Goal: Communication & Community: Share content

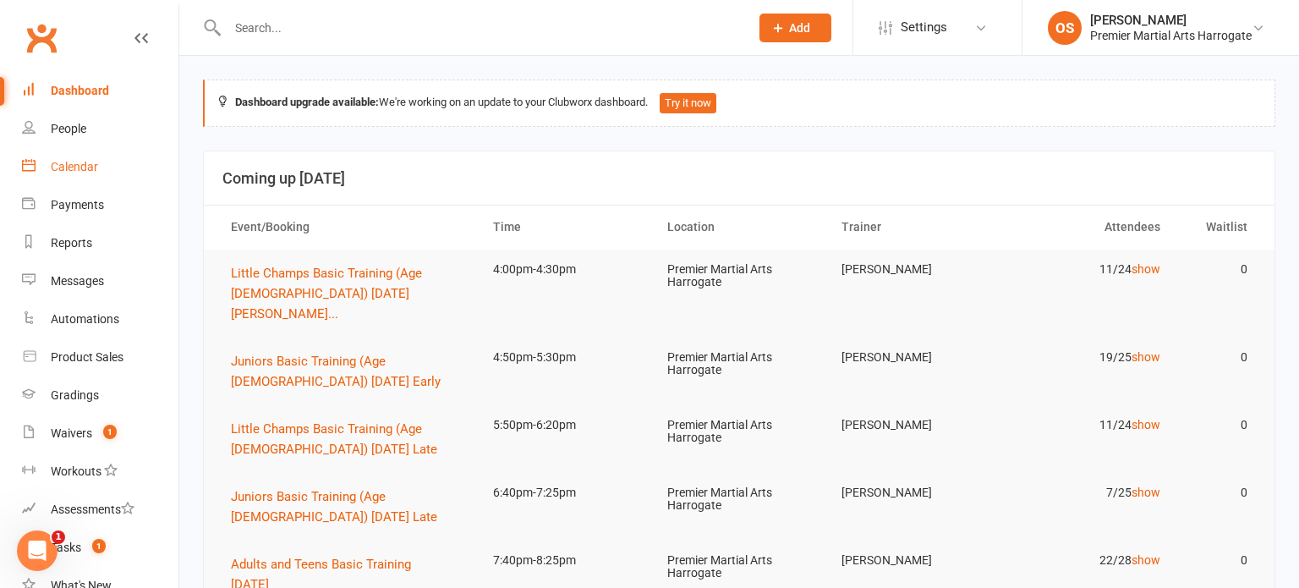
click at [80, 182] on link "Calendar" at bounding box center [100, 167] width 156 height 38
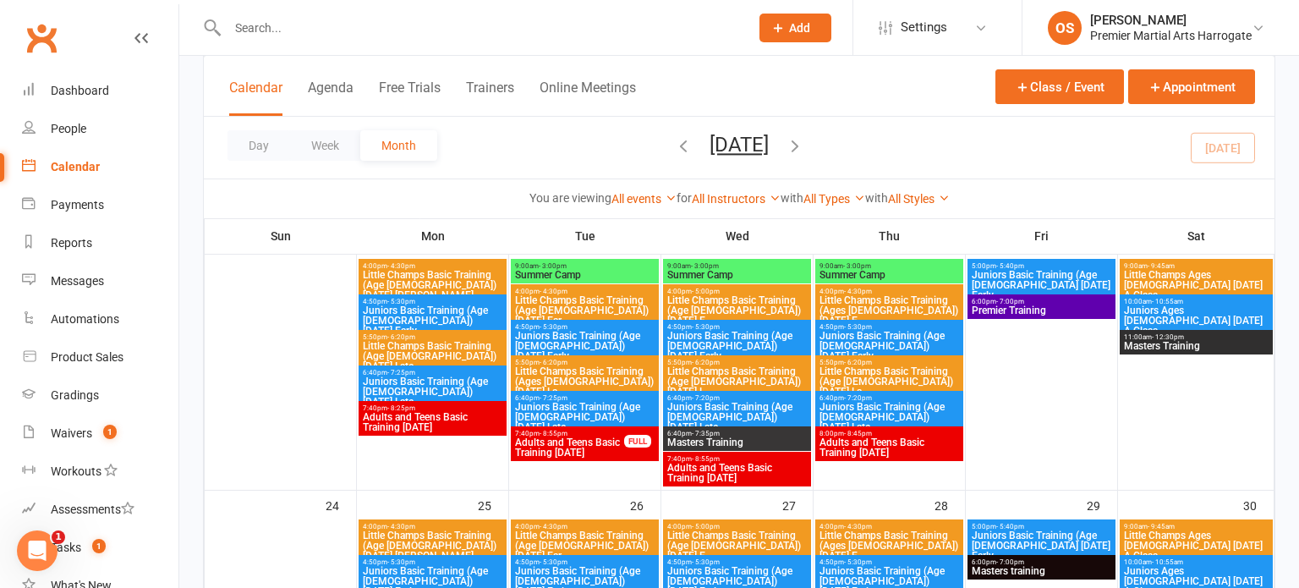
scroll to position [853, 0]
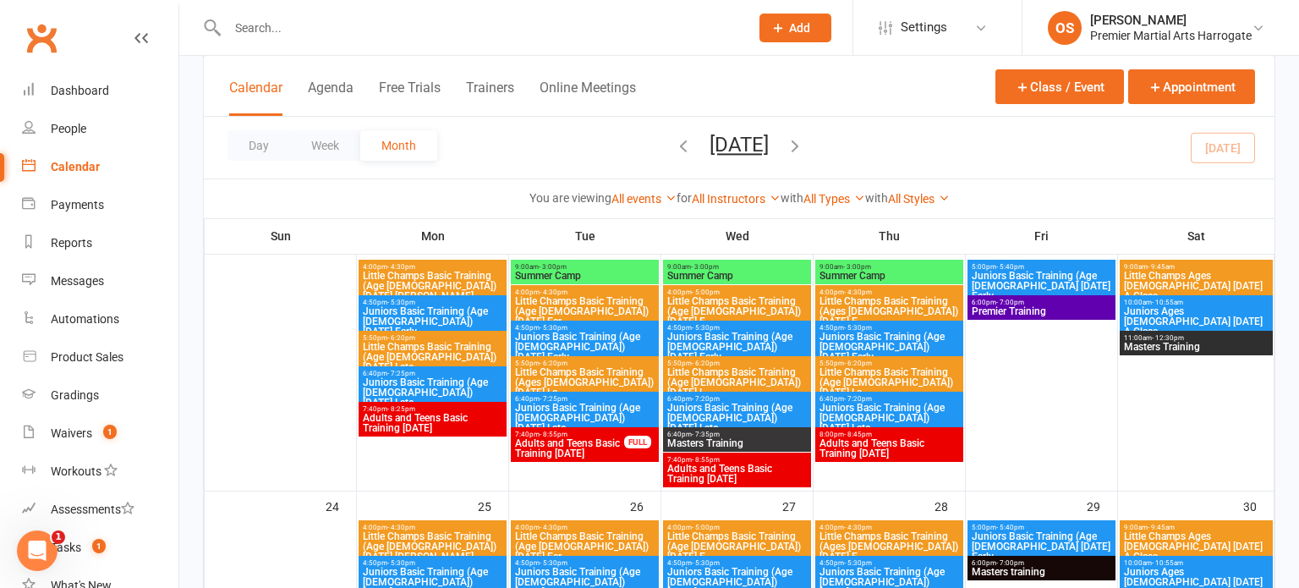
click at [611, 271] on span "Summer Camp" at bounding box center [584, 276] width 141 height 10
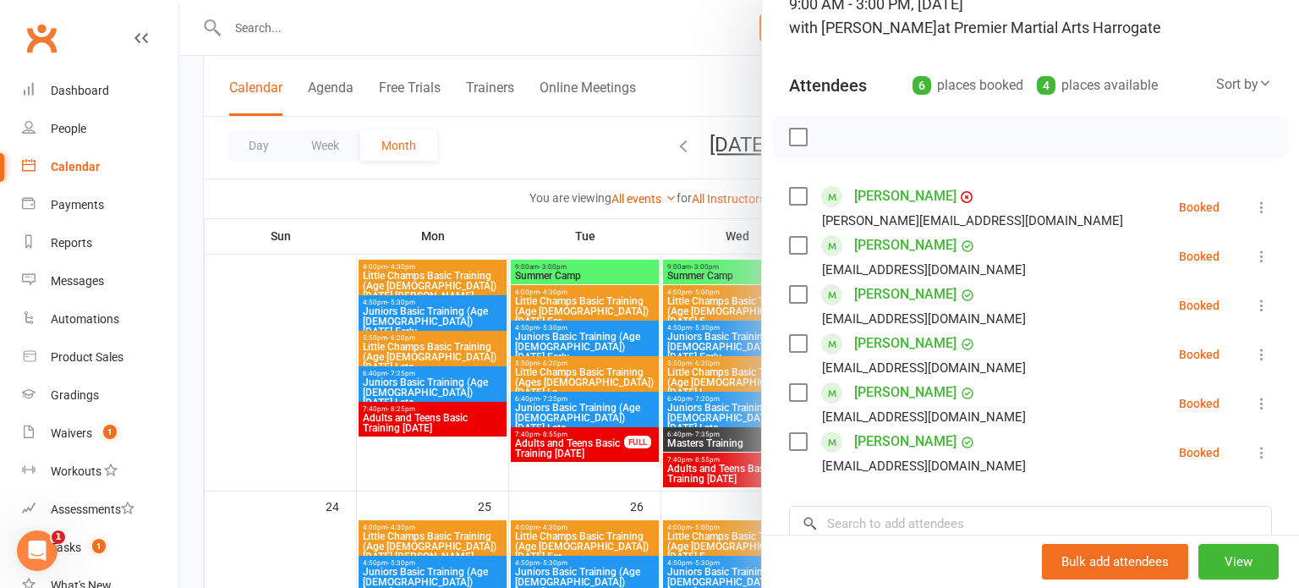
scroll to position [145, 0]
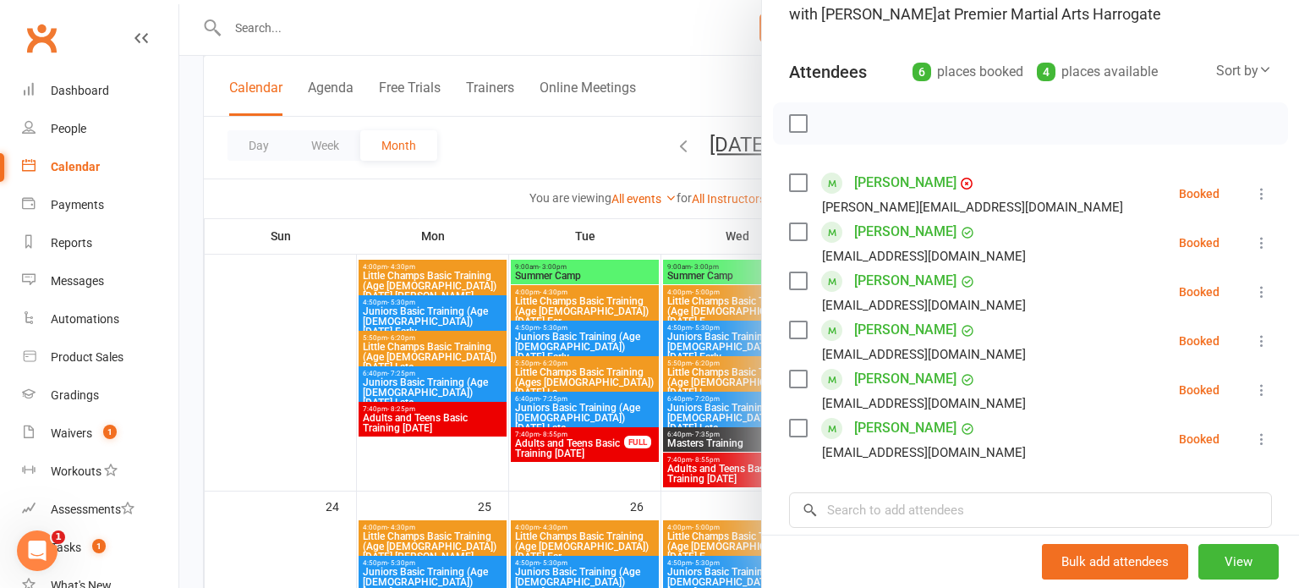
click at [734, 406] on div at bounding box center [739, 294] width 1120 height 588
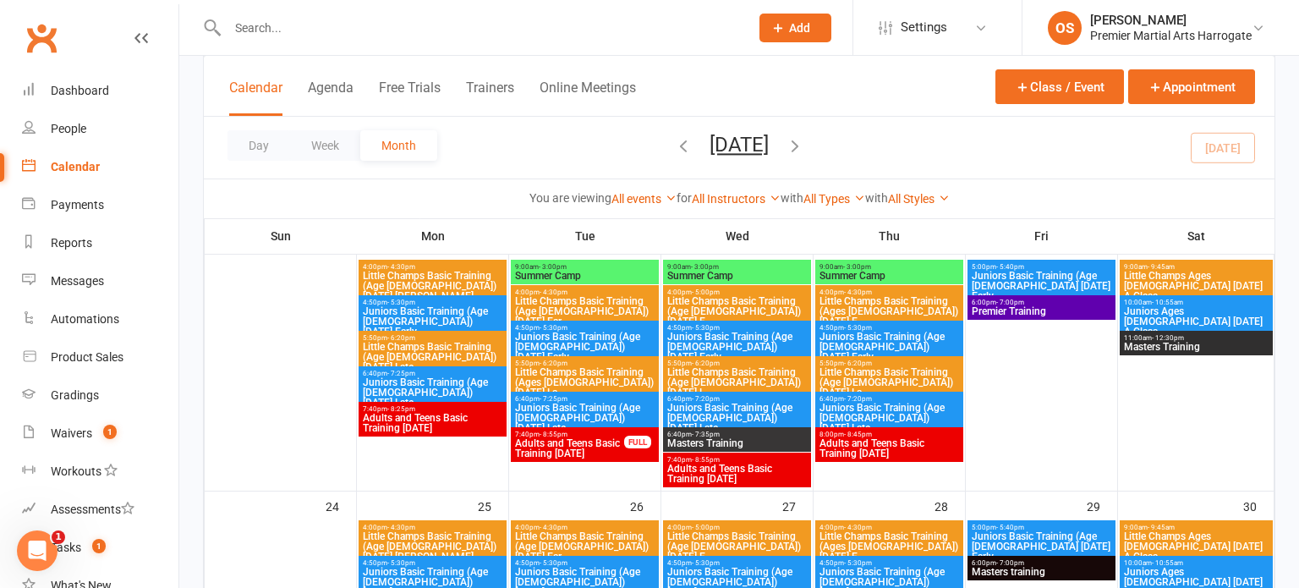
click at [756, 268] on span "9:00am - 3:00pm" at bounding box center [736, 267] width 141 height 8
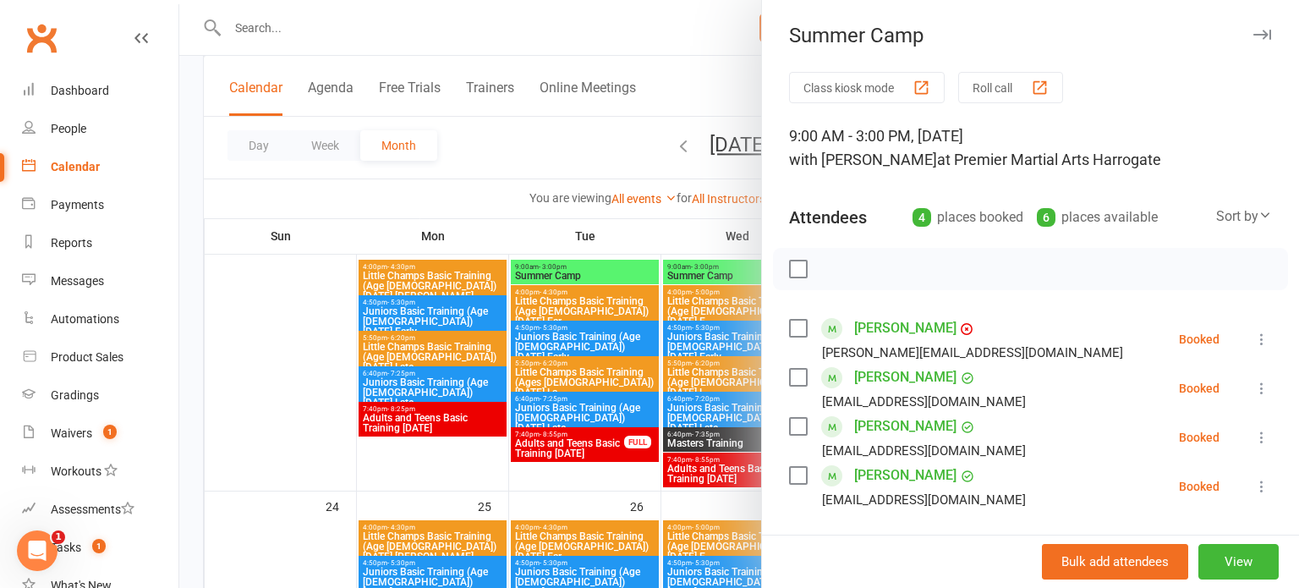
scroll to position [24, 0]
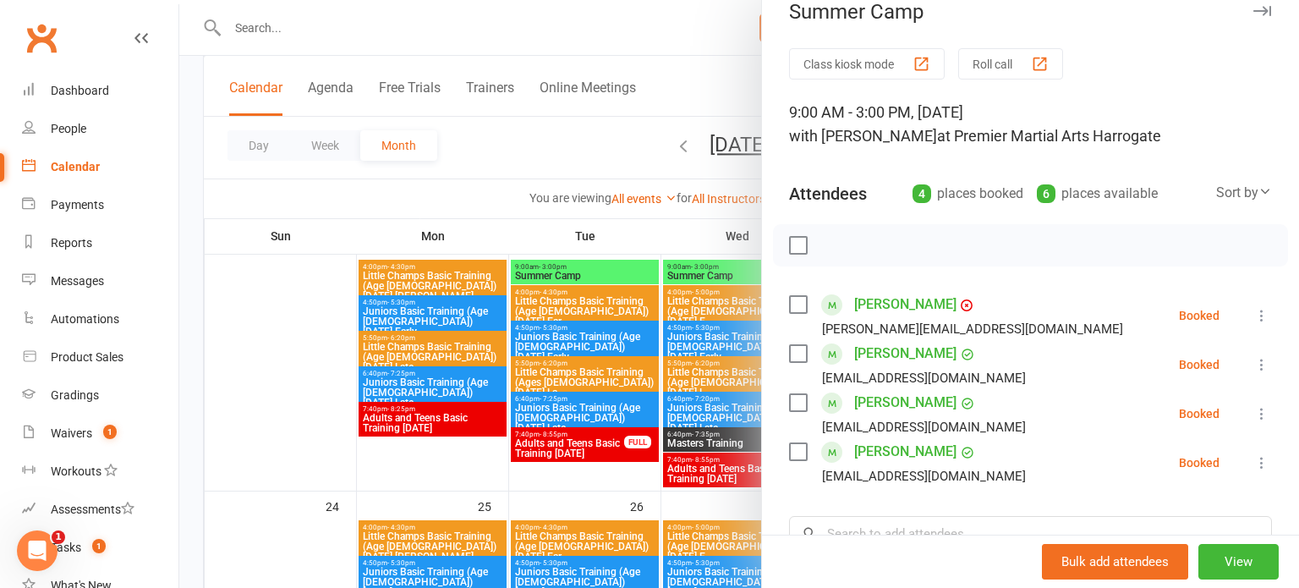
click at [705, 392] on div at bounding box center [739, 294] width 1120 height 588
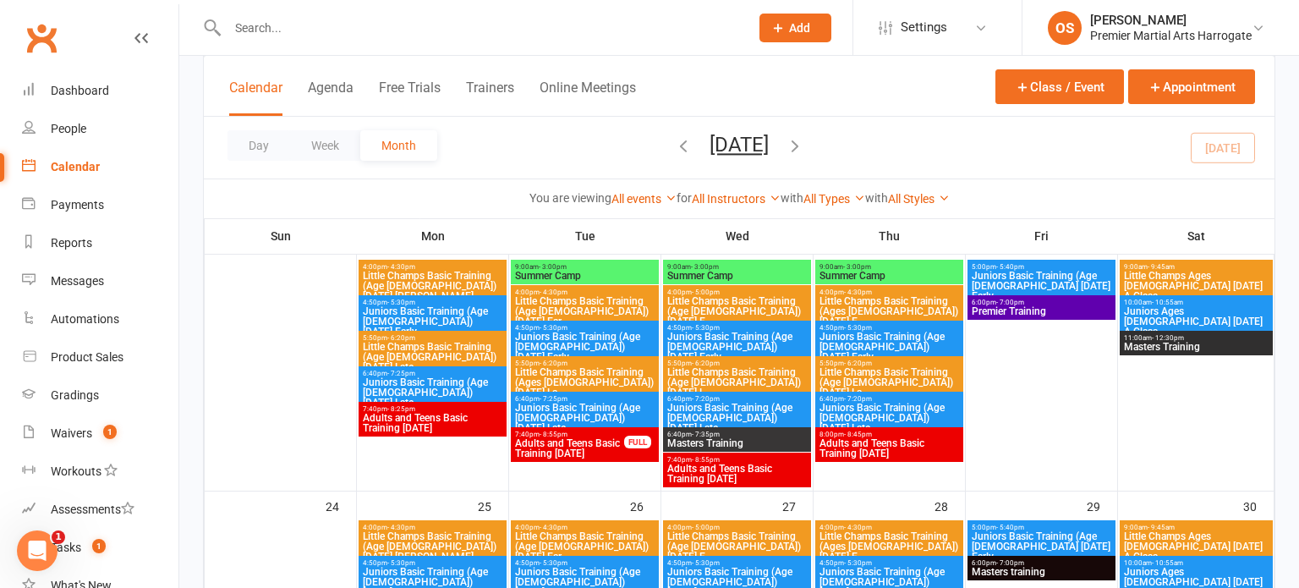
click at [937, 271] on span "Summer Camp" at bounding box center [889, 276] width 141 height 10
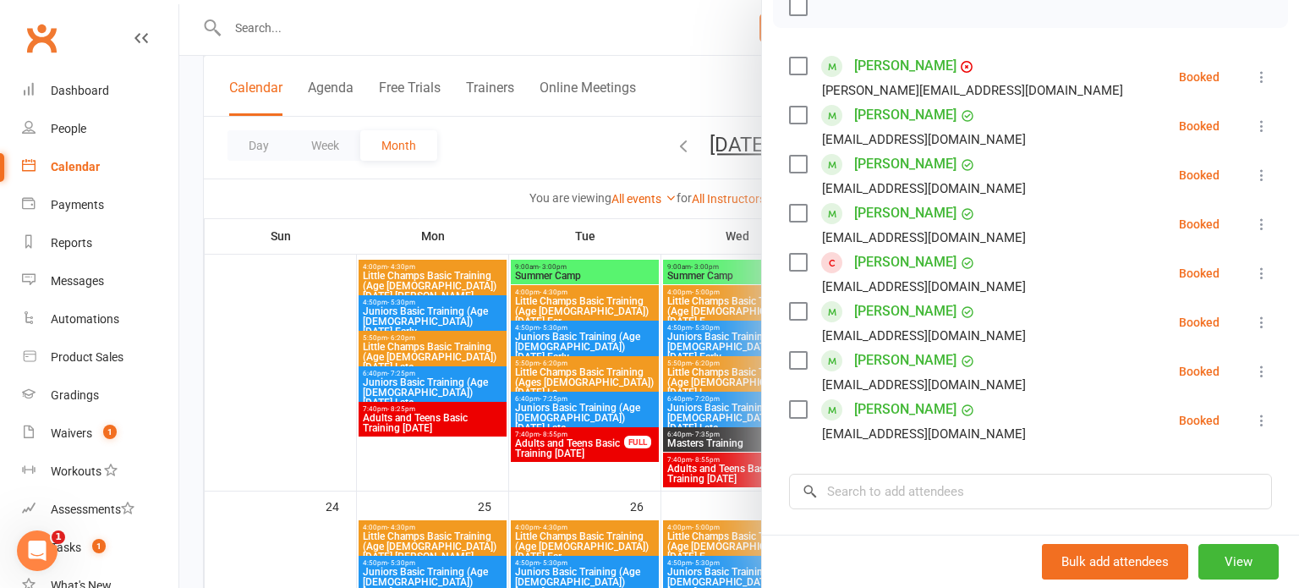
scroll to position [263, 0]
click at [749, 390] on div at bounding box center [739, 294] width 1120 height 588
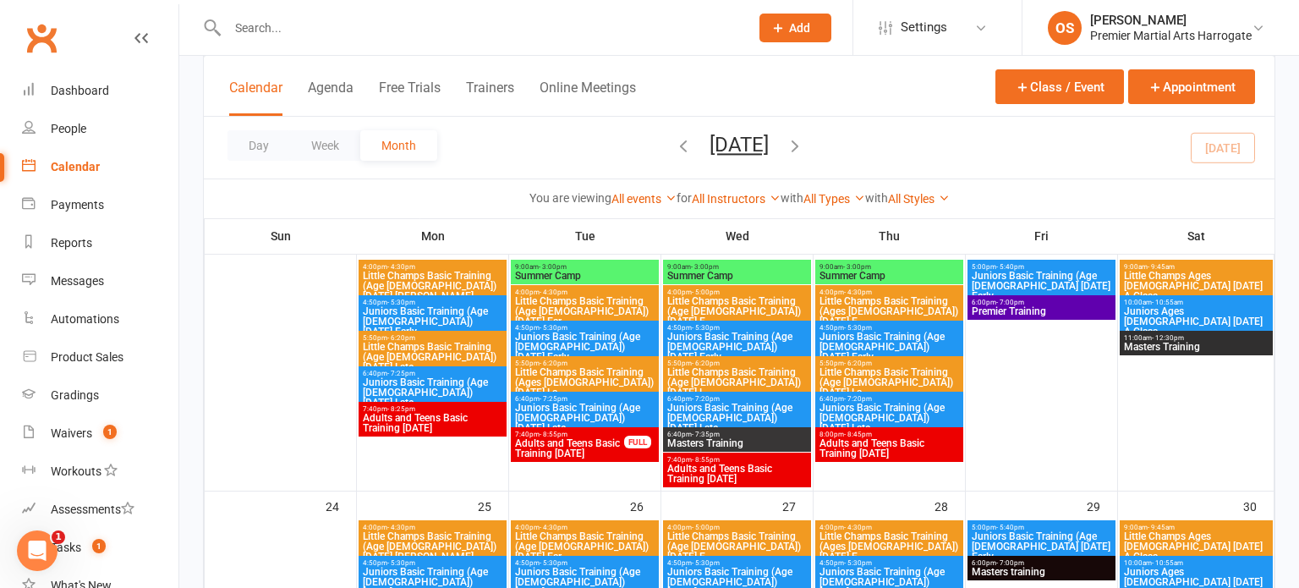
click at [726, 266] on span "9:00am - 3:00pm" at bounding box center [736, 267] width 141 height 8
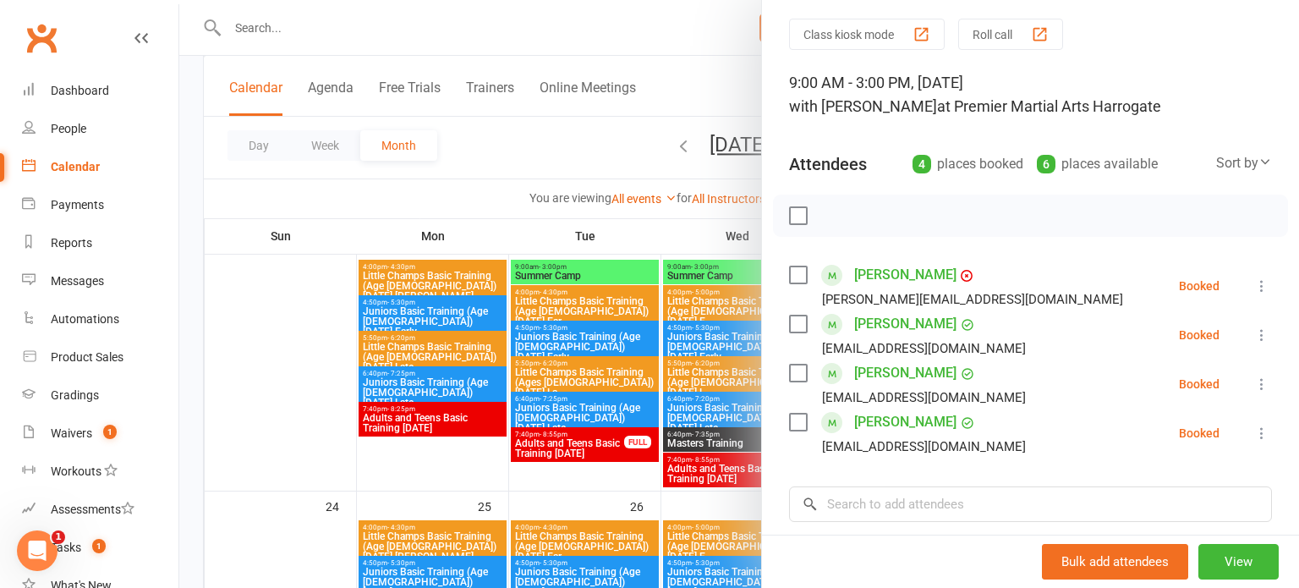
scroll to position [54, 0]
click at [556, 398] on div at bounding box center [739, 294] width 1120 height 588
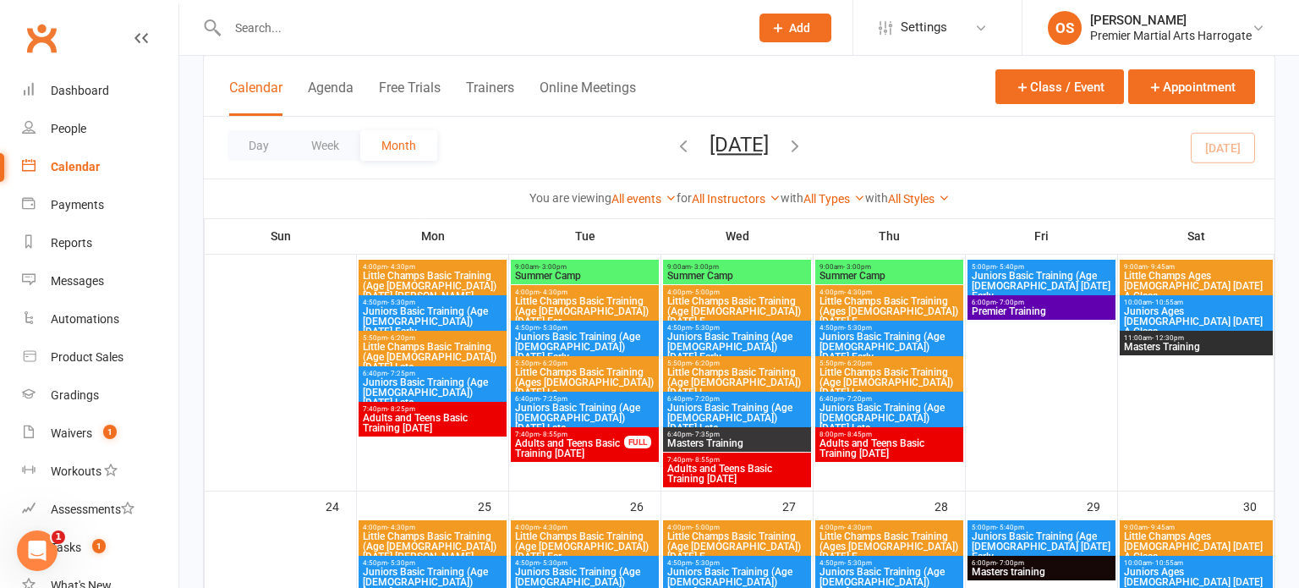
click at [623, 277] on span "Summer Camp" at bounding box center [584, 276] width 141 height 10
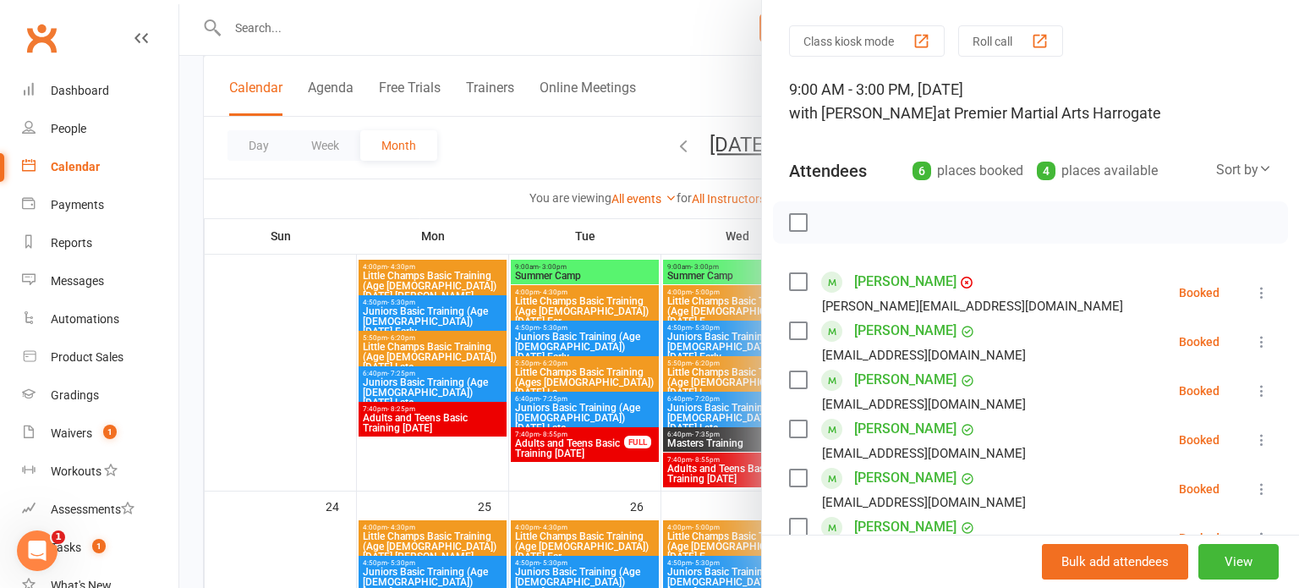
scroll to position [48, 0]
click at [767, 405] on div "Class kiosk mode Roll call 9:00 AM - 3:00 PM, [DATE] with [PERSON_NAME] at Prem…" at bounding box center [1030, 444] width 537 height 841
click at [606, 374] on div at bounding box center [739, 294] width 1120 height 588
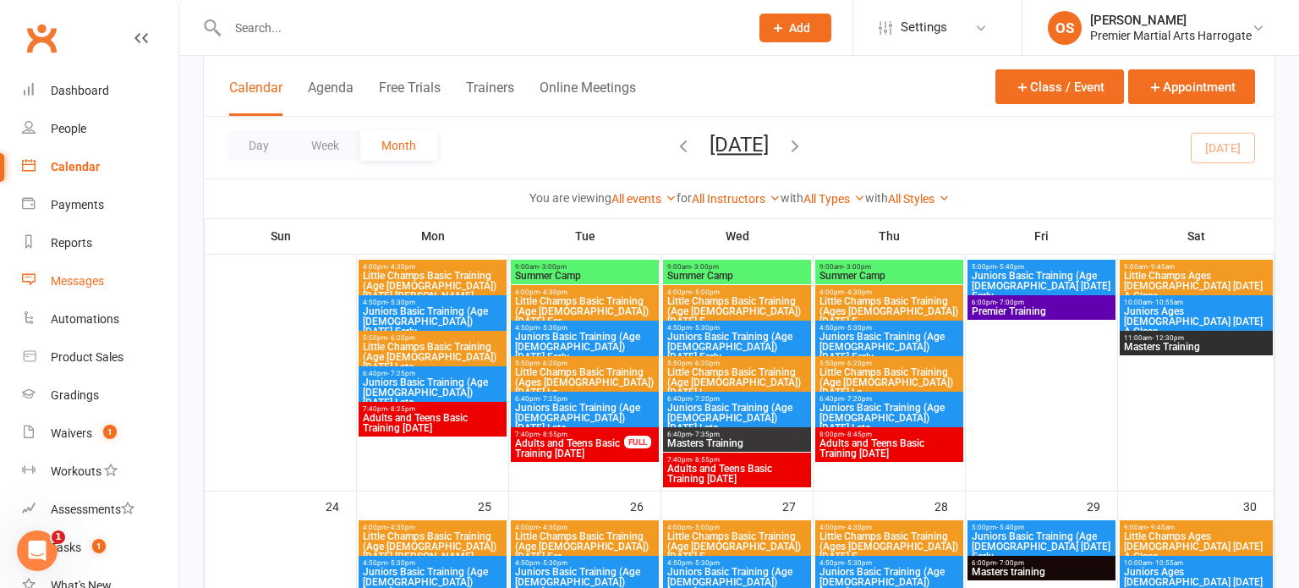
click at [92, 269] on link "Messages" at bounding box center [100, 281] width 156 height 38
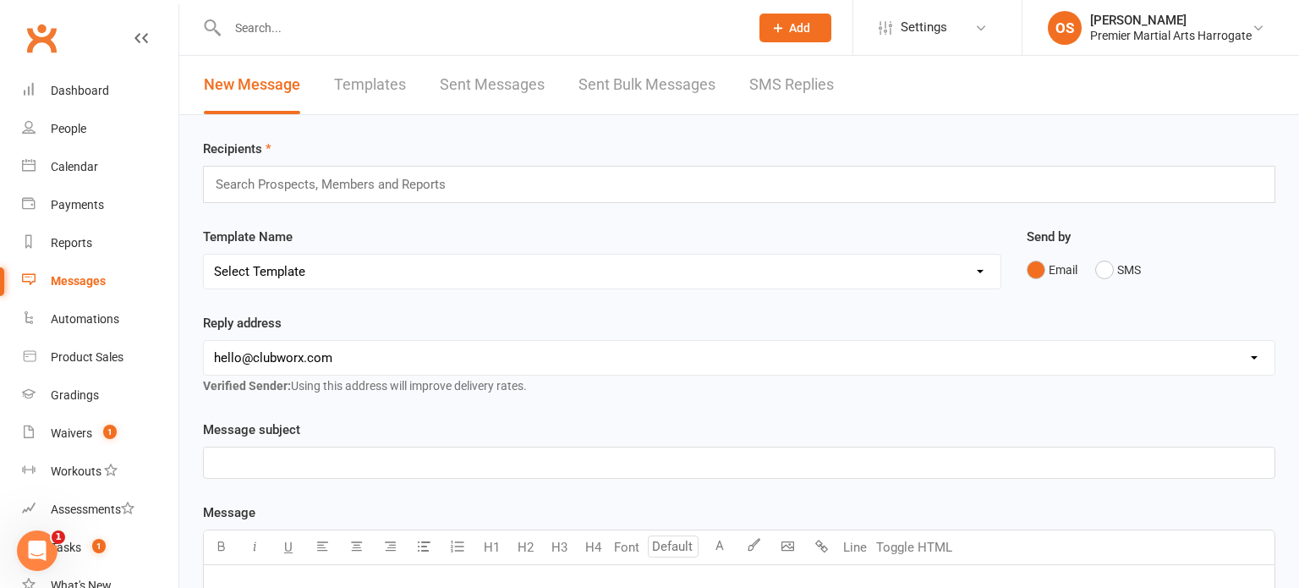
click at [520, 183] on div "Search Prospects, Members and Reports" at bounding box center [739, 184] width 1072 height 37
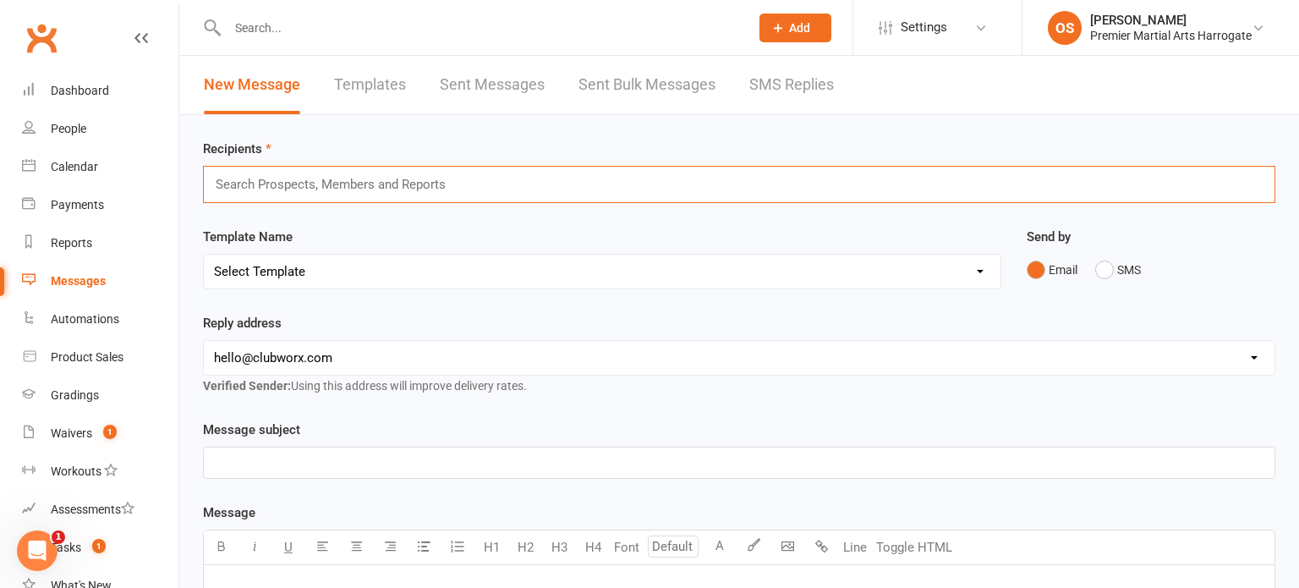
click at [367, 278] on select "Select Template [Email] Child Lead 1st Email [SMS] Child Lead 1st SMS [Email] C…" at bounding box center [602, 272] width 797 height 34
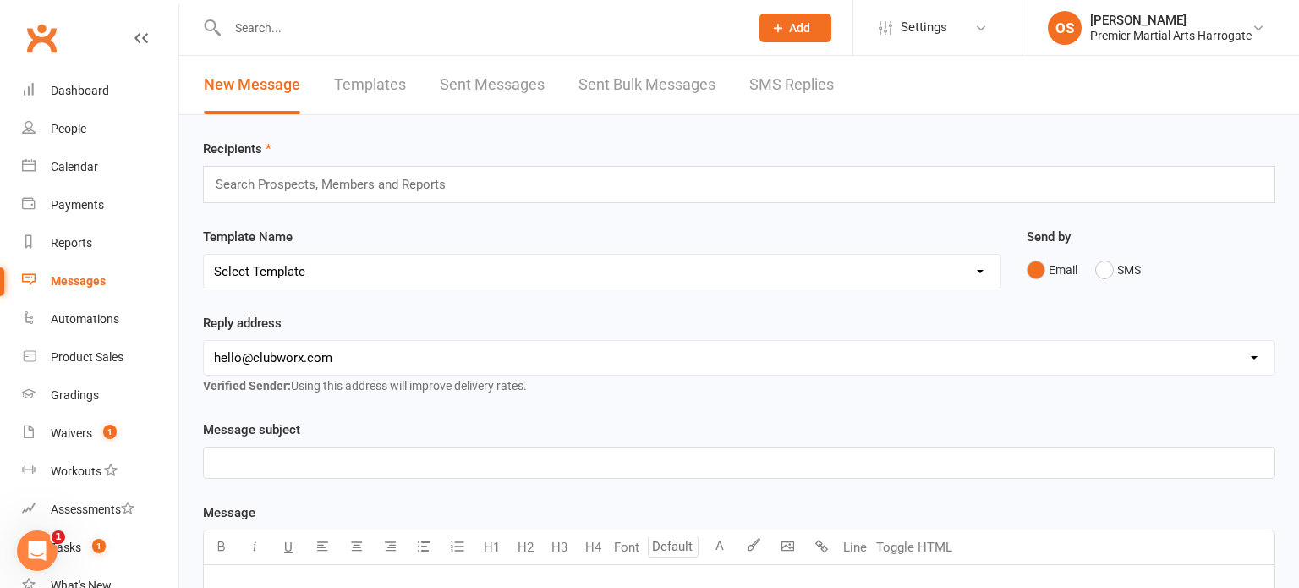
select select "18"
click at [204, 255] on select "Select Template [Email] Child Lead 1st Email [SMS] Child Lead 1st SMS [Email] C…" at bounding box center [602, 272] width 797 height 34
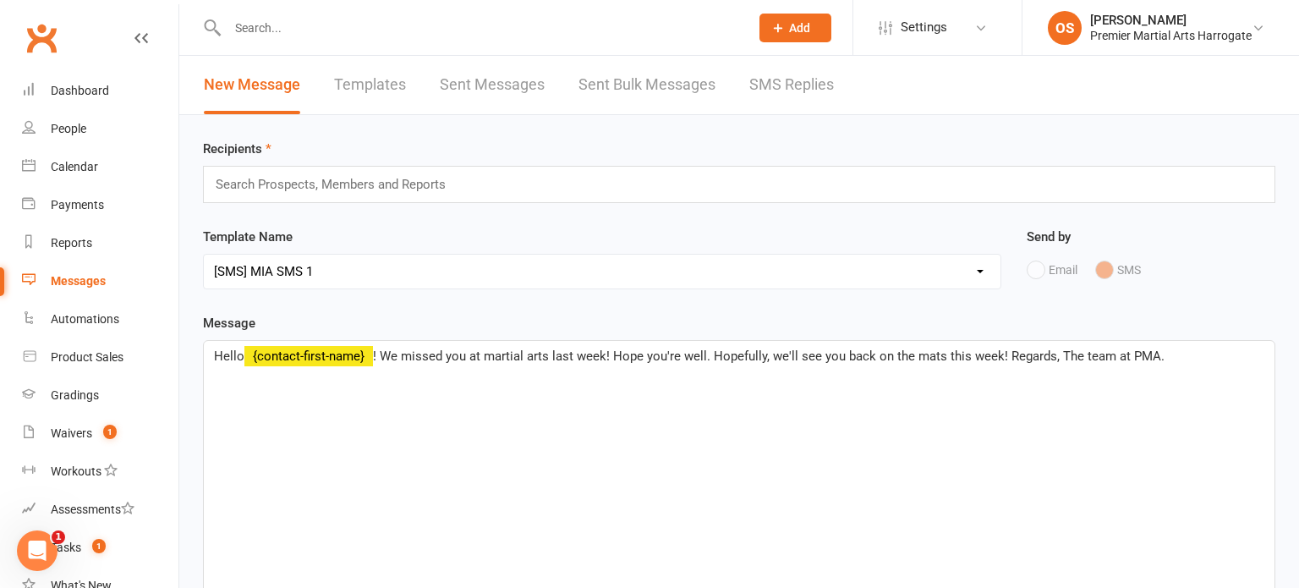
click at [408, 192] on input "text" at bounding box center [338, 184] width 248 height 22
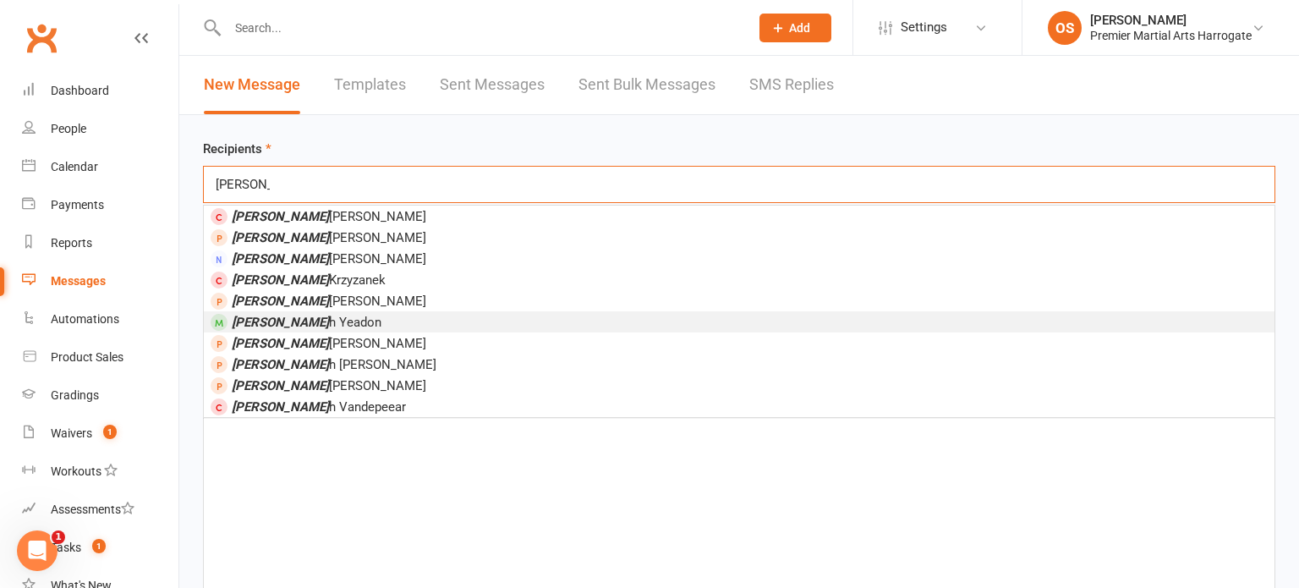
type input "[PERSON_NAME]"
click at [325, 324] on li "[PERSON_NAME]" at bounding box center [739, 321] width 1071 height 21
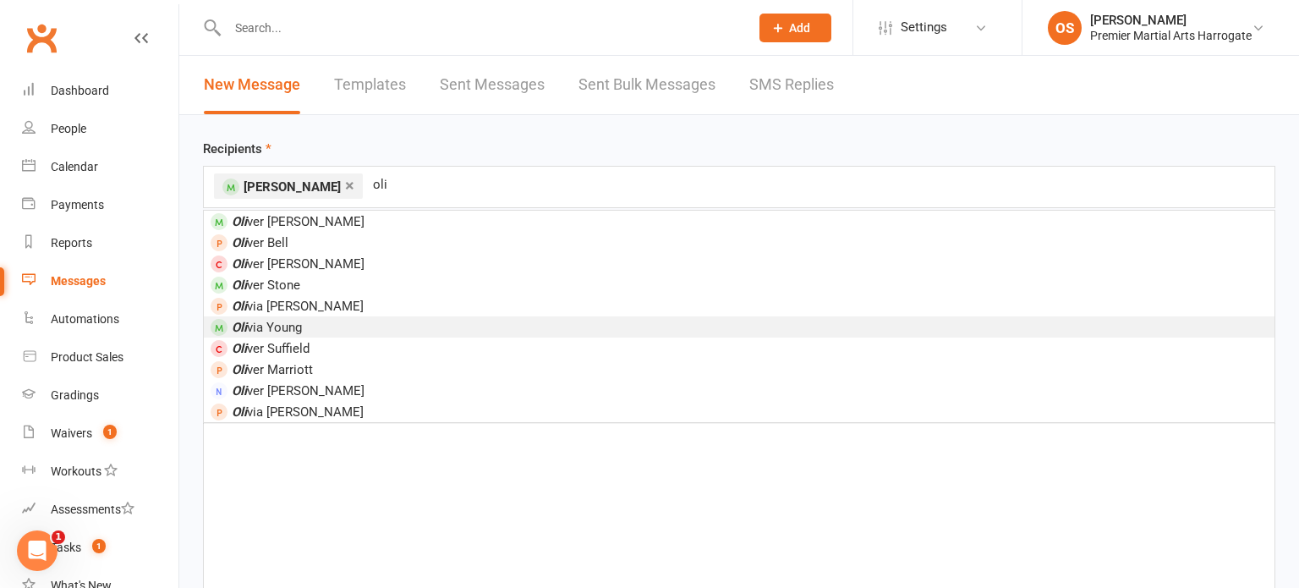
type input "oli"
click at [299, 334] on li "Oli via Young" at bounding box center [739, 326] width 1071 height 21
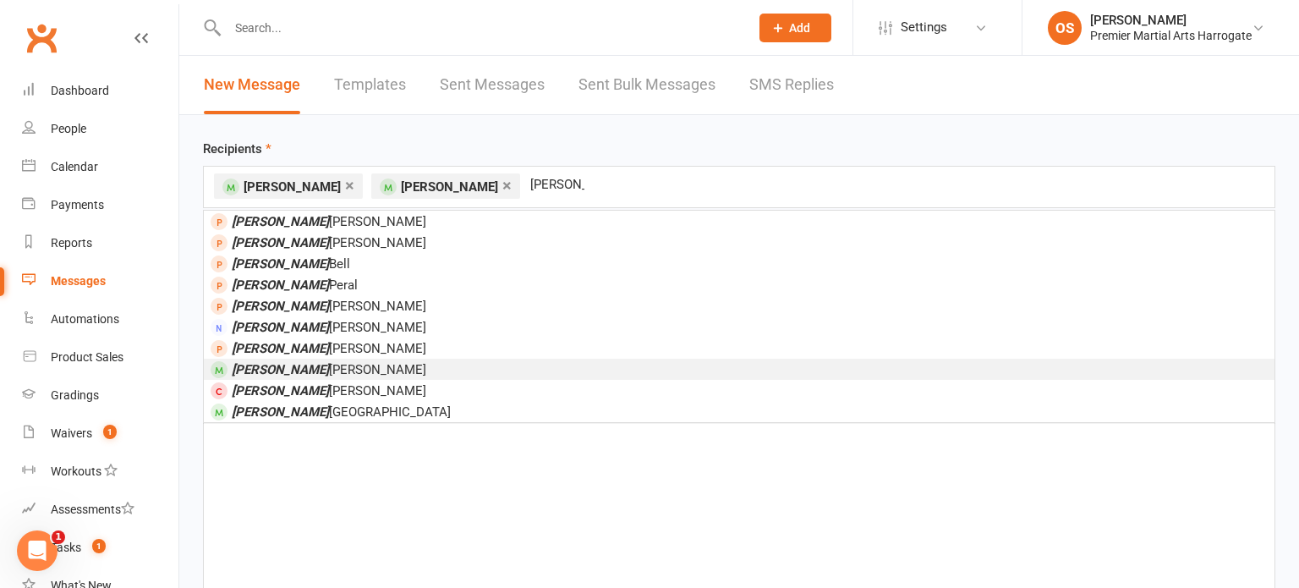
type input "[PERSON_NAME]"
click at [285, 363] on span "[PERSON_NAME]" at bounding box center [329, 369] width 195 height 15
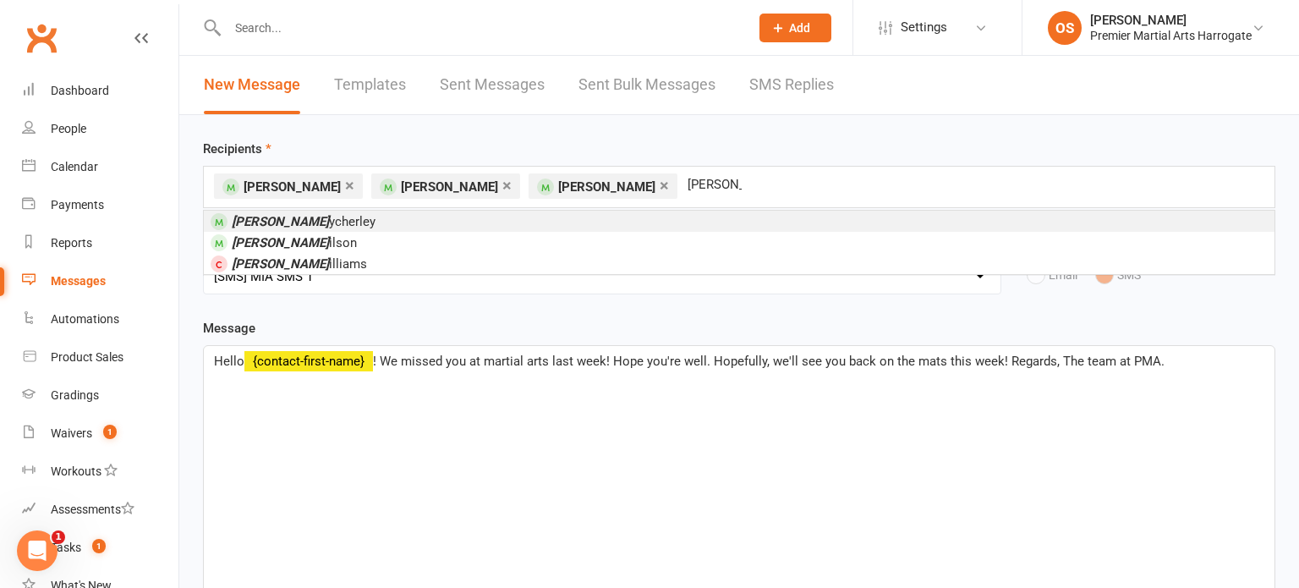
type input "[PERSON_NAME]"
click at [290, 222] on span "[PERSON_NAME]" at bounding box center [304, 221] width 144 height 15
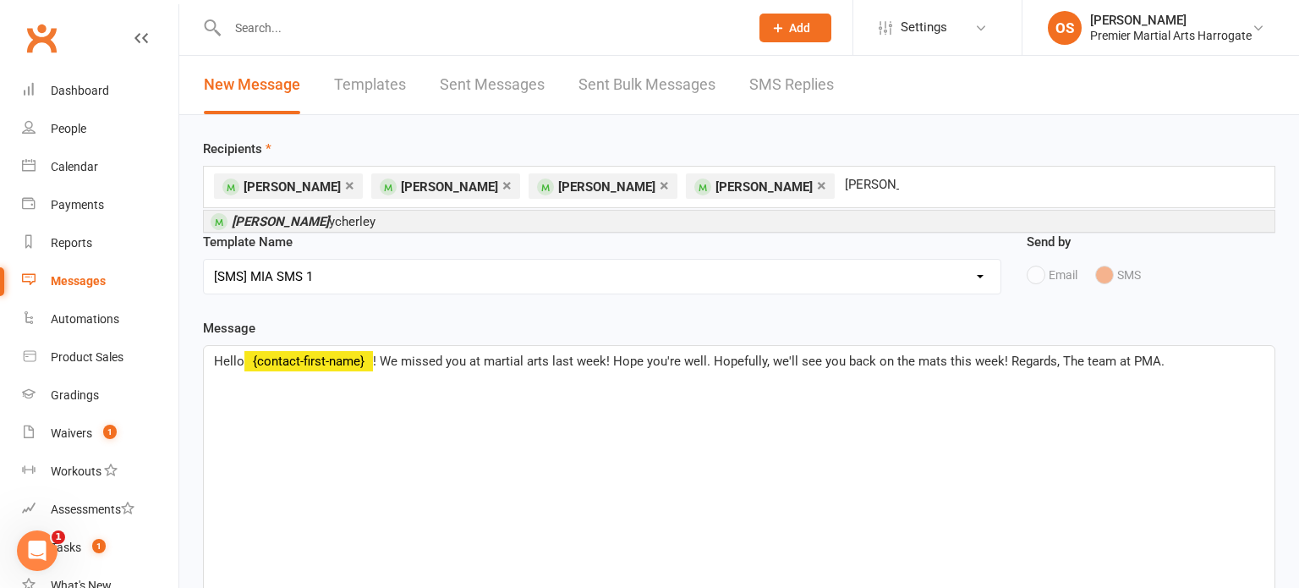
type input "[PERSON_NAME]"
click at [288, 226] on span "[PERSON_NAME]" at bounding box center [304, 221] width 144 height 15
type input "Madis"
click at [332, 225] on li "Madis on Warner" at bounding box center [739, 221] width 1071 height 21
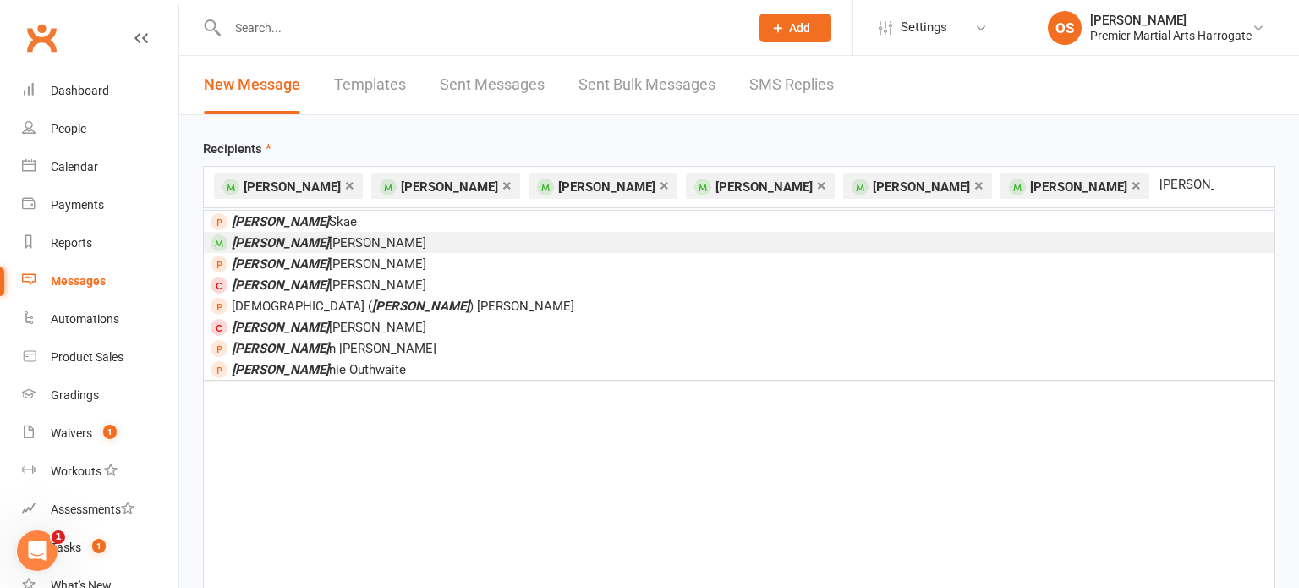
type input "[PERSON_NAME]"
click at [327, 244] on li "[PERSON_NAME]" at bounding box center [739, 242] width 1071 height 21
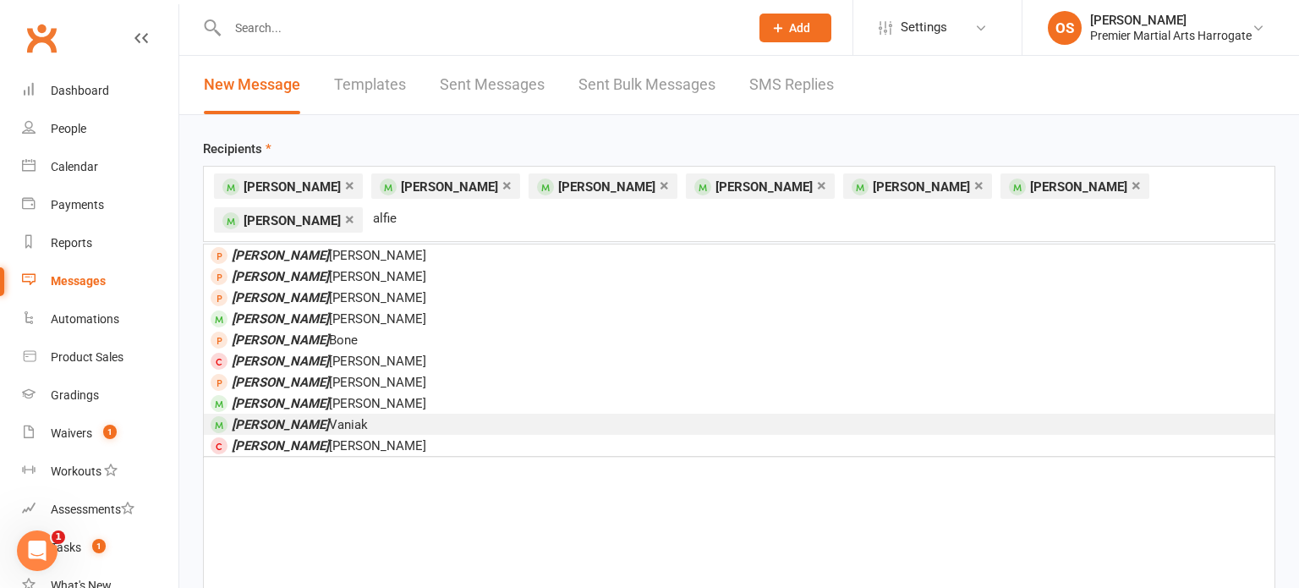
type input "alfie"
click at [321, 414] on li "[PERSON_NAME]" at bounding box center [739, 424] width 1071 height 21
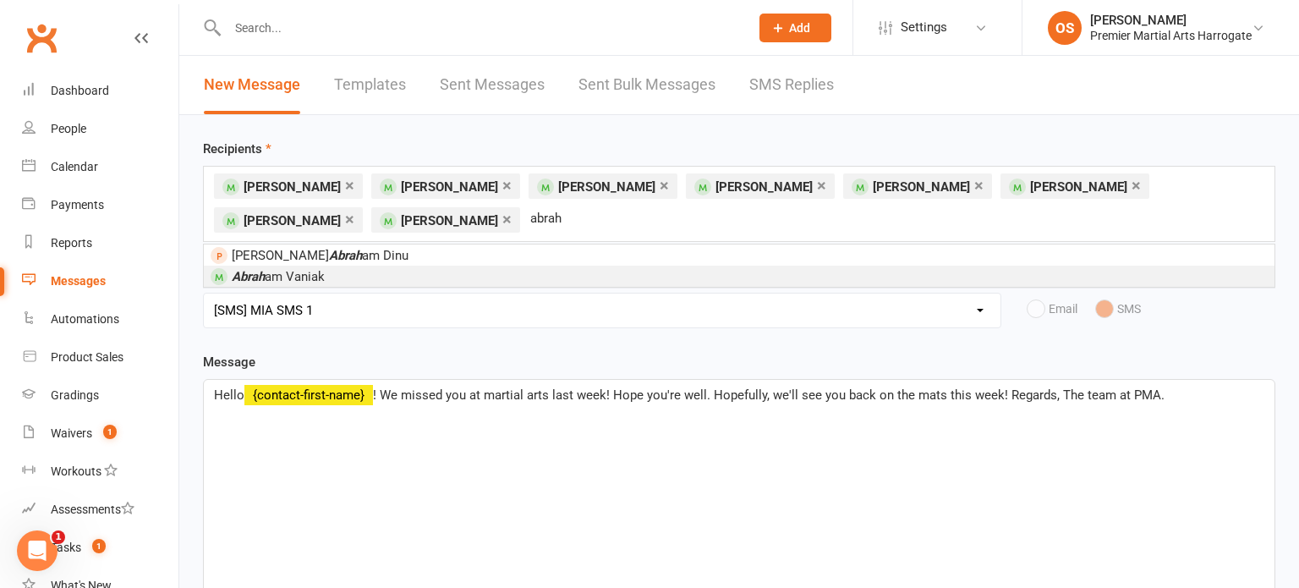
type input "abrah"
click at [339, 280] on li "Abrah am Vaniak" at bounding box center [739, 276] width 1071 height 21
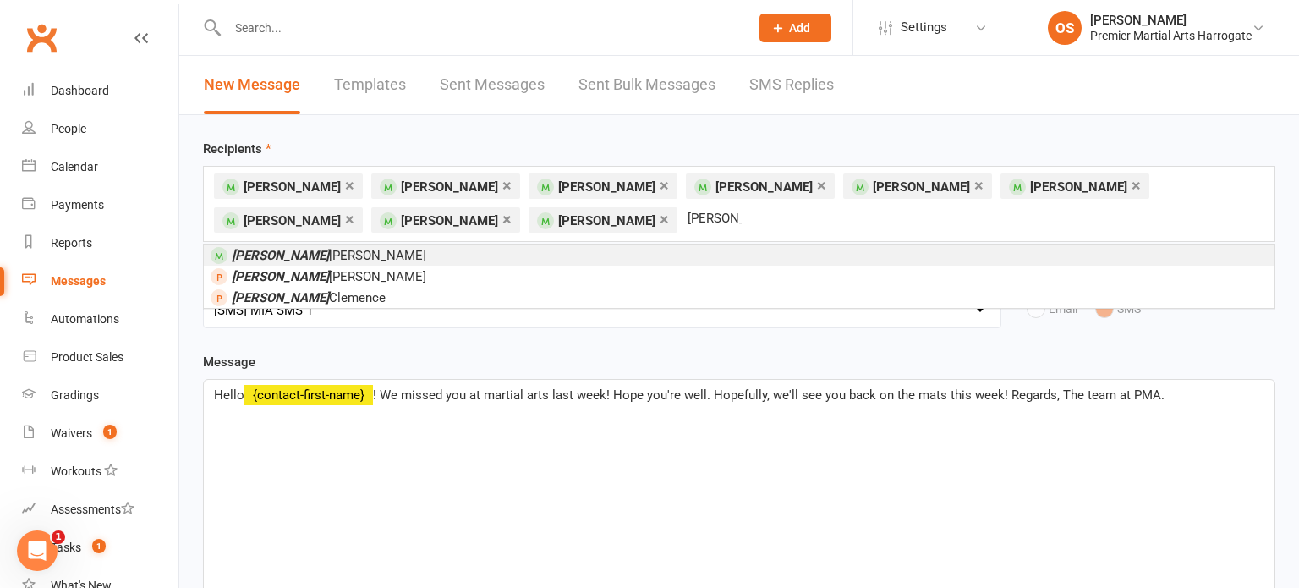
type input "[PERSON_NAME]"
click at [356, 259] on li "[PERSON_NAME]" at bounding box center [739, 254] width 1071 height 21
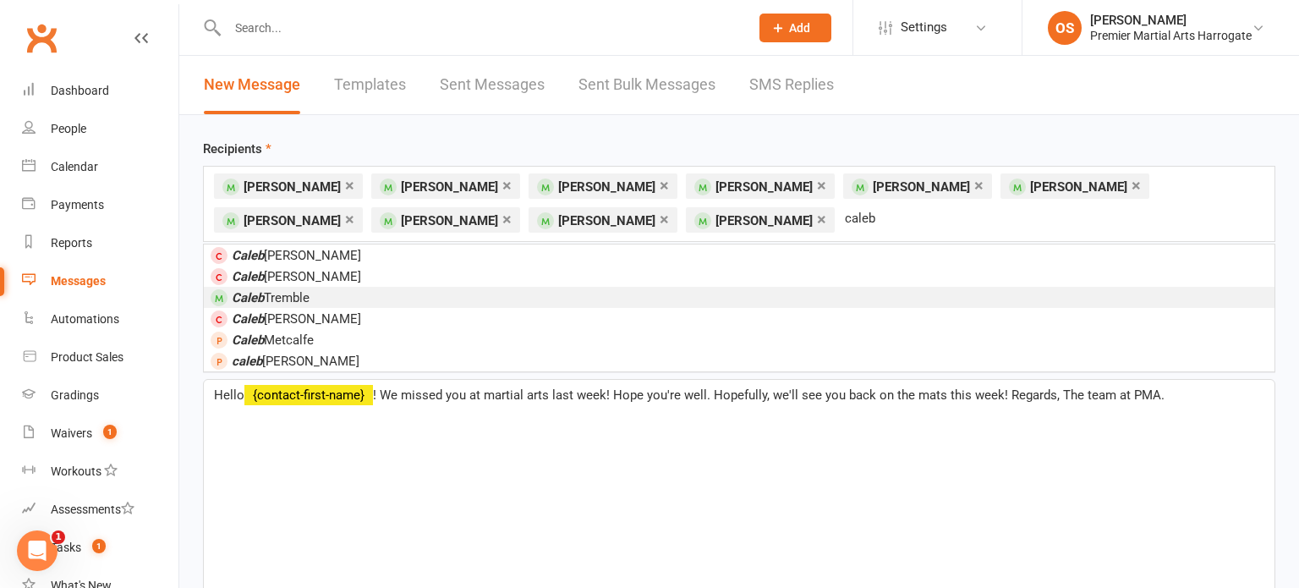
type input "caleb"
click at [387, 290] on li "[PERSON_NAME]" at bounding box center [739, 297] width 1071 height 21
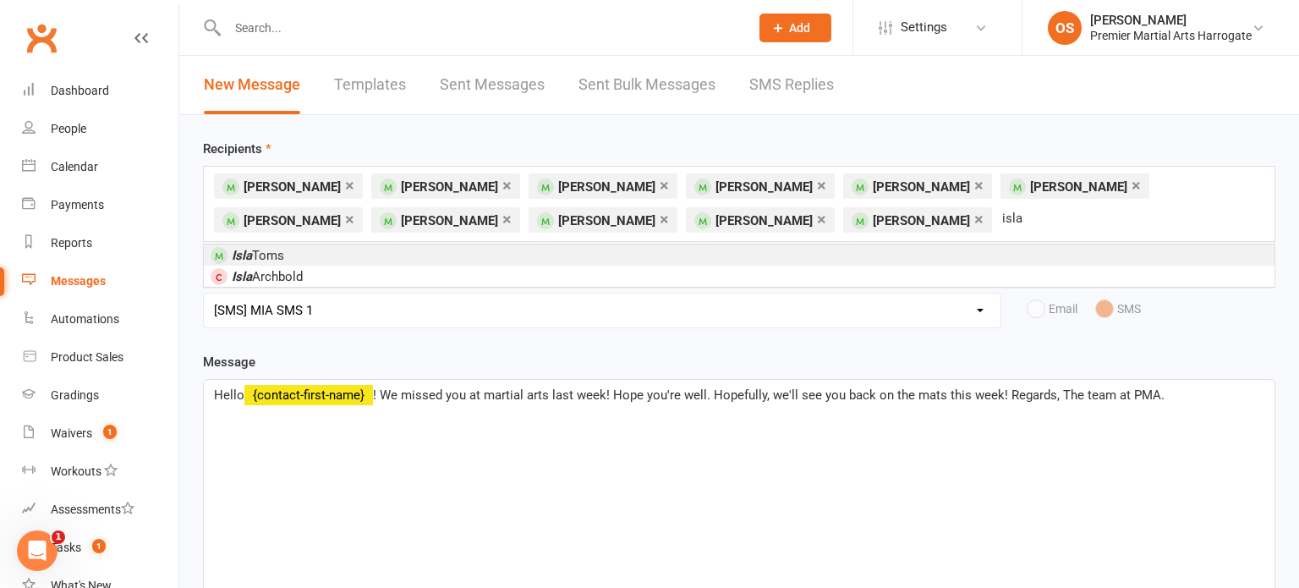
type input "isla"
click at [441, 254] on li "Isla Toms" at bounding box center [739, 254] width 1071 height 21
type input "aar"
click at [451, 245] on li "Aar on Senior" at bounding box center [739, 254] width 1071 height 21
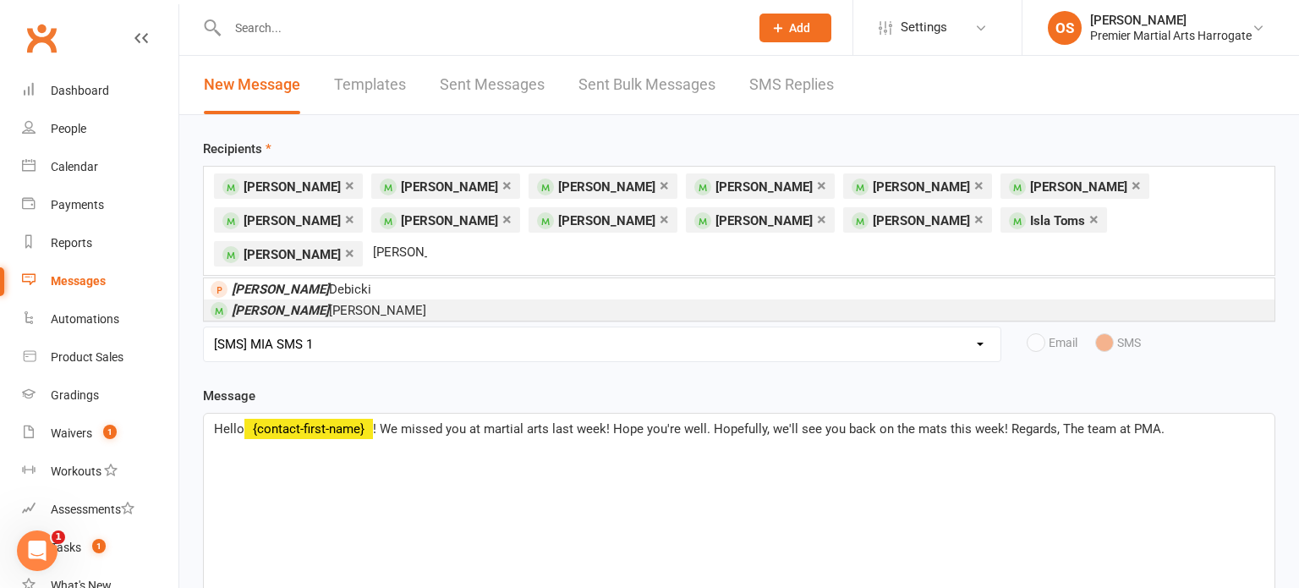
type input "[PERSON_NAME]"
click at [453, 299] on li "[PERSON_NAME]" at bounding box center [739, 309] width 1071 height 21
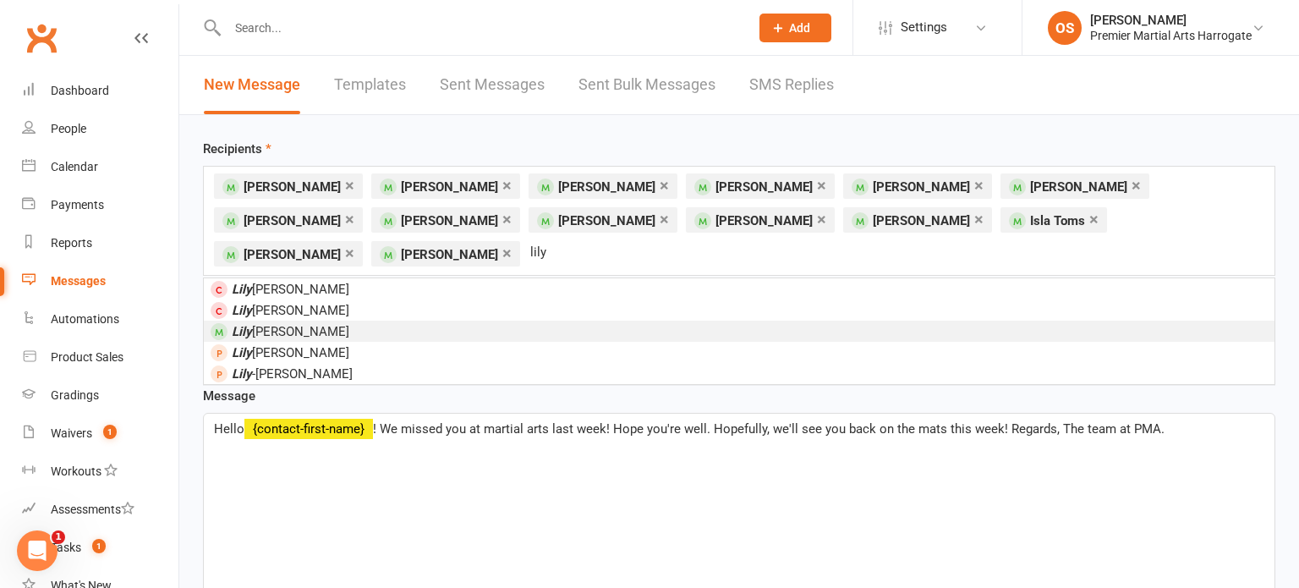
type input "lily"
click at [454, 321] on li "[PERSON_NAME]" at bounding box center [739, 331] width 1071 height 21
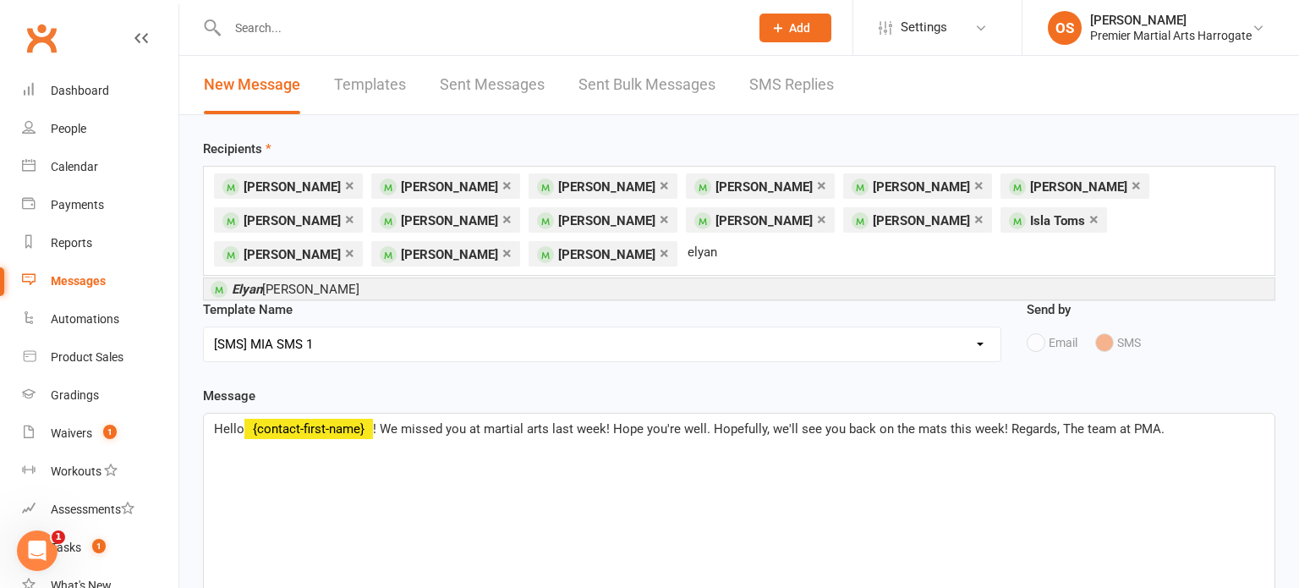
type input "elyan"
click at [434, 284] on li "[PERSON_NAME]" at bounding box center [739, 288] width 1071 height 21
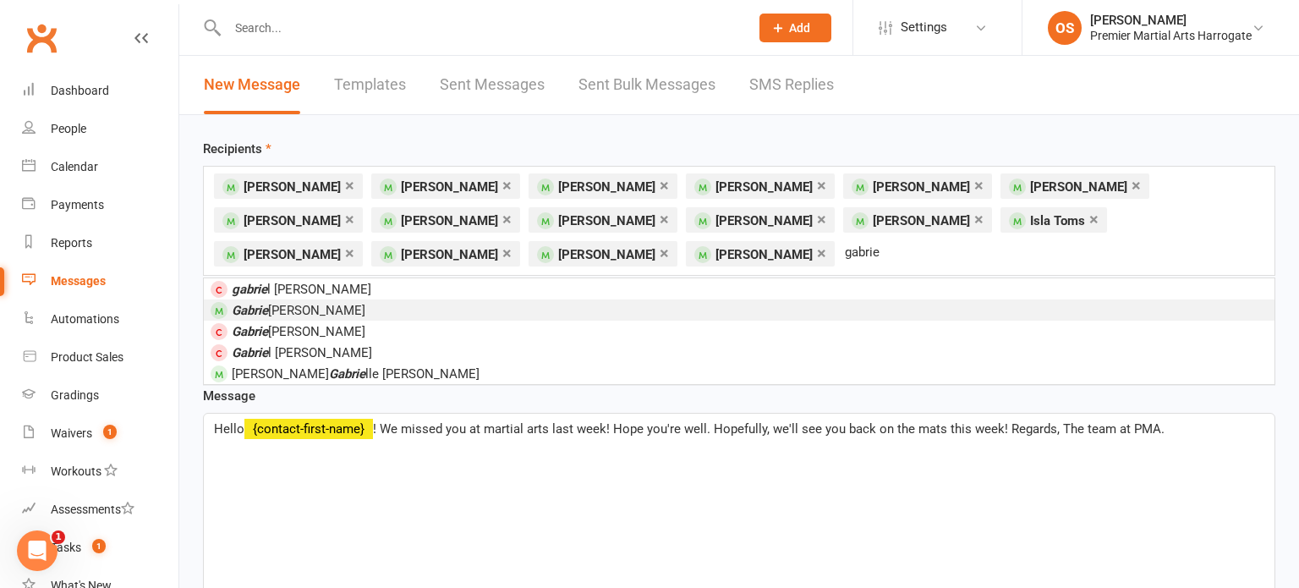
type input "gabrie"
click at [409, 308] on li "[PERSON_NAME]" at bounding box center [739, 309] width 1071 height 21
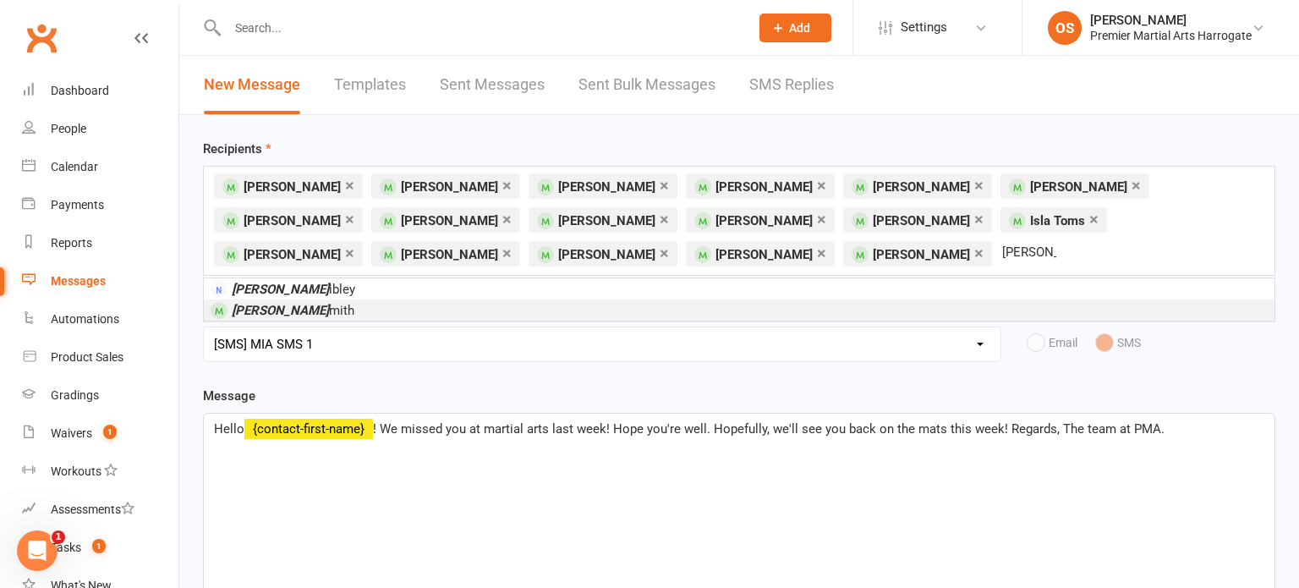
type input "[PERSON_NAME]"
click at [408, 317] on li "[PERSON_NAME]" at bounding box center [739, 309] width 1071 height 21
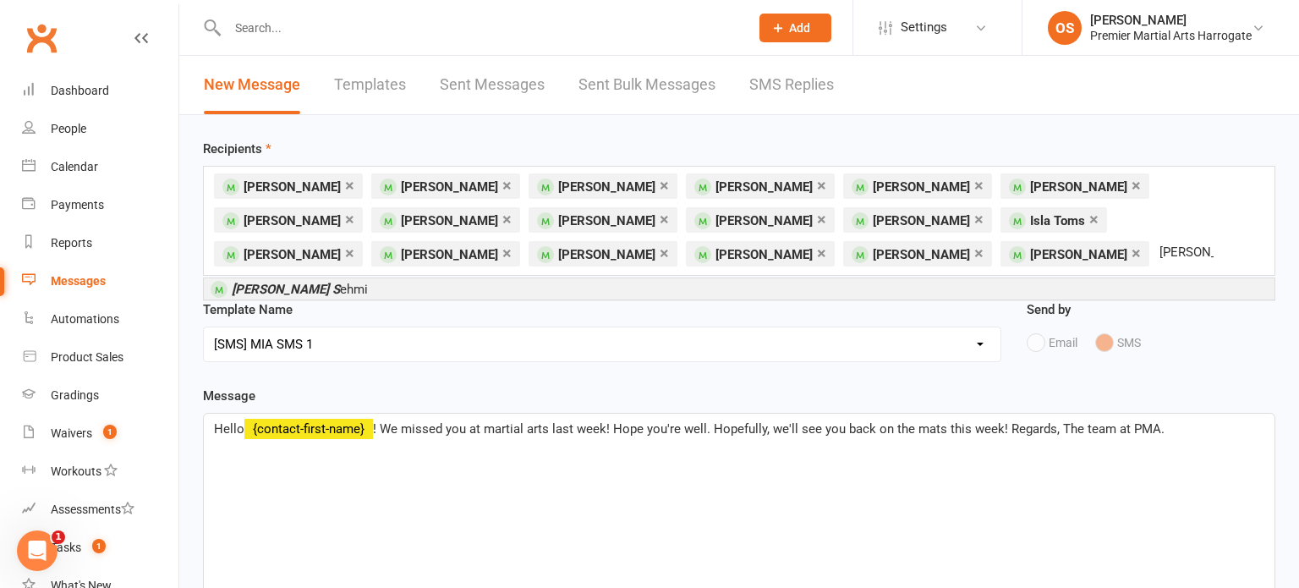
type input "[PERSON_NAME] s"
click at [659, 280] on li "[PERSON_NAME] S ehmi" at bounding box center [739, 288] width 1071 height 21
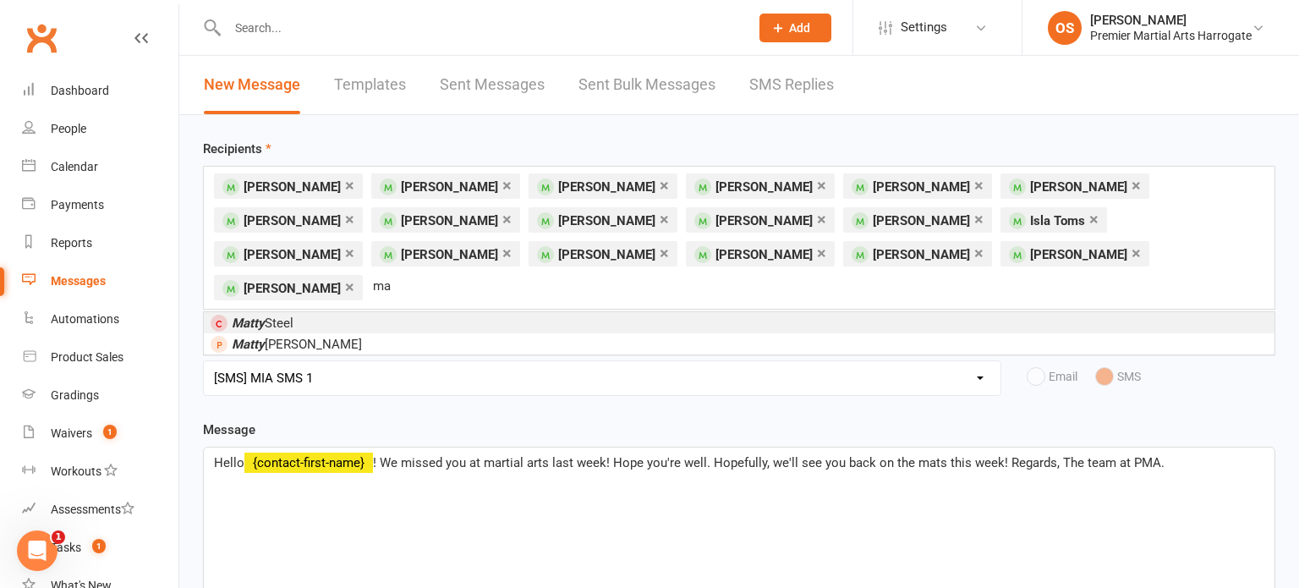
type input "m"
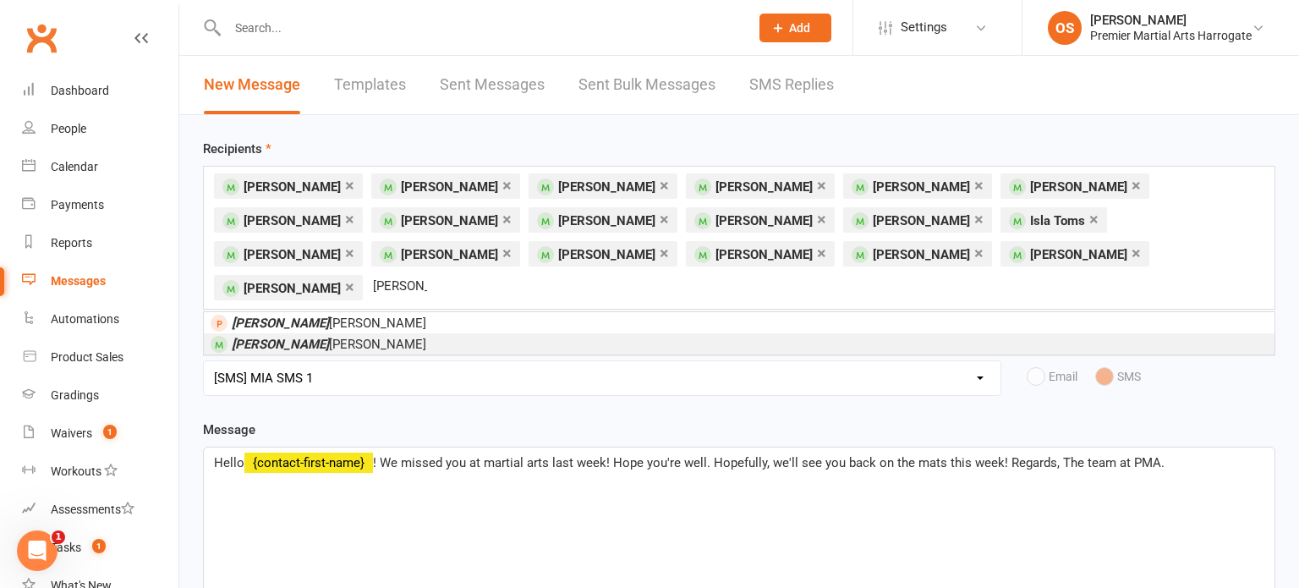
type input "[PERSON_NAME]"
click at [576, 333] on li "[PERSON_NAME]" at bounding box center [739, 343] width 1071 height 21
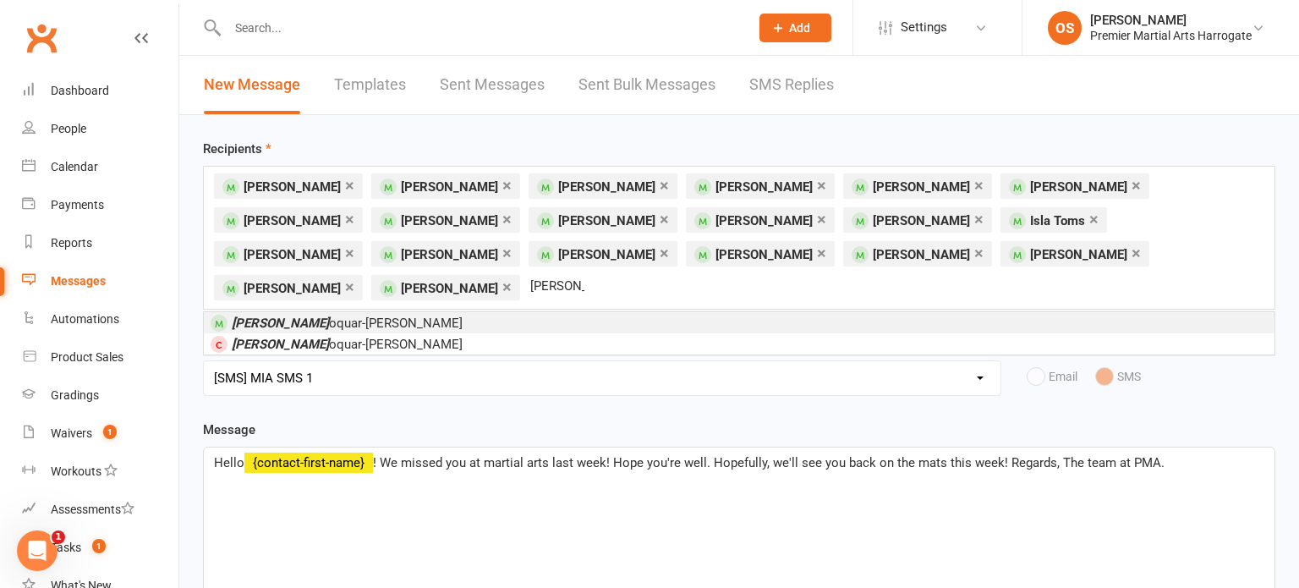
type input "[PERSON_NAME]"
click at [431, 312] on li "[PERSON_NAME] S oquar-[PERSON_NAME]" at bounding box center [739, 322] width 1071 height 21
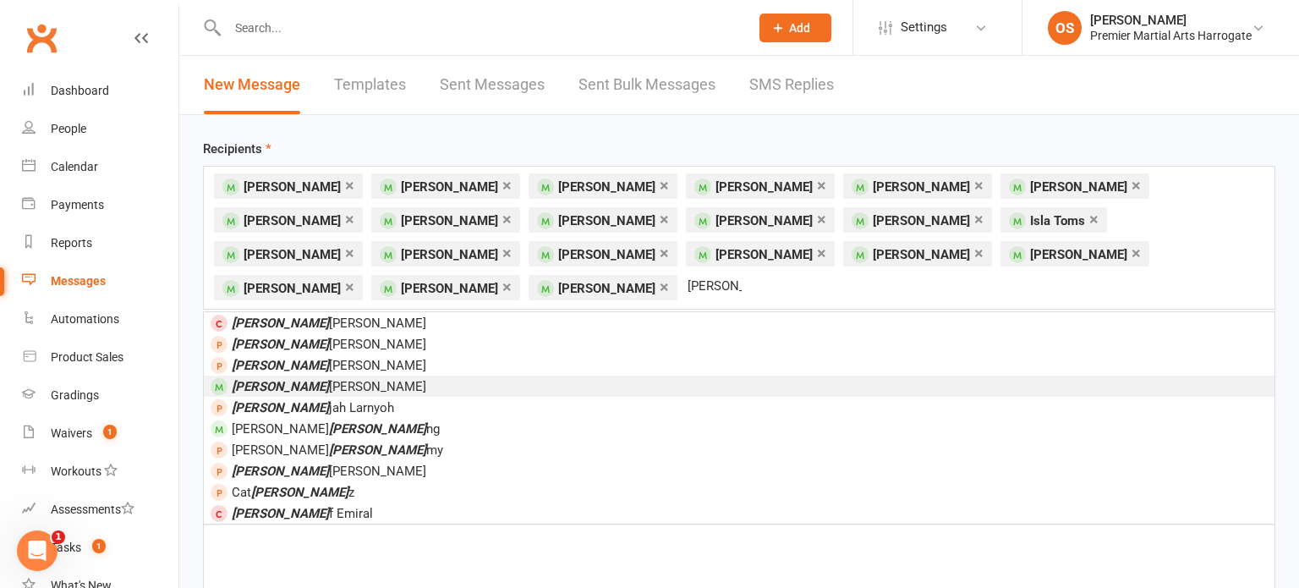
type input "[PERSON_NAME]"
click at [411, 376] on li "[PERSON_NAME]" at bounding box center [739, 386] width 1071 height 21
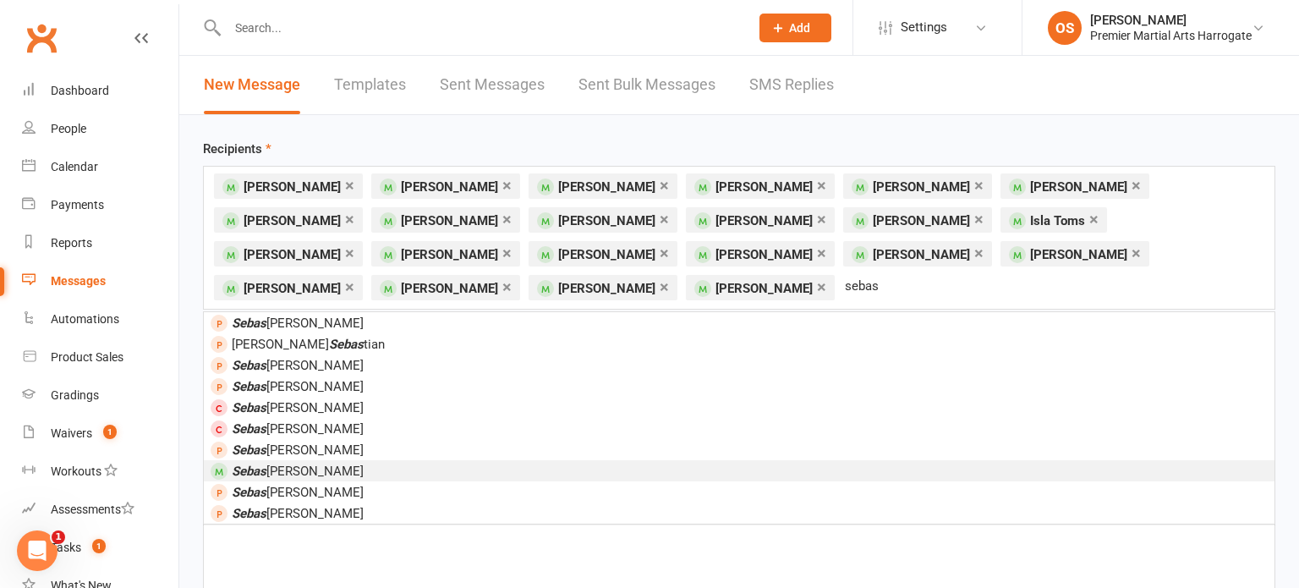
type input "sebas"
click at [342, 460] on li "[PERSON_NAME]" at bounding box center [739, 470] width 1071 height 21
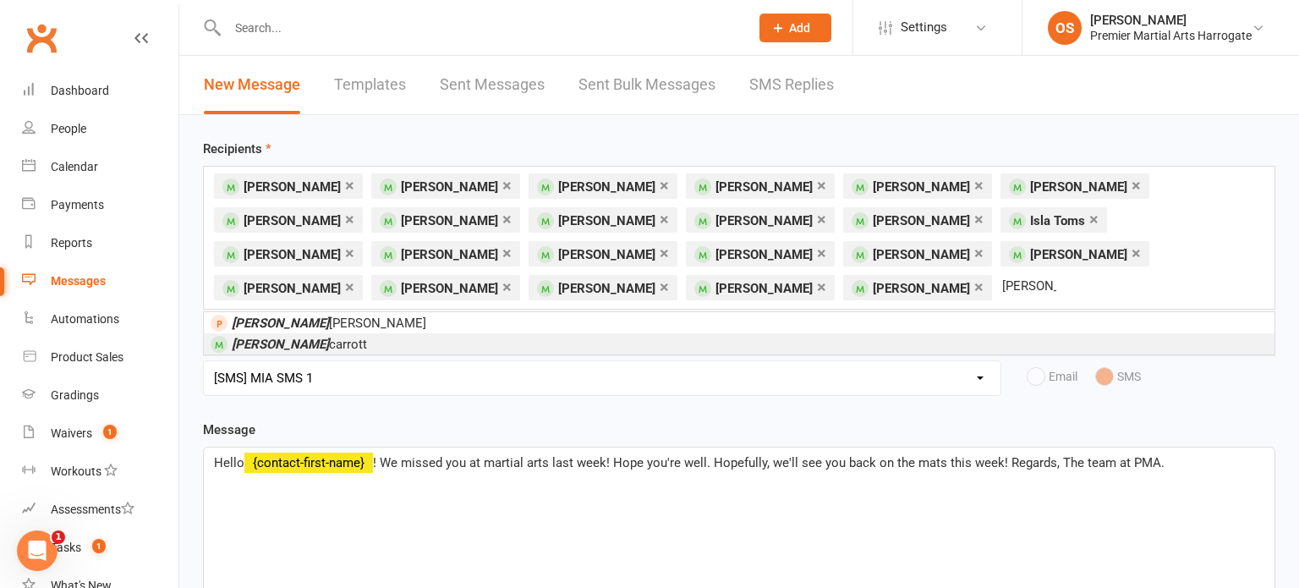
type input "[PERSON_NAME]"
click at [387, 345] on li "[PERSON_NAME]" at bounding box center [739, 343] width 1071 height 21
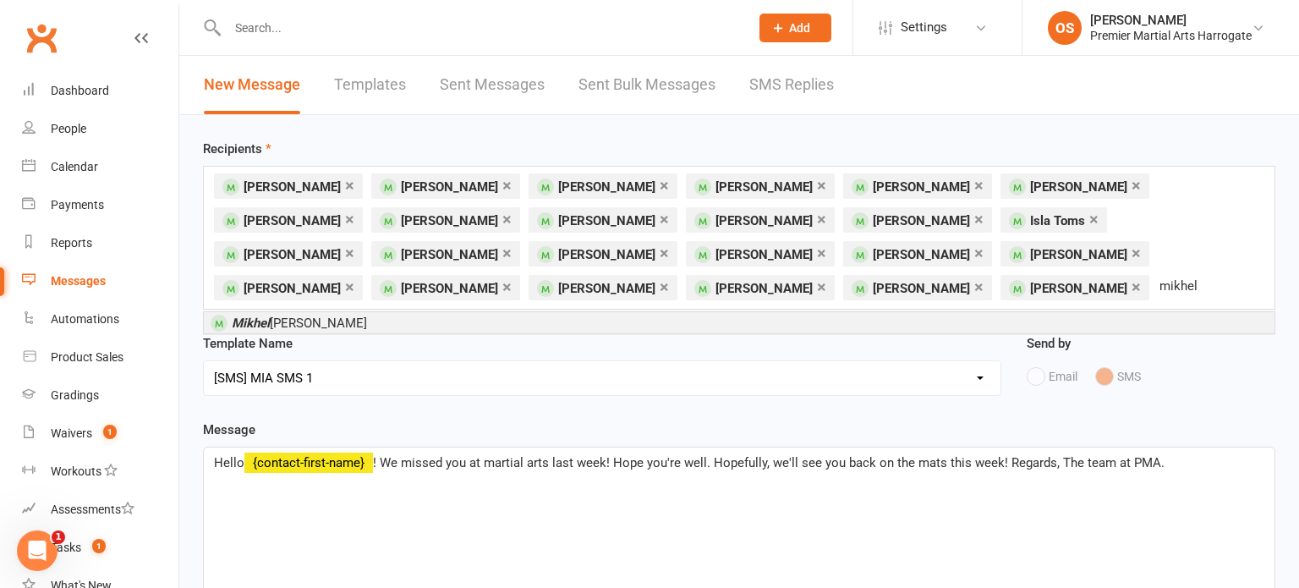
type input "mikhel"
click at [399, 326] on li "[PERSON_NAME]" at bounding box center [739, 322] width 1071 height 21
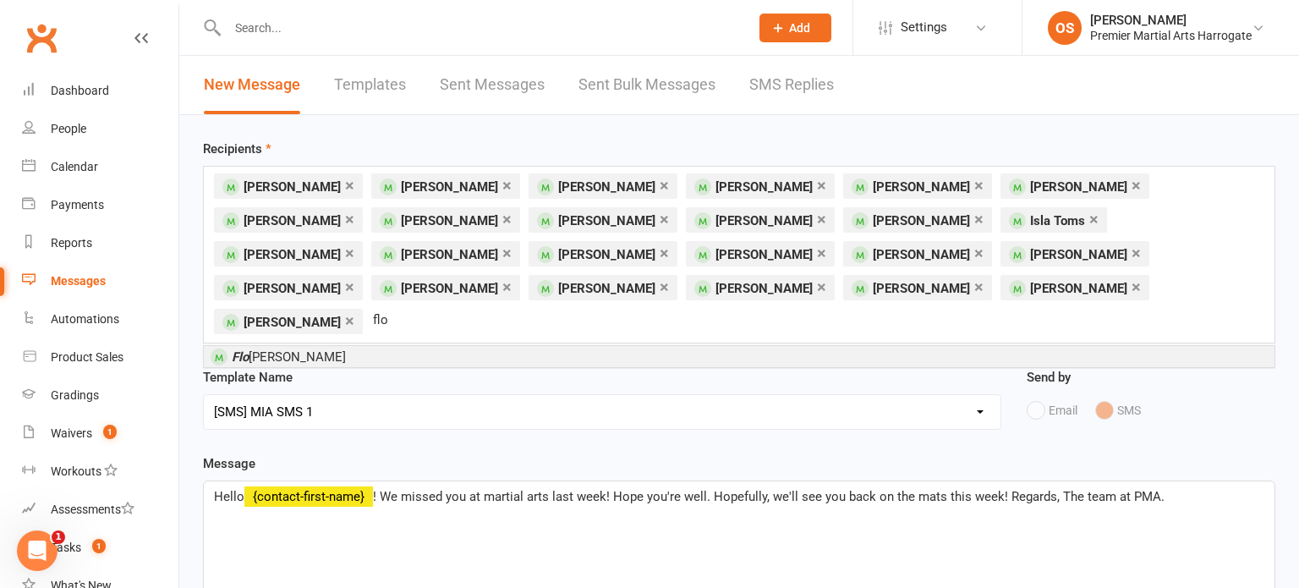
type input "flo"
click at [359, 346] on li "[PERSON_NAME]" at bounding box center [739, 356] width 1071 height 21
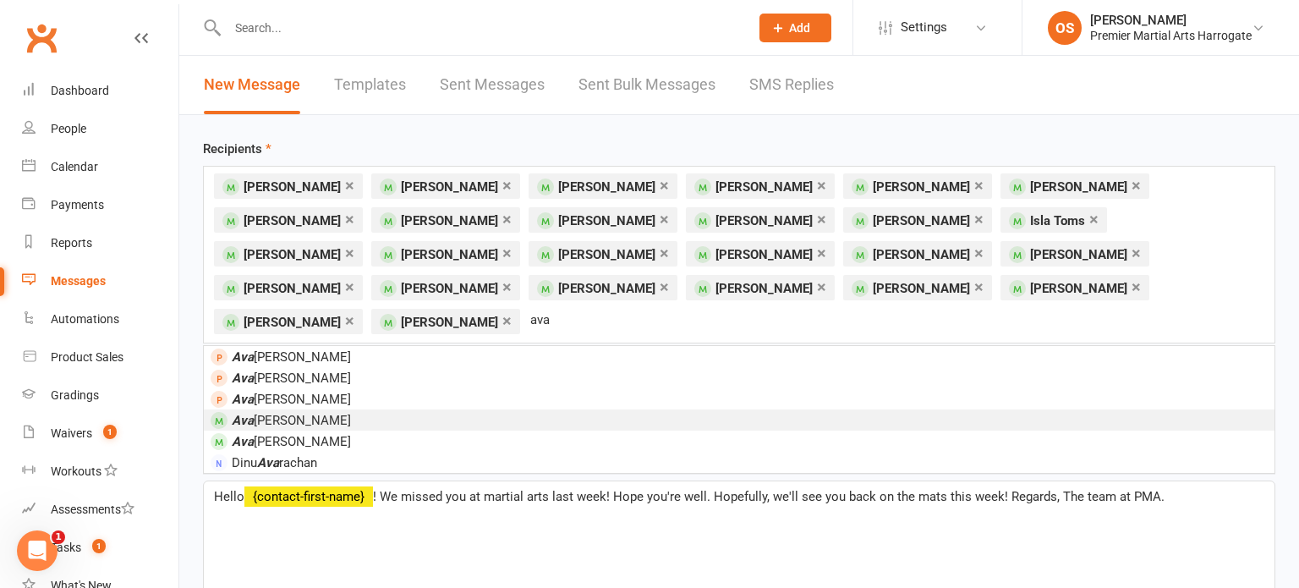
type input "ava"
click at [389, 409] on li "[PERSON_NAME]" at bounding box center [739, 419] width 1071 height 21
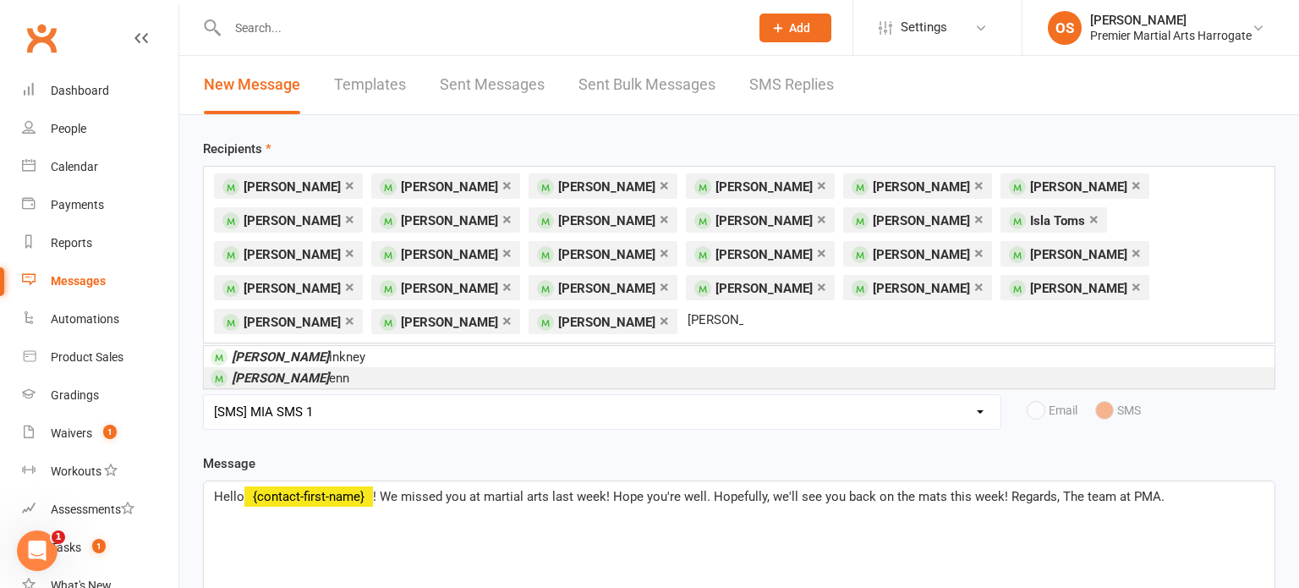
type input "[PERSON_NAME]"
click at [598, 367] on li "[PERSON_NAME] enn" at bounding box center [739, 377] width 1071 height 21
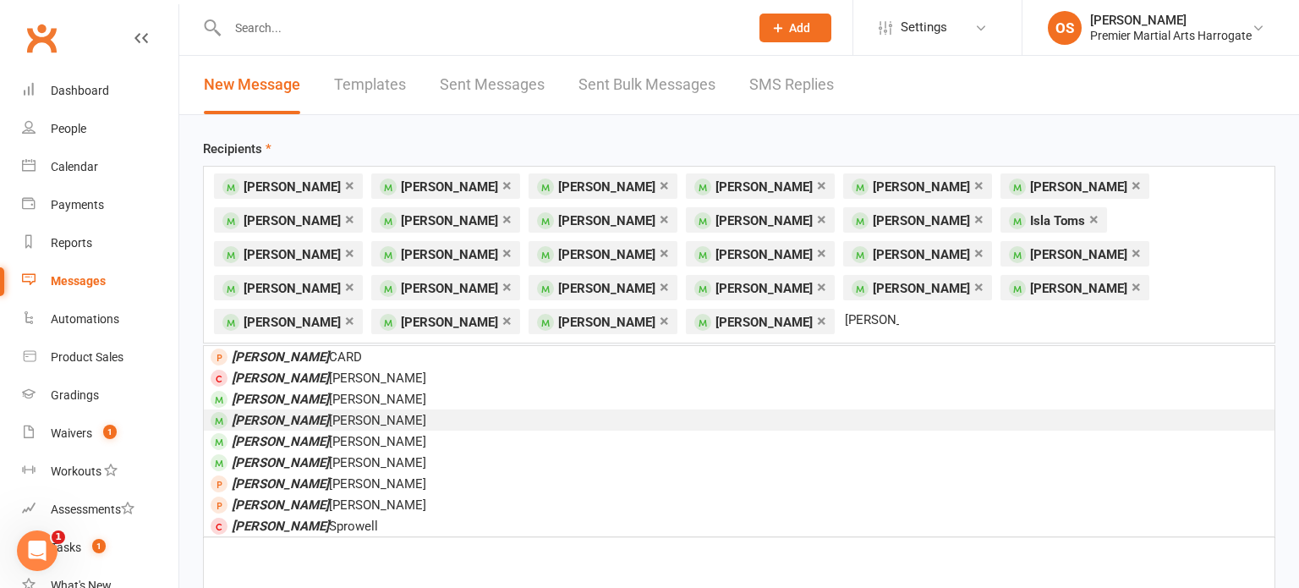
type input "[PERSON_NAME]"
click at [492, 409] on li "[PERSON_NAME]" at bounding box center [739, 419] width 1071 height 21
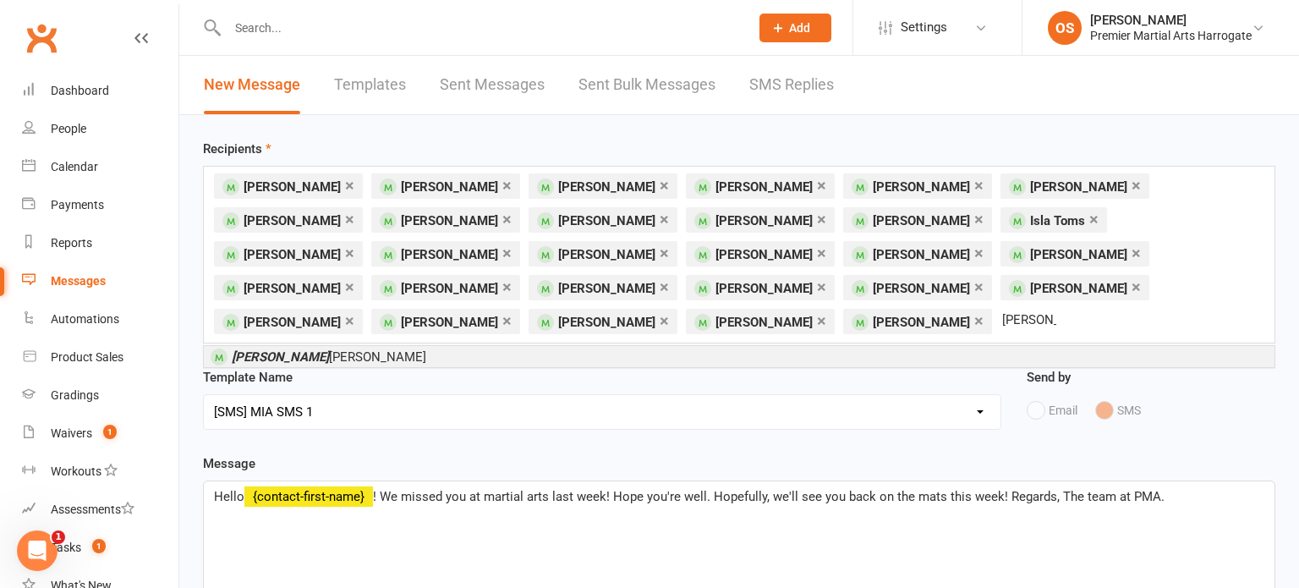
type input "[PERSON_NAME]"
click at [516, 346] on li "[PERSON_NAME]" at bounding box center [739, 356] width 1071 height 21
type input "avan"
click at [498, 359] on li "[PERSON_NAME]" at bounding box center [739, 356] width 1071 height 21
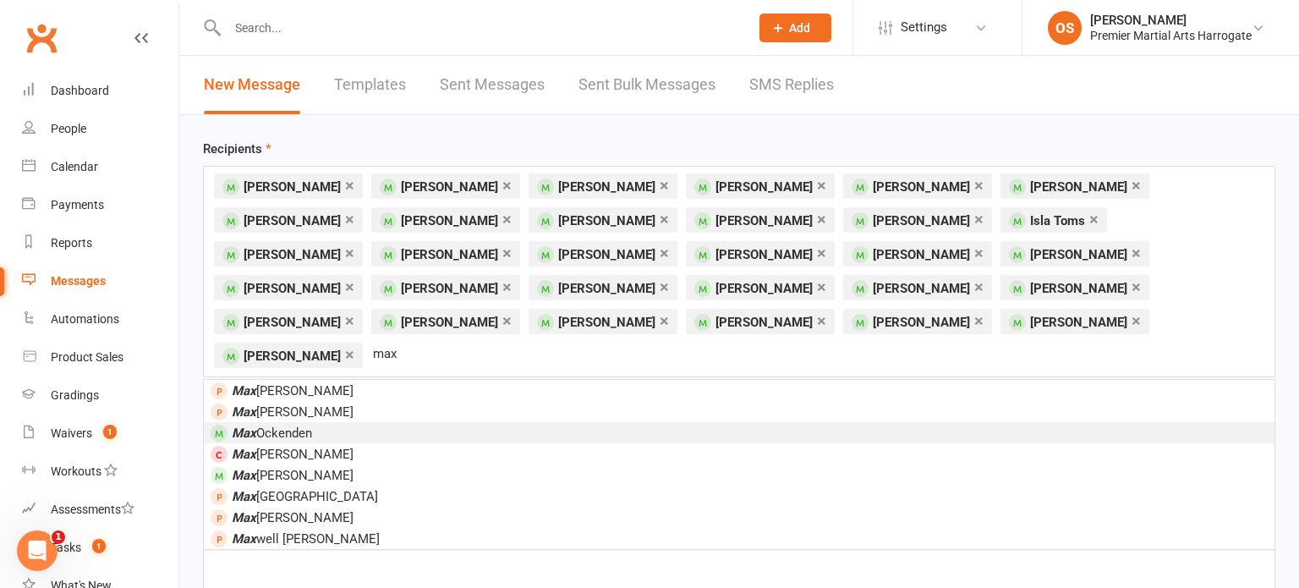
type input "max"
click at [388, 422] on li "[PERSON_NAME]" at bounding box center [739, 432] width 1071 height 21
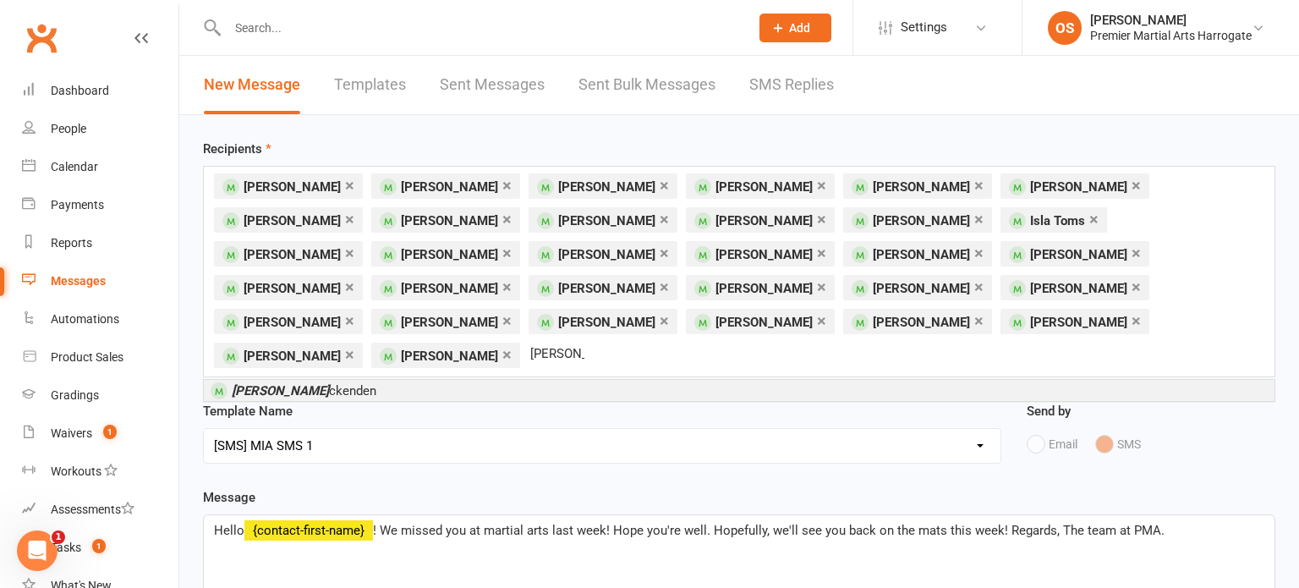
type input "[PERSON_NAME]"
click at [332, 380] on li "[PERSON_NAME] O ckenden" at bounding box center [739, 390] width 1071 height 21
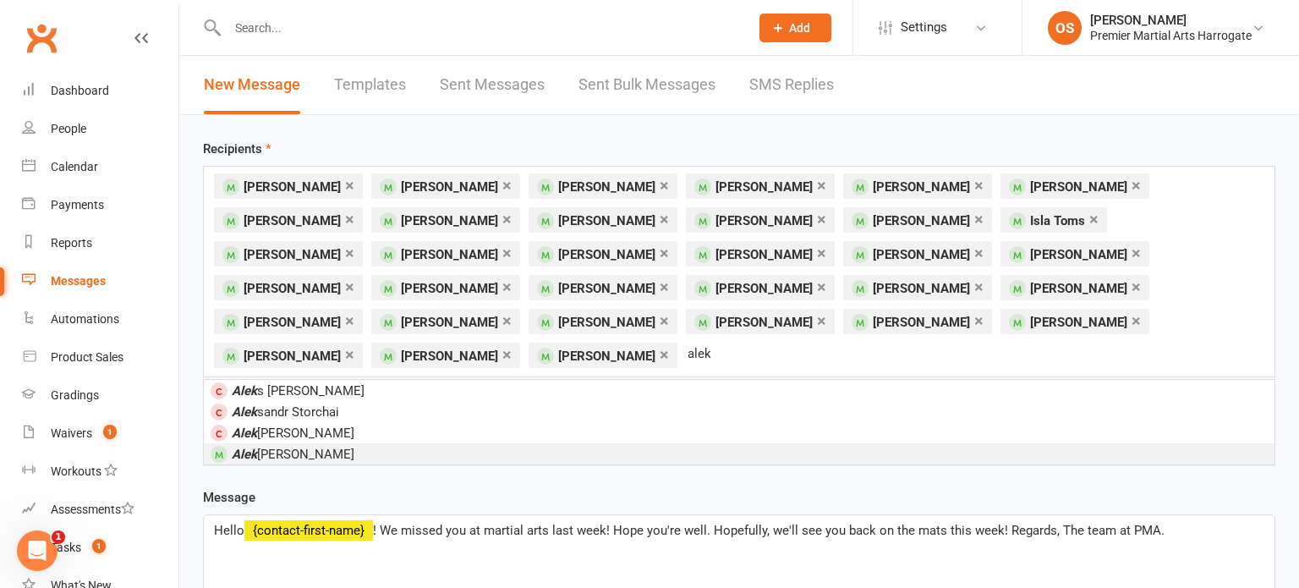
type input "alek"
click at [327, 447] on span "[PERSON_NAME]" at bounding box center [293, 454] width 123 height 15
type input "elo"
click at [311, 443] on li "Elo ise Newall" at bounding box center [739, 453] width 1071 height 21
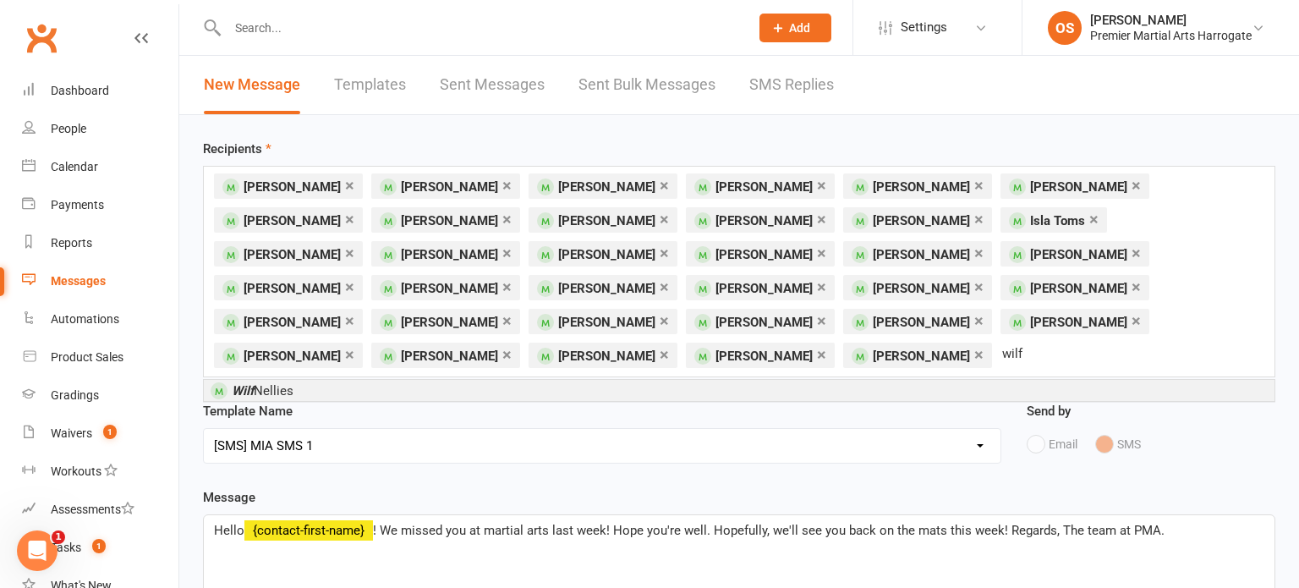
type input "wilf"
click at [326, 380] on li "[PERSON_NAME]" at bounding box center [739, 390] width 1071 height 21
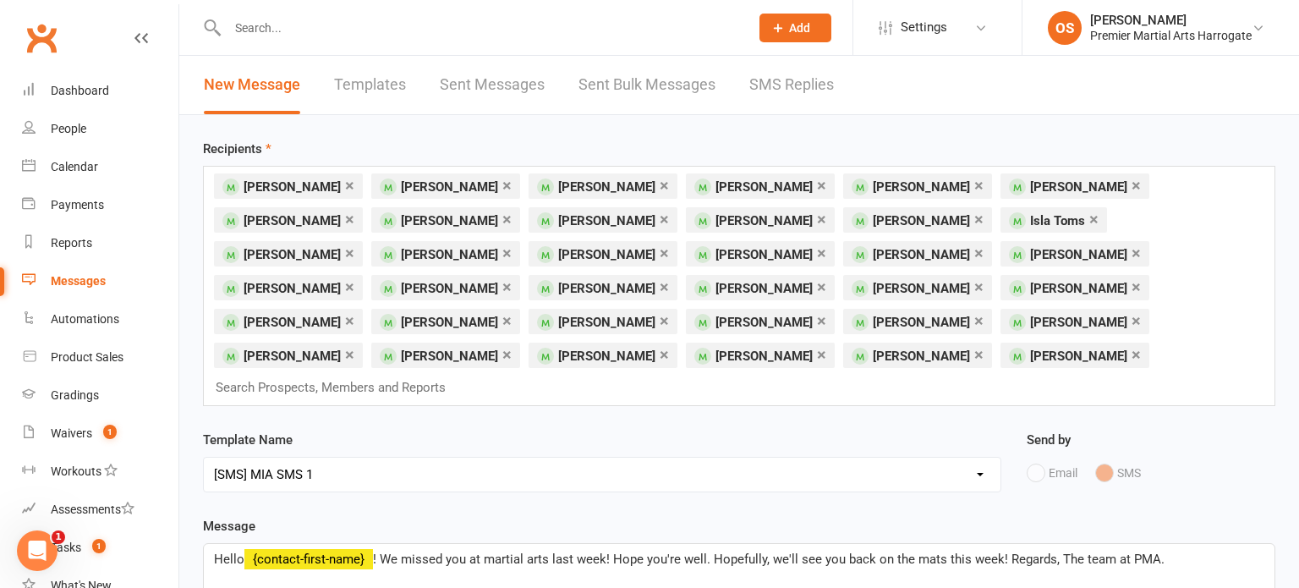
click at [675, 351] on div "× [PERSON_NAME] × [PERSON_NAME] × [PERSON_NAME] × [PERSON_NAME] × [PERSON_NAME]…" at bounding box center [739, 286] width 1072 height 240
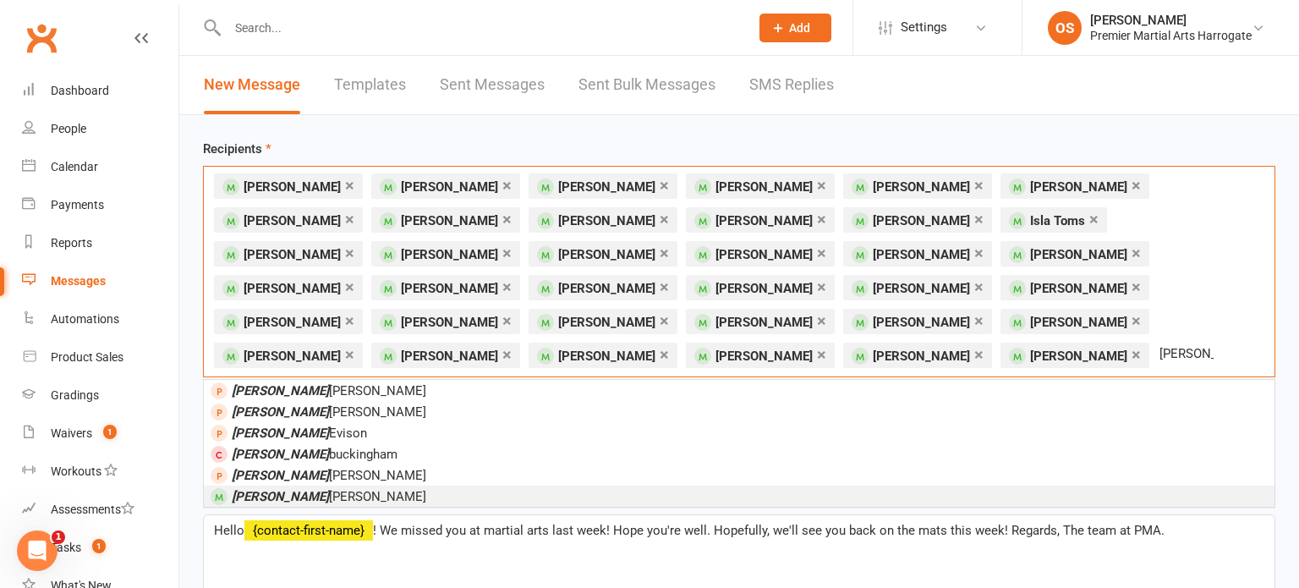
type input "[PERSON_NAME]"
click at [310, 488] on span "[PERSON_NAME] [PERSON_NAME]" at bounding box center [319, 495] width 216 height 15
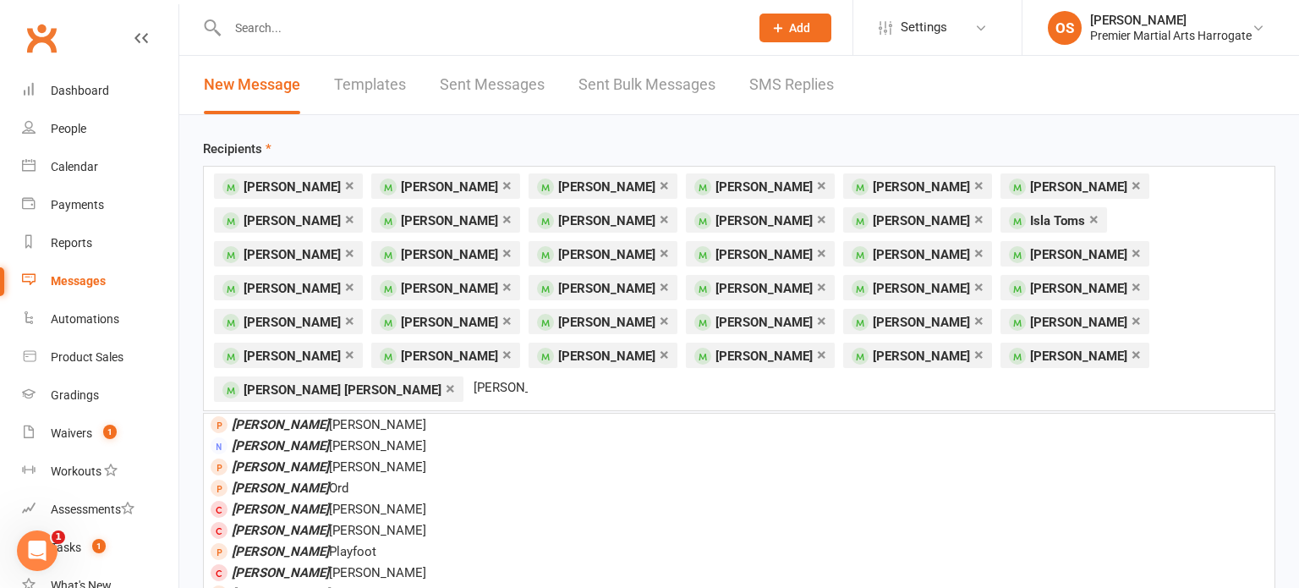
type input "[PERSON_NAME]"
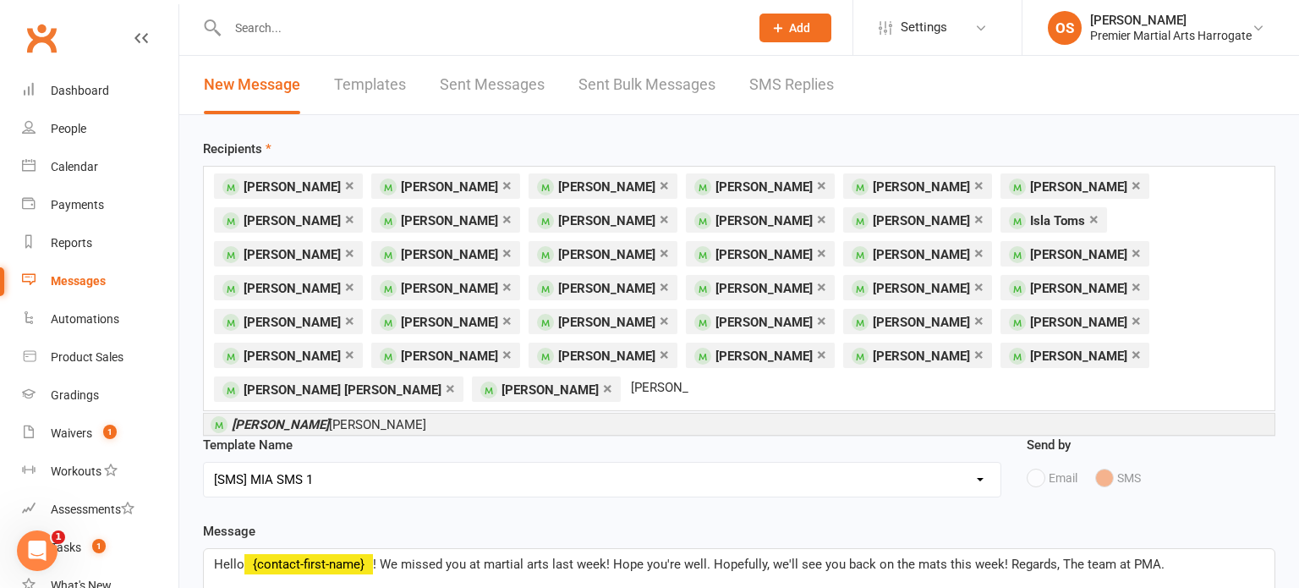
type input "[PERSON_NAME]"
click at [326, 417] on span "[PERSON_NAME]" at bounding box center [329, 424] width 195 height 15
type input "[PERSON_NAME]"
click at [321, 414] on li "[PERSON_NAME]" at bounding box center [739, 424] width 1071 height 21
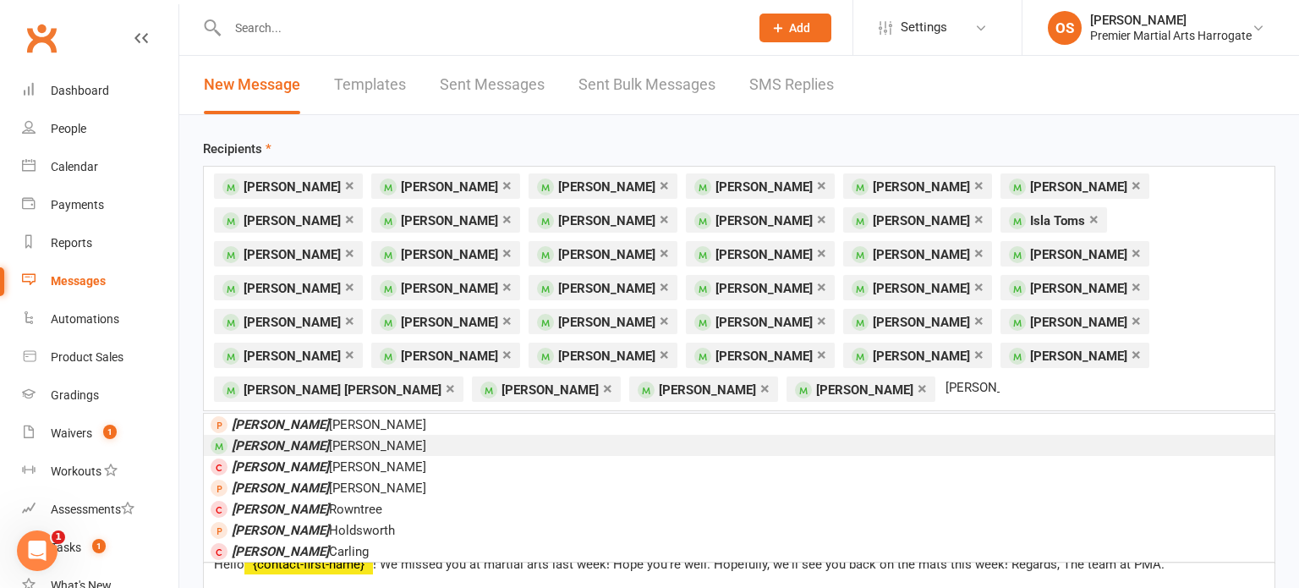
type input "[PERSON_NAME]"
click at [298, 438] on span "[PERSON_NAME]" at bounding box center [329, 445] width 195 height 15
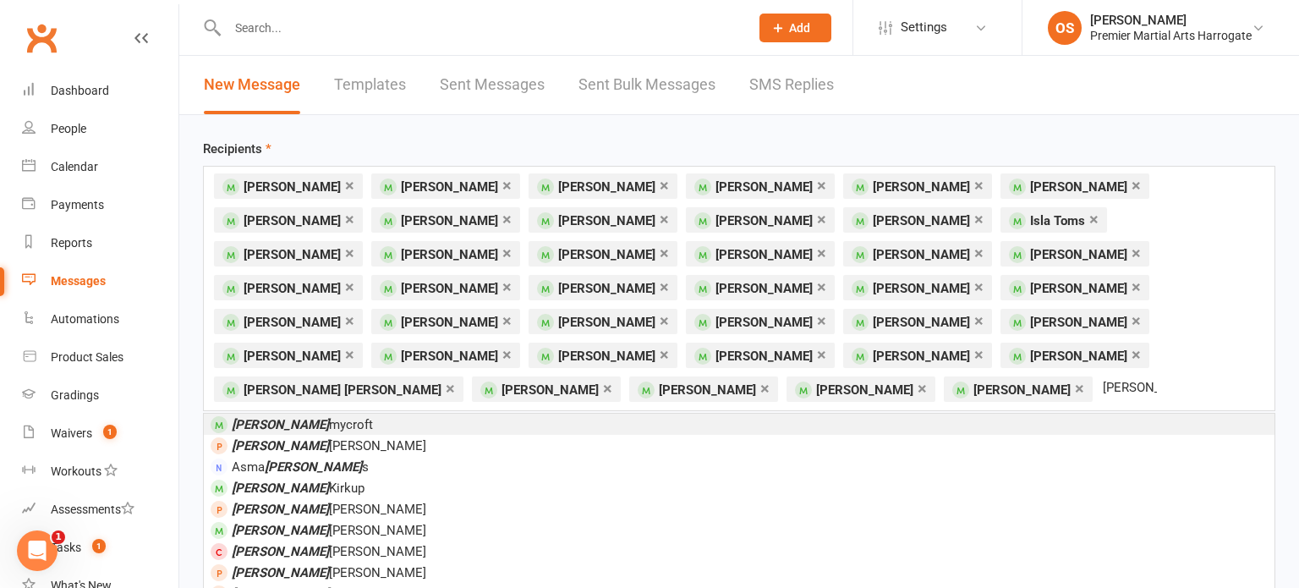
type input "[PERSON_NAME]"
click at [273, 417] on em "[PERSON_NAME]" at bounding box center [280, 424] width 97 height 15
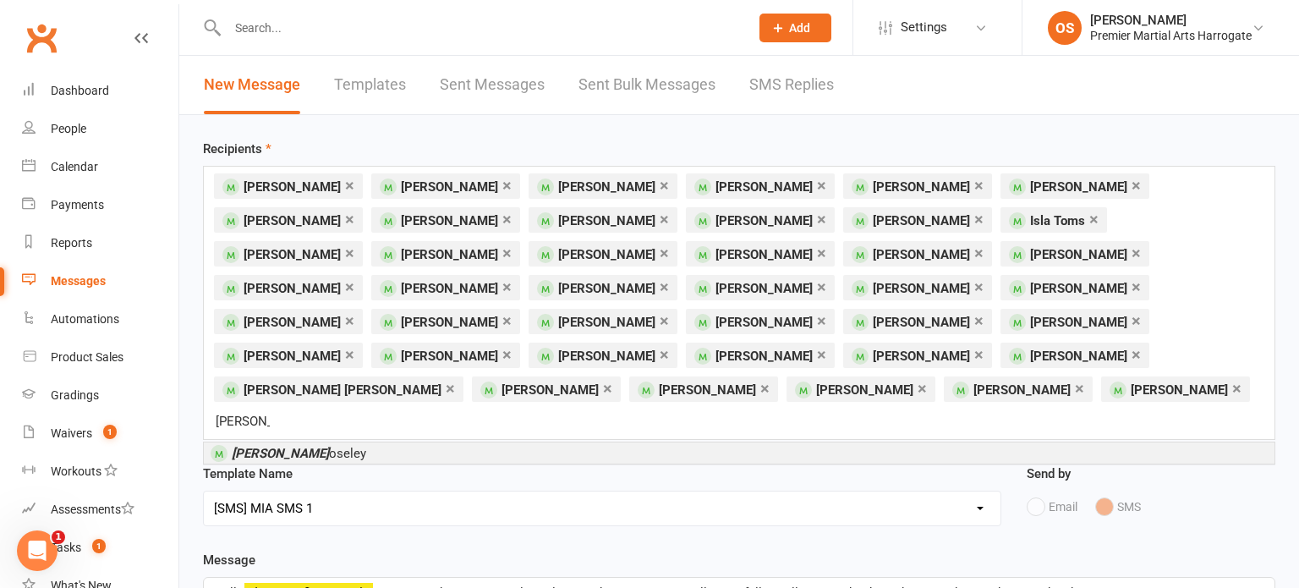
type input "[PERSON_NAME]"
click at [279, 446] on span "[PERSON_NAME]" at bounding box center [299, 453] width 134 height 15
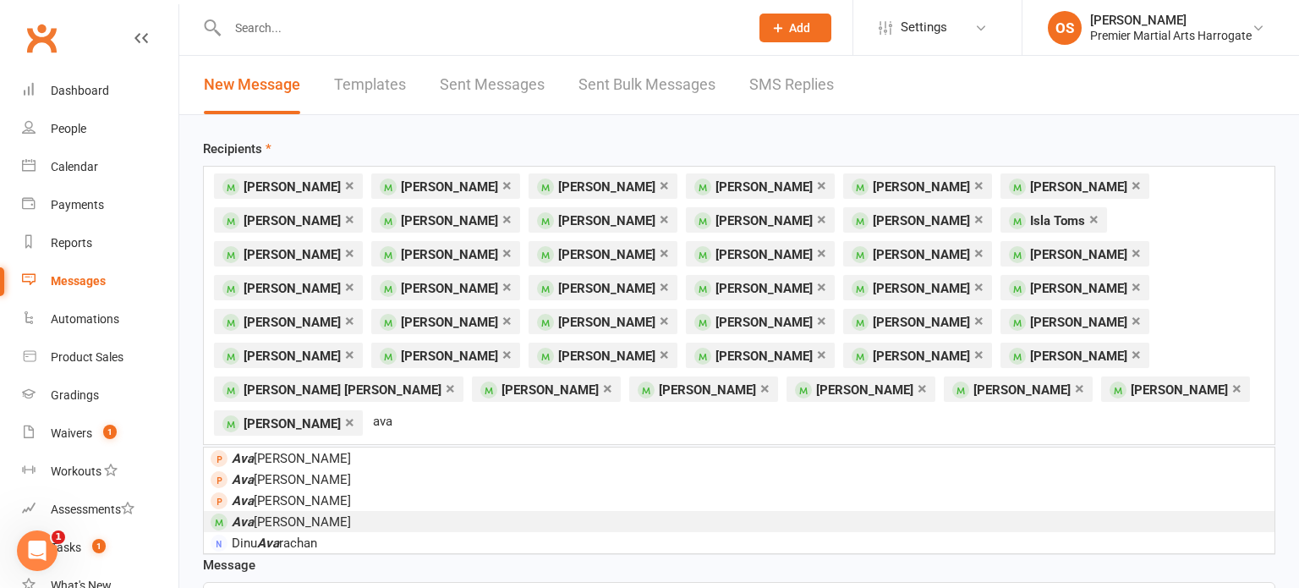
type input "ava"
click at [266, 514] on span "[PERSON_NAME]" at bounding box center [291, 521] width 119 height 15
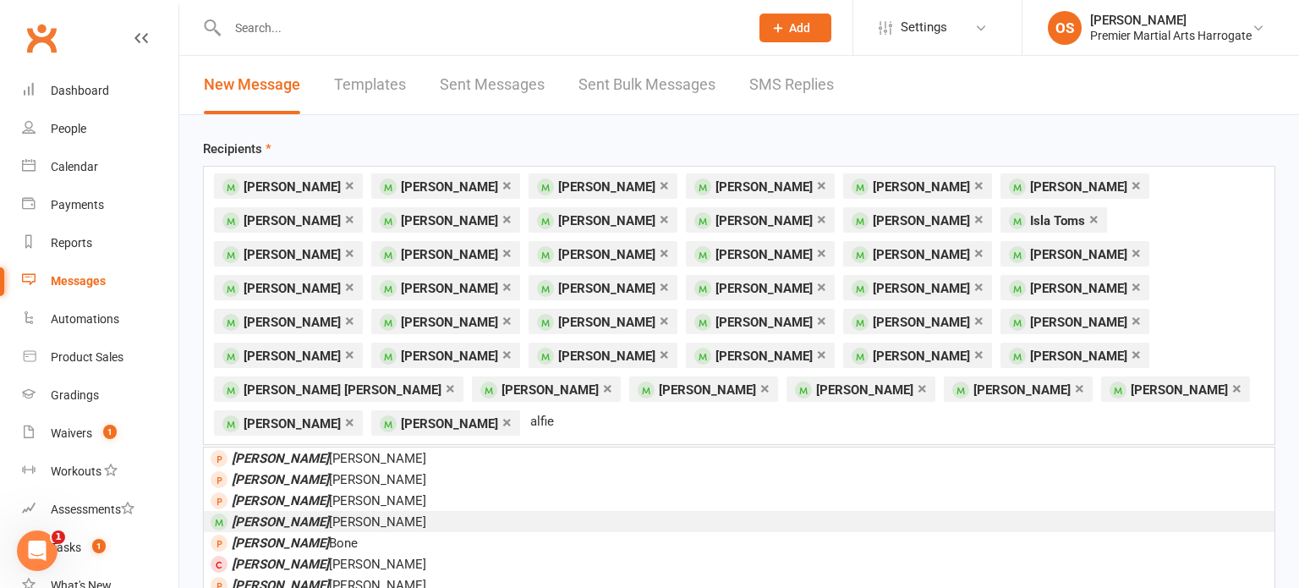
type input "alfie"
click at [270, 514] on span "[PERSON_NAME]" at bounding box center [329, 521] width 195 height 15
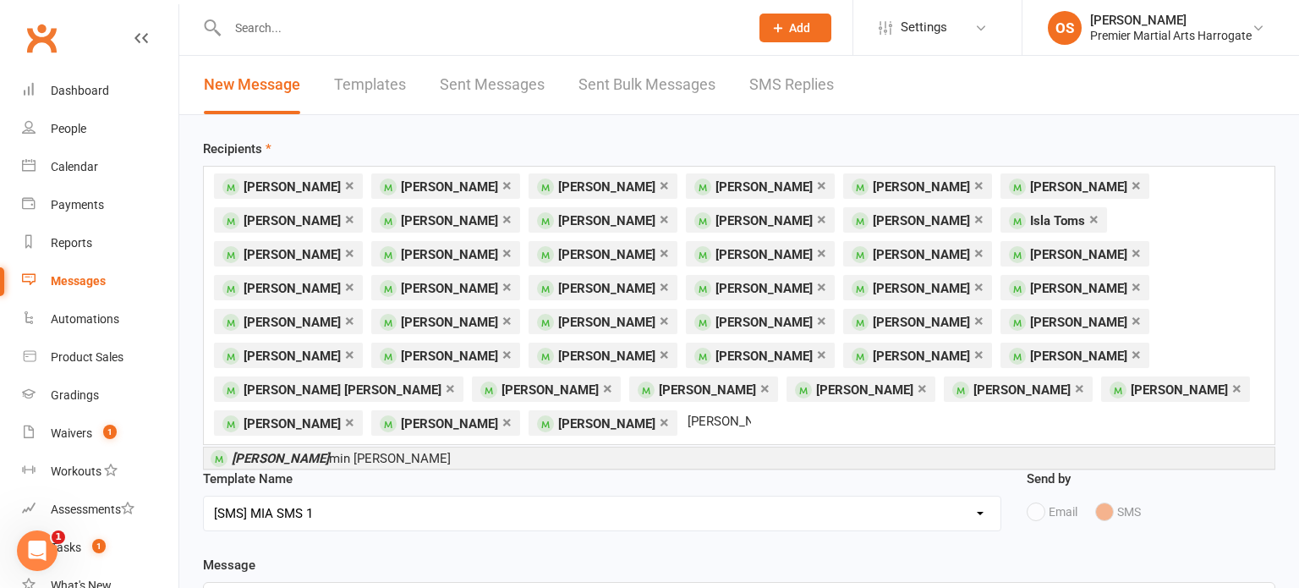
type input "[PERSON_NAME]"
click at [383, 447] on li "[PERSON_NAME] min [PERSON_NAME]" at bounding box center [739, 457] width 1071 height 21
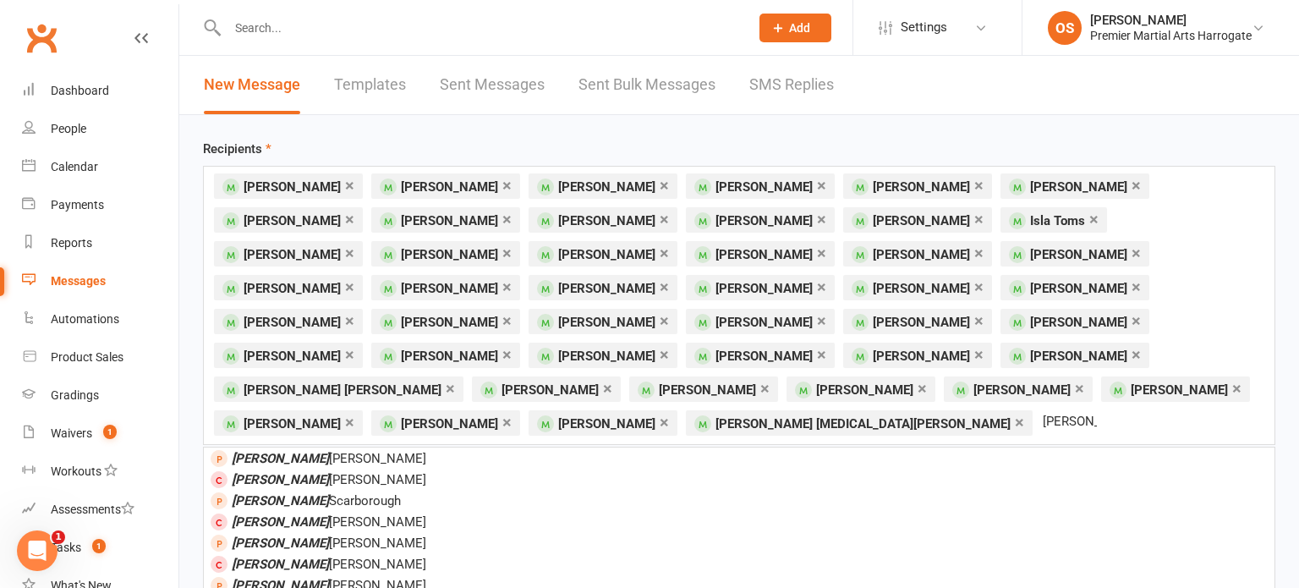
type input "[PERSON_NAME]"
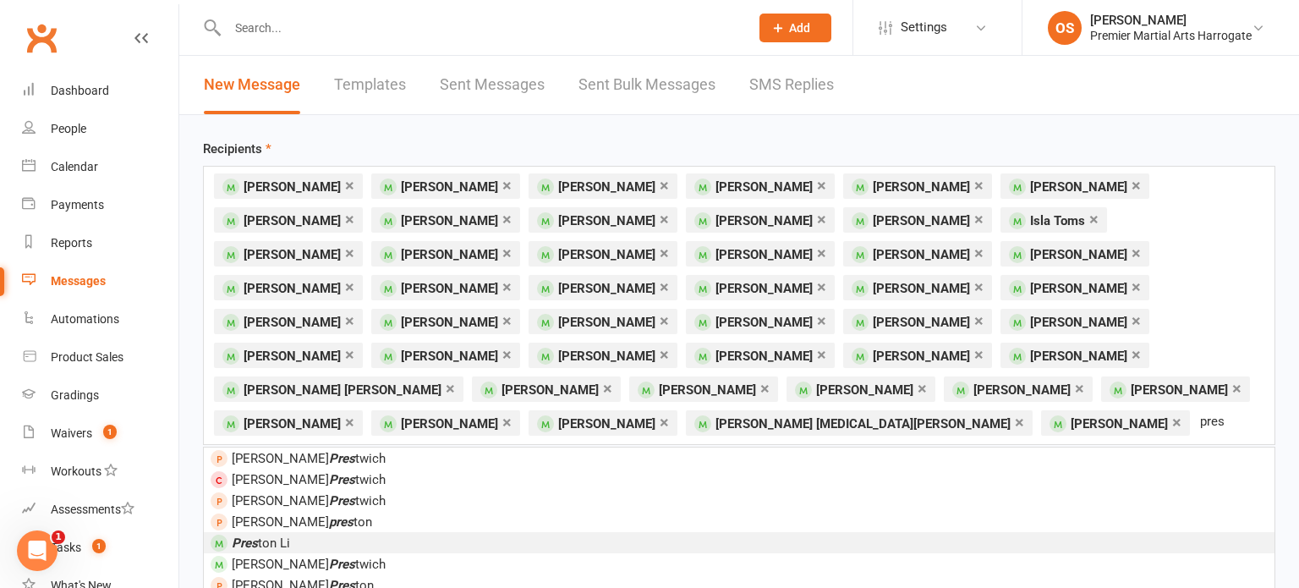
type input "pres"
click at [349, 532] on li "Pres ton Li" at bounding box center [739, 542] width 1071 height 21
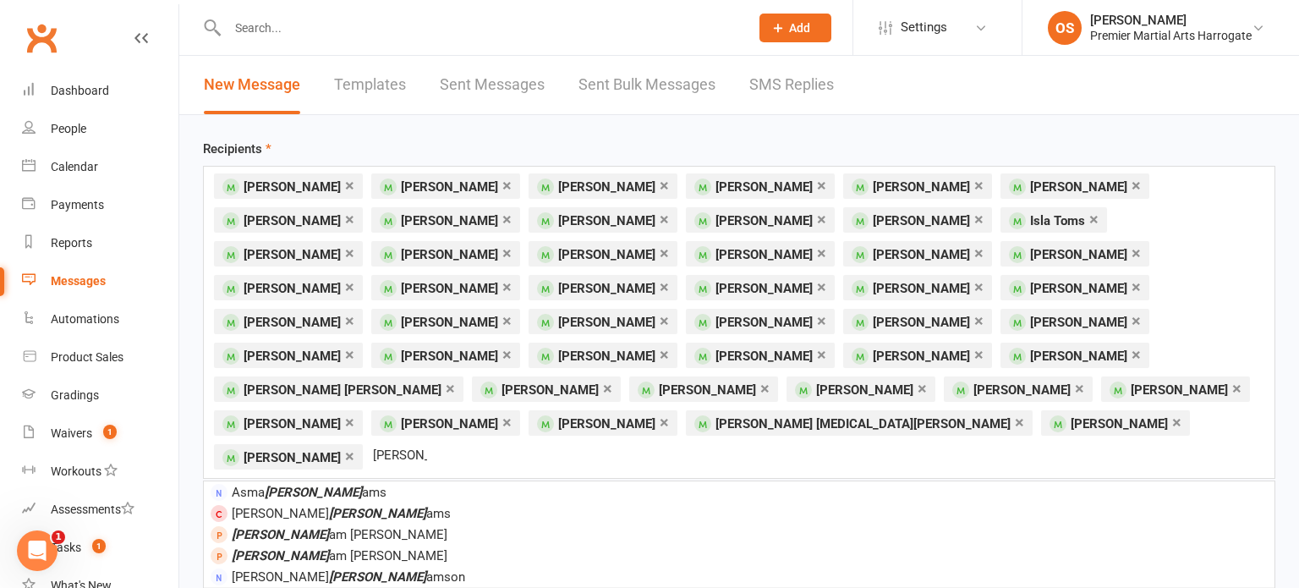
type input "[PERSON_NAME]"
click at [339, 587] on li "[PERSON_NAME] am [PERSON_NAME]" at bounding box center [739, 597] width 1071 height 21
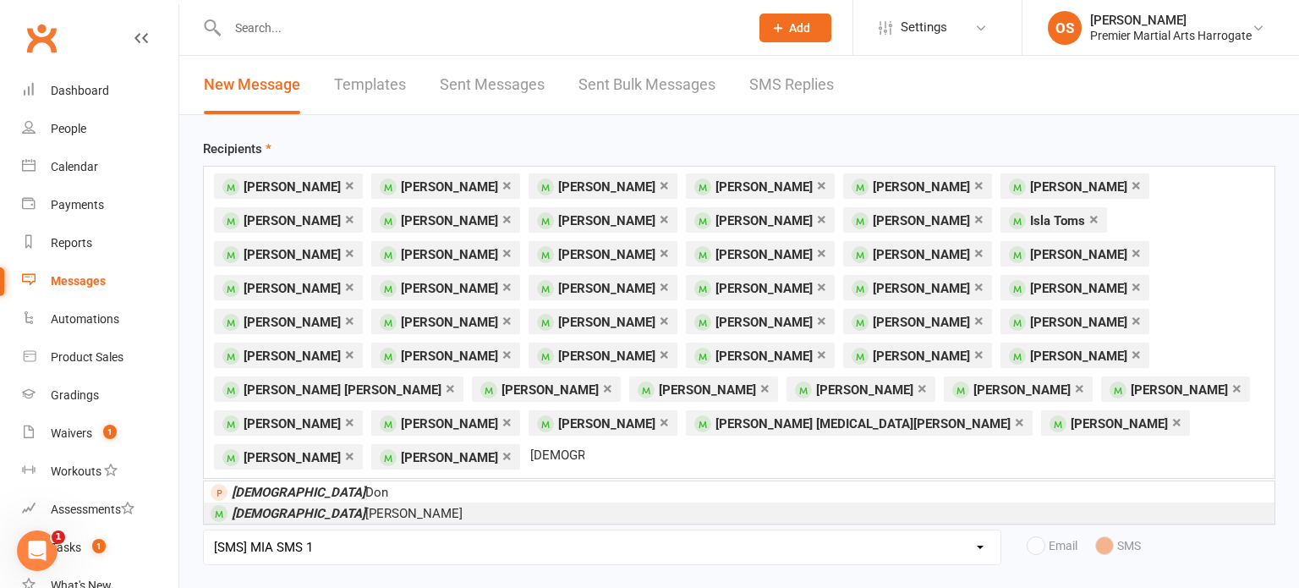
type input "[DEMOGRAPHIC_DATA]"
click at [354, 502] on li "[PERSON_NAME] [PERSON_NAME]" at bounding box center [739, 512] width 1071 height 21
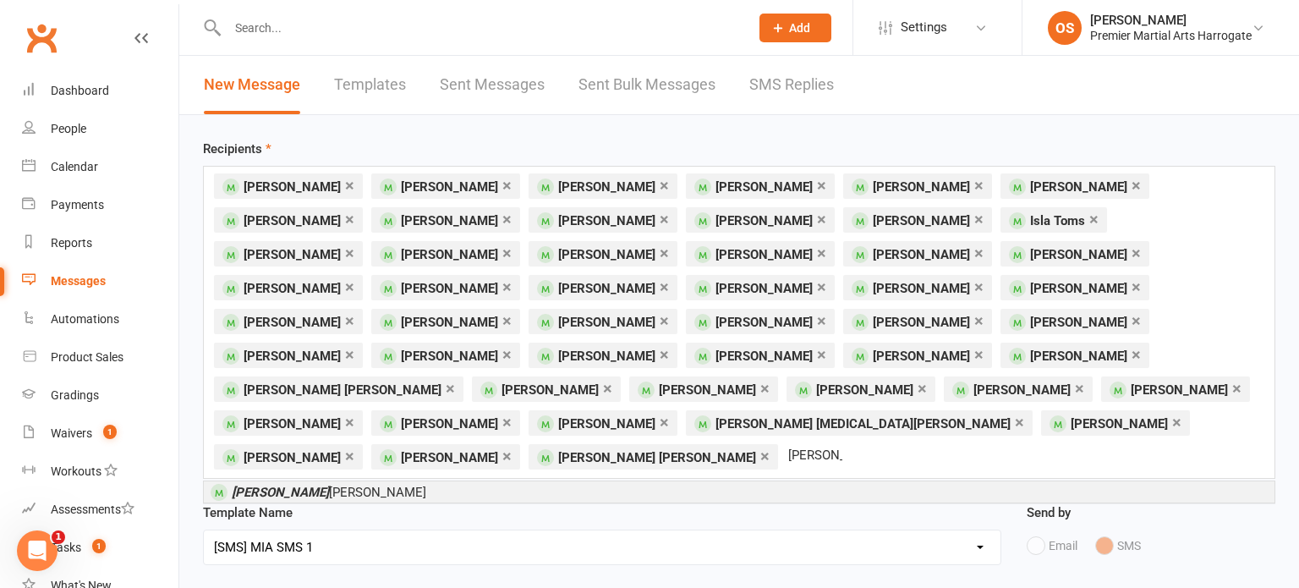
type input "[PERSON_NAME]"
click at [359, 485] on span "[PERSON_NAME] [PERSON_NAME]" at bounding box center [329, 492] width 195 height 15
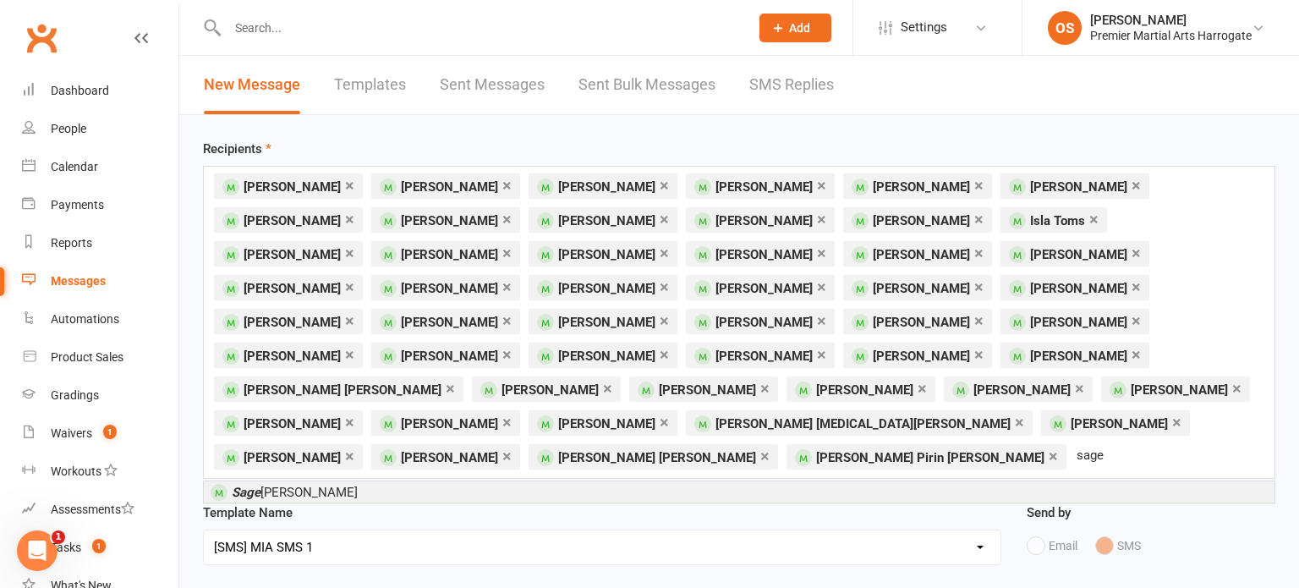
type input "sage"
click at [333, 481] on li "[PERSON_NAME]" at bounding box center [739, 491] width 1071 height 21
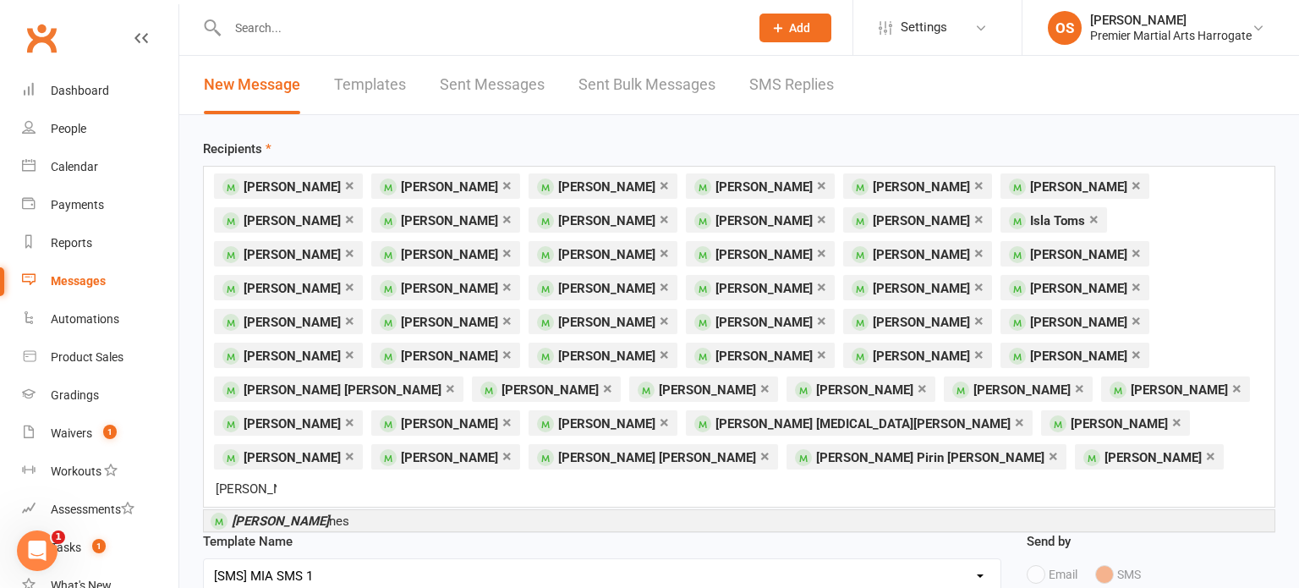
type input "[PERSON_NAME]"
click at [318, 510] on li "[PERSON_NAME]" at bounding box center [739, 520] width 1071 height 21
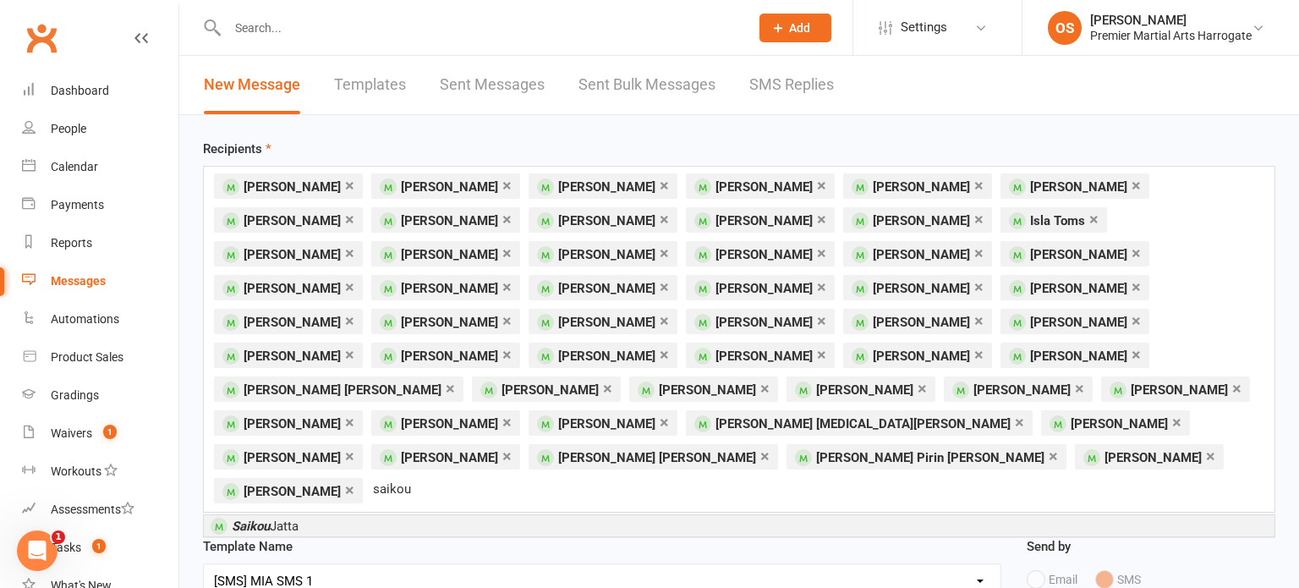
type input "saikou"
click at [326, 515] on li "[PERSON_NAME]" at bounding box center [739, 525] width 1071 height 21
type input "[PERSON_NAME]"
click at [320, 515] on li "[PERSON_NAME] n" at bounding box center [739, 525] width 1071 height 21
type input "jack in"
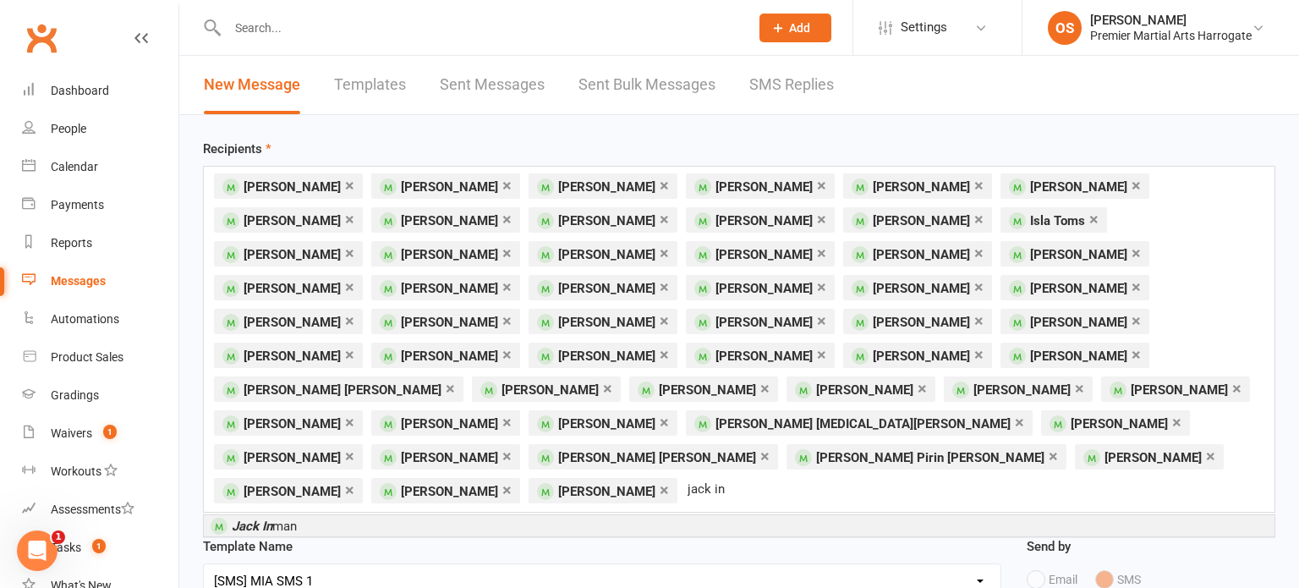
click at [291, 518] on span "Jack In man" at bounding box center [264, 525] width 65 height 15
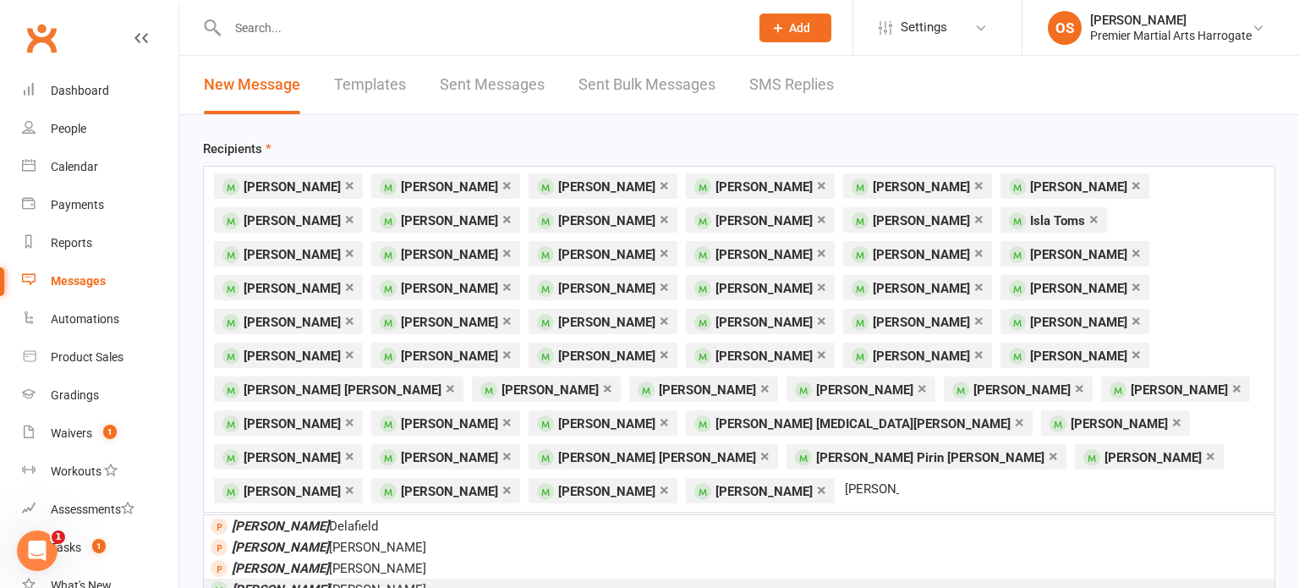
type input "[PERSON_NAME]"
click at [293, 582] on span "[PERSON_NAME] [PERSON_NAME]" at bounding box center [329, 589] width 195 height 15
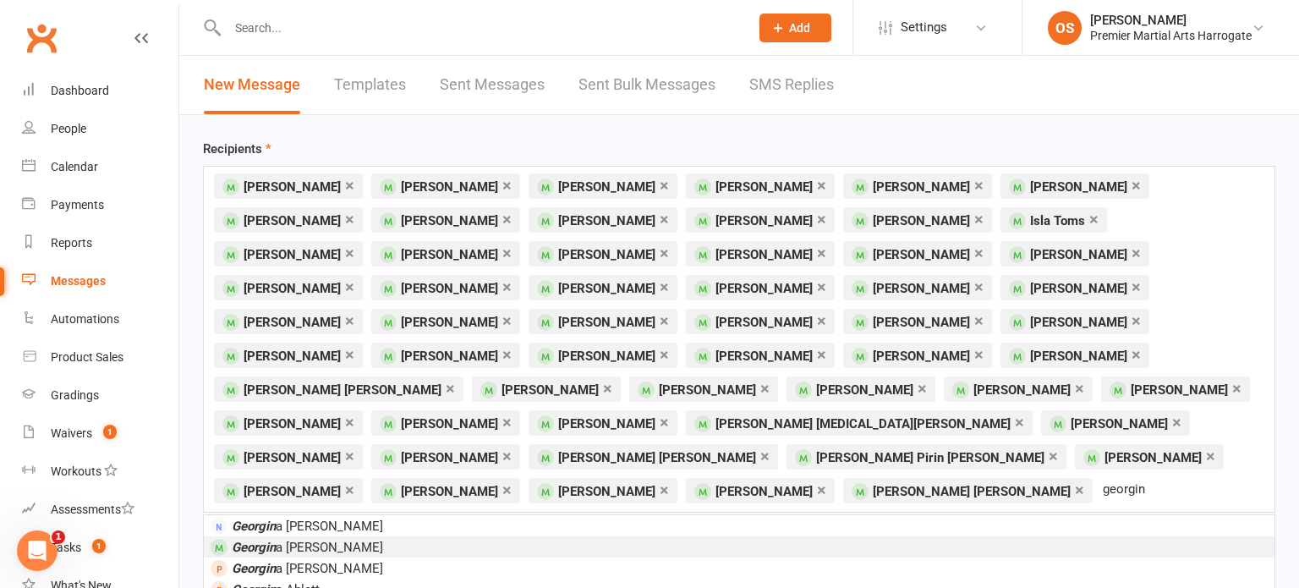
type input "georgin"
click at [300, 540] on span "[PERSON_NAME]" at bounding box center [307, 547] width 151 height 15
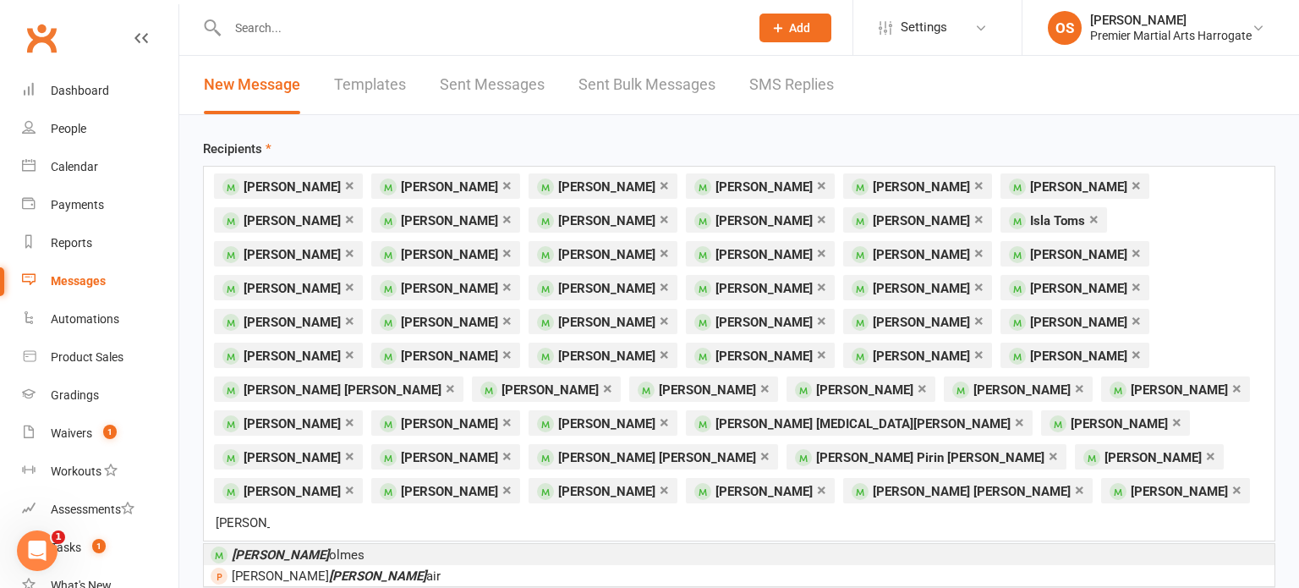
type input "[PERSON_NAME] h"
click at [274, 547] on span "[PERSON_NAME]" at bounding box center [298, 554] width 133 height 15
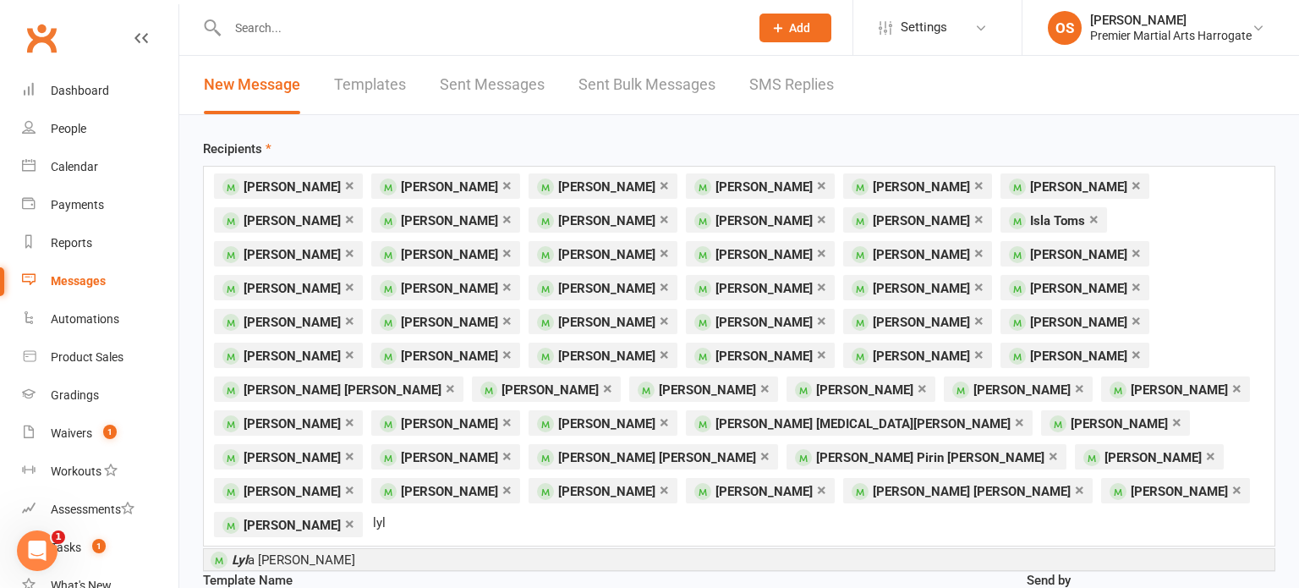
type input "lyl"
click at [274, 552] on span "[PERSON_NAME]" at bounding box center [293, 559] width 123 height 15
type input "[PERSON_NAME]"
click at [267, 552] on span "[PERSON_NAME]" at bounding box center [329, 559] width 195 height 15
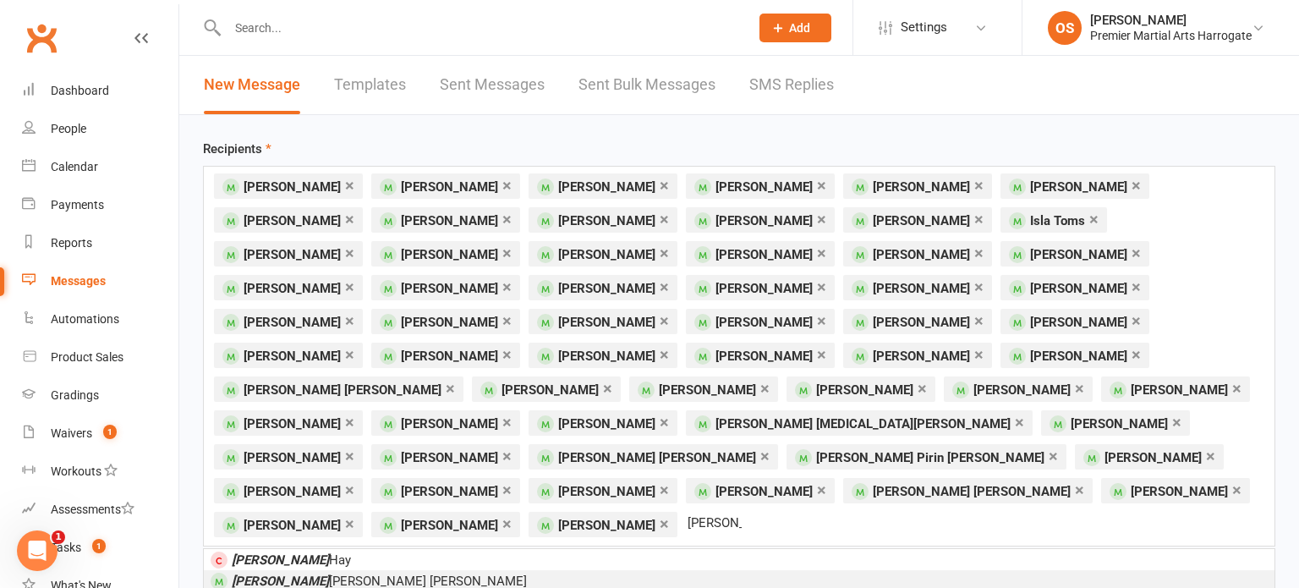
type input "[PERSON_NAME]"
click at [262, 573] on em "[PERSON_NAME]" at bounding box center [280, 580] width 97 height 15
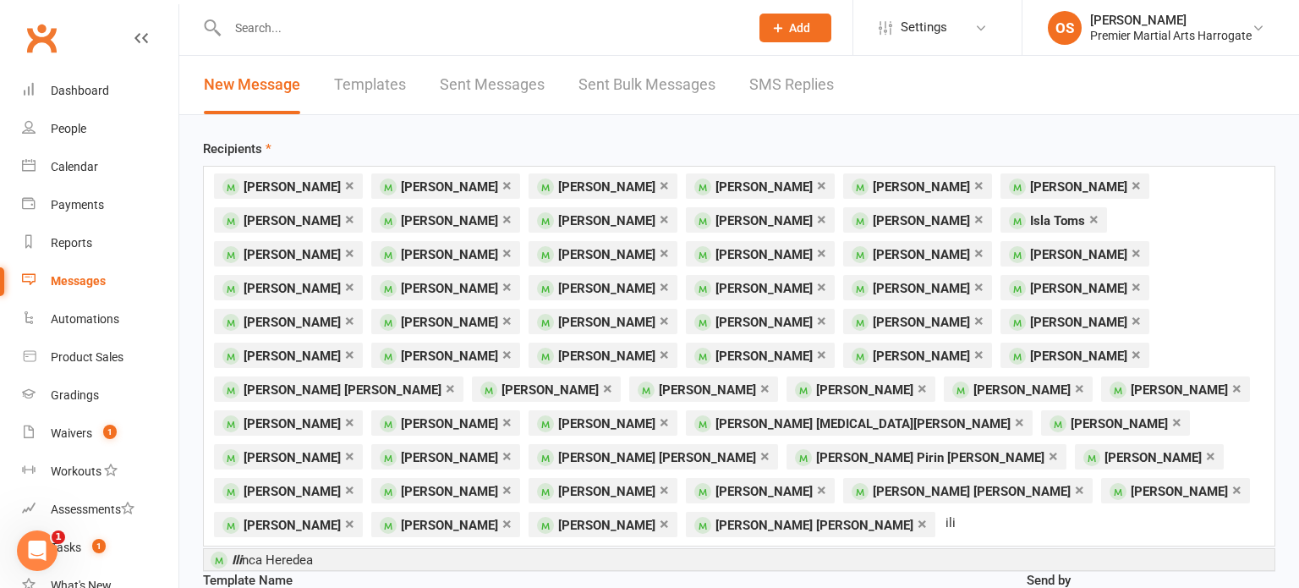
type input "ili"
click at [268, 552] on span "Ili nca Heredea" at bounding box center [272, 559] width 81 height 15
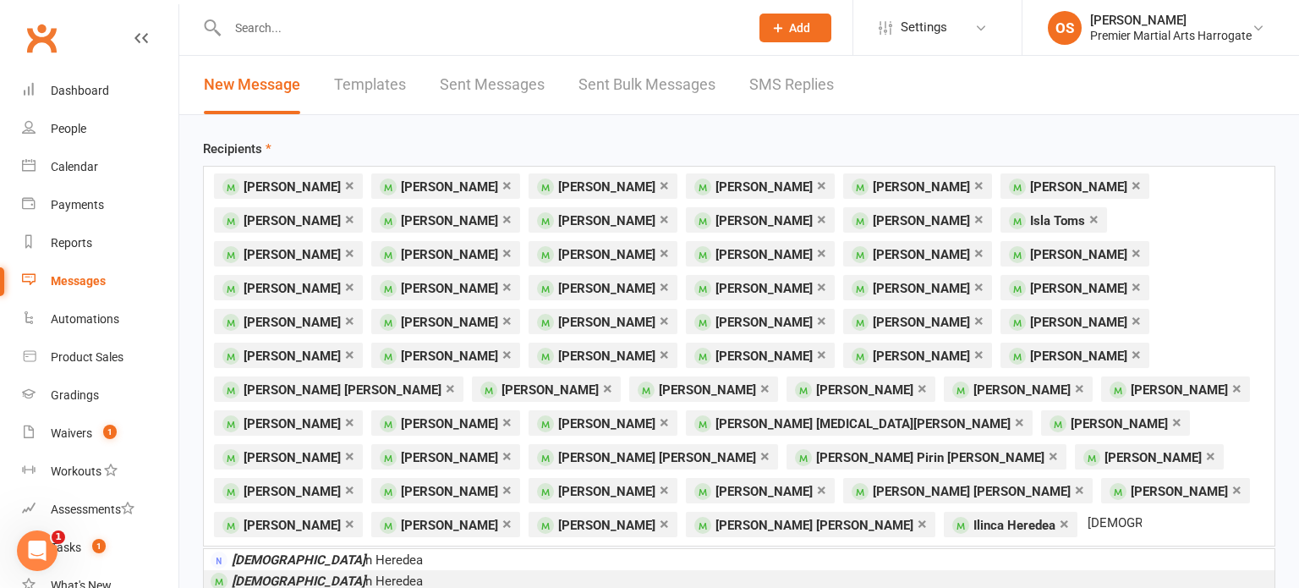
type input "[DEMOGRAPHIC_DATA]"
click at [268, 573] on span "[DEMOGRAPHIC_DATA][PERSON_NAME]" at bounding box center [327, 580] width 191 height 15
type input "s"
type input "[PERSON_NAME]"
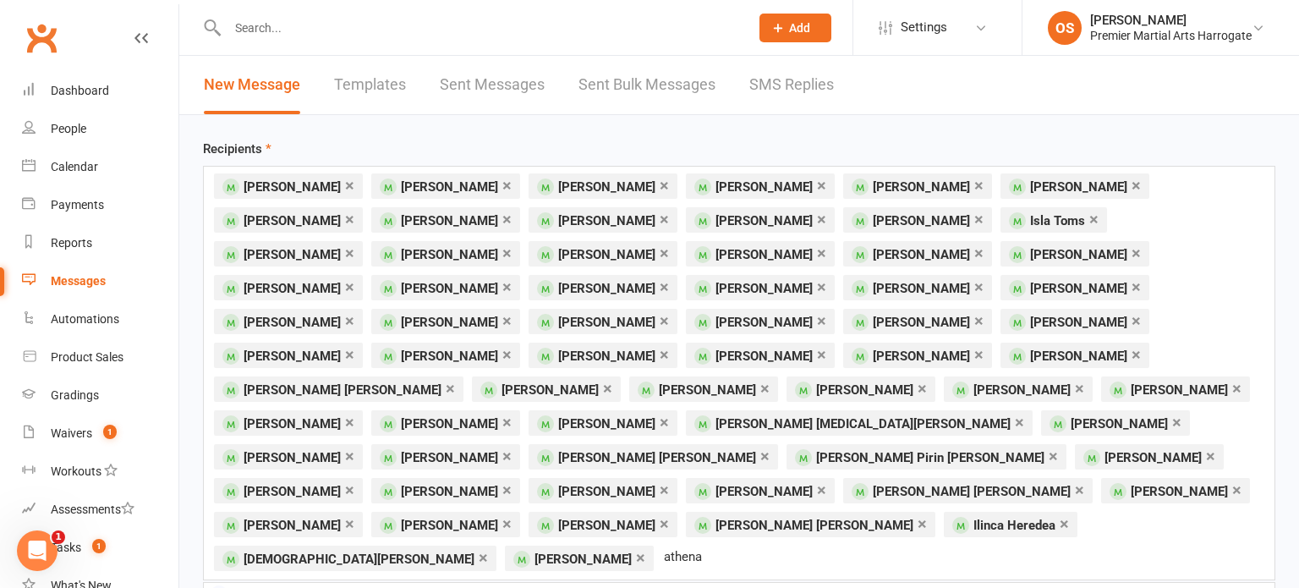
type input "athena"
type input "pierre"
click at [356, 583] on li "[PERSON_NAME]" at bounding box center [739, 593] width 1071 height 21
type input "aurora"
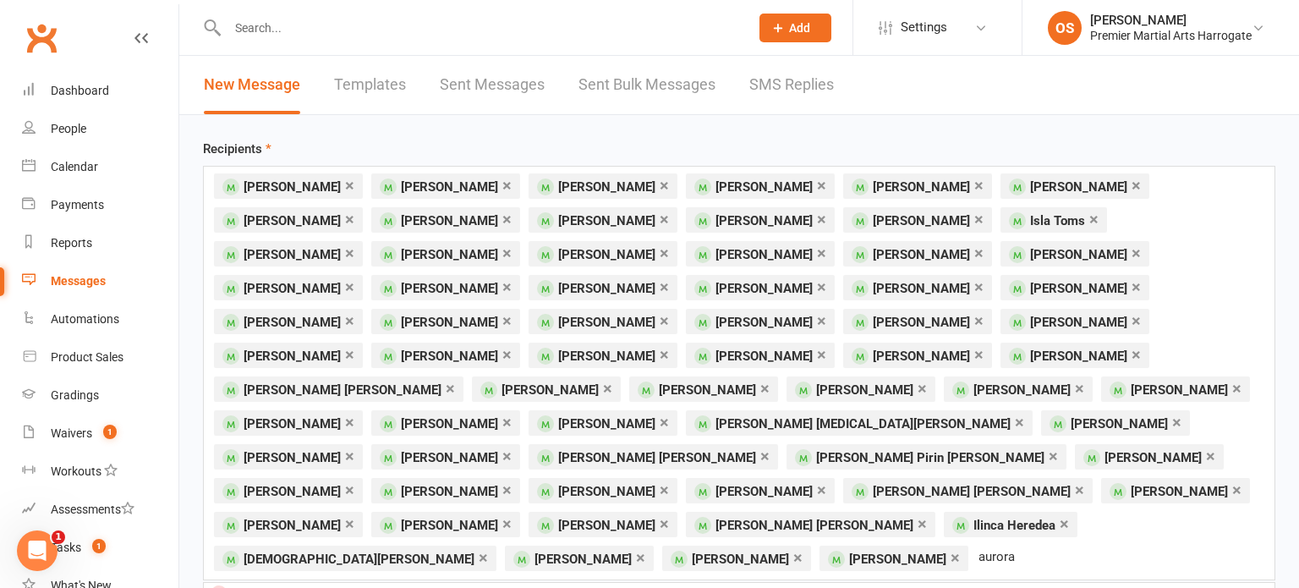
type input "[PERSON_NAME]"
click at [376, 583] on li "[PERSON_NAME]" at bounding box center [739, 593] width 1071 height 21
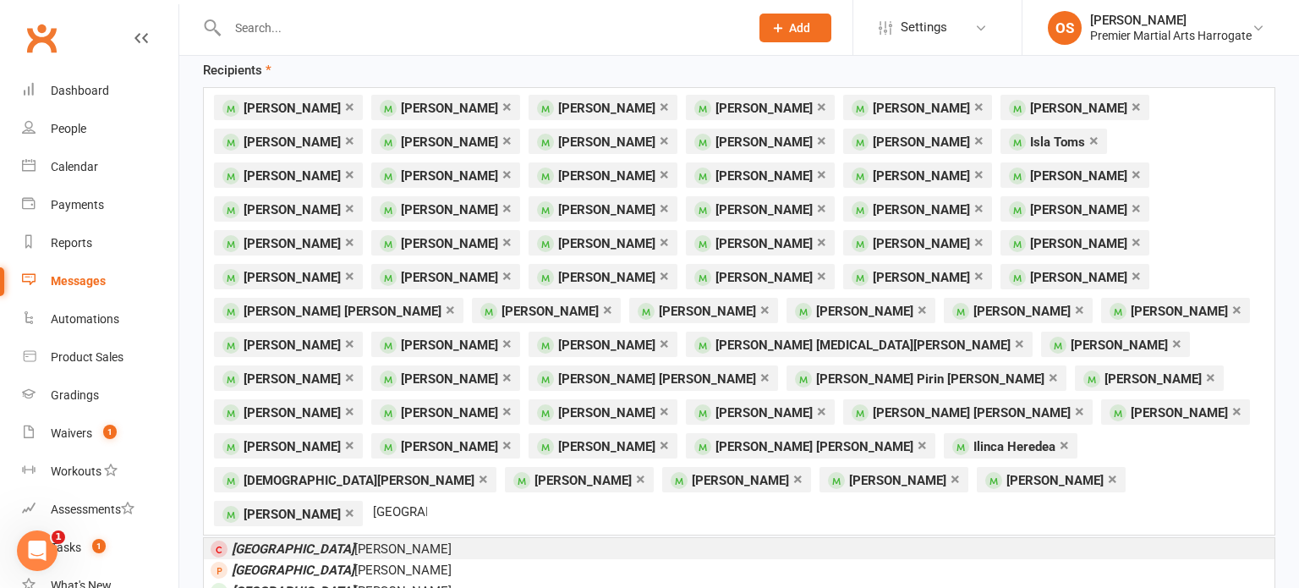
scroll to position [84, 0]
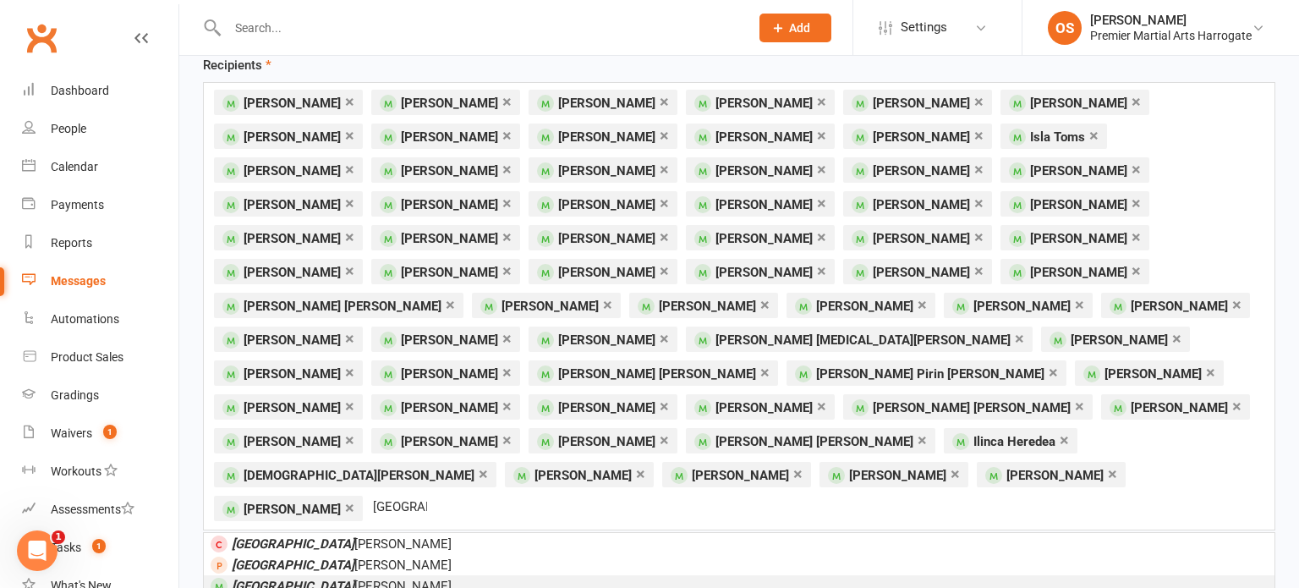
type input "[GEOGRAPHIC_DATA]"
click at [367, 575] on li "[PERSON_NAME]" at bounding box center [739, 585] width 1071 height 21
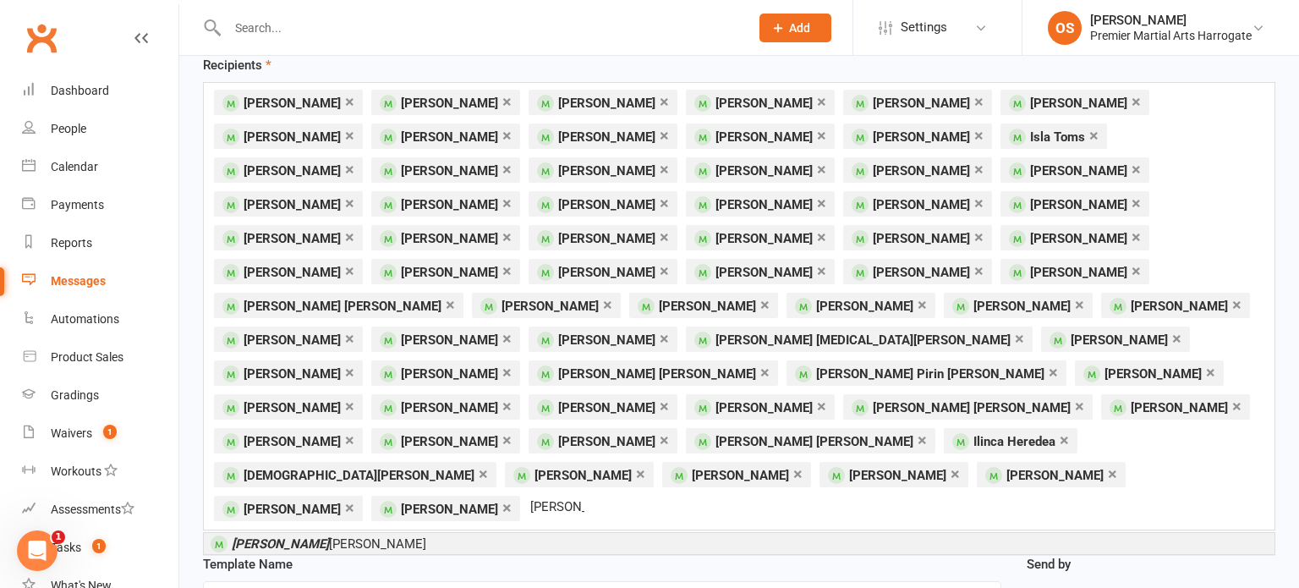
type input "[PERSON_NAME]"
click at [294, 536] on span "[PERSON_NAME]" at bounding box center [329, 543] width 195 height 15
type input "hari"
click at [291, 536] on span "[PERSON_NAME]" at bounding box center [300, 543] width 136 height 15
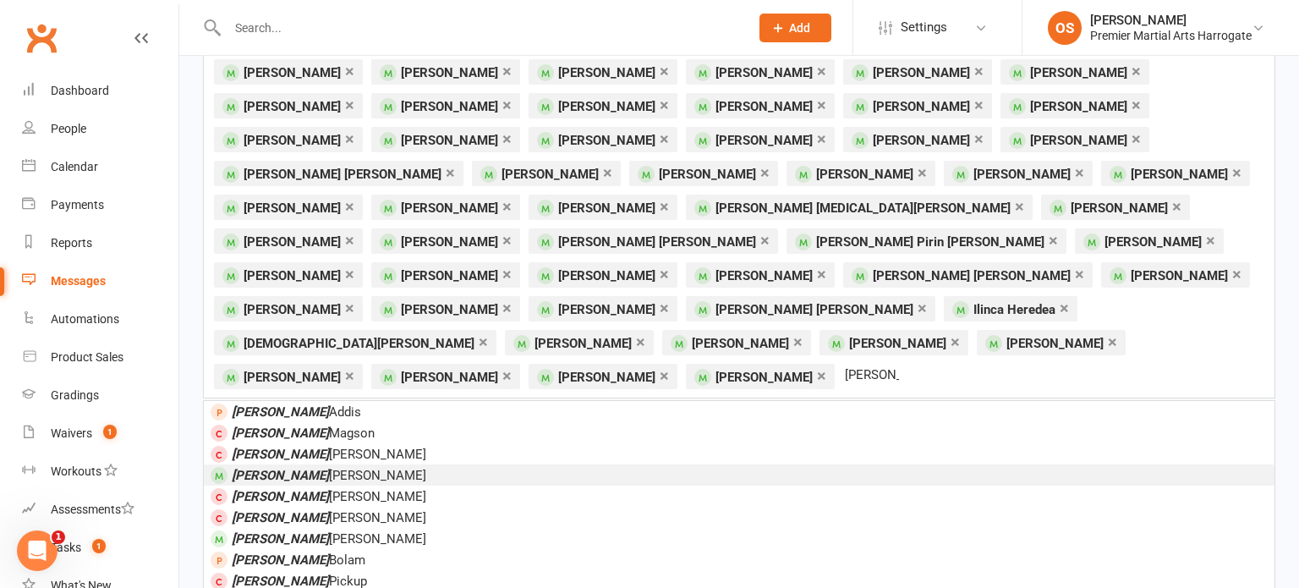
scroll to position [217, 0]
type input "[PERSON_NAME]"
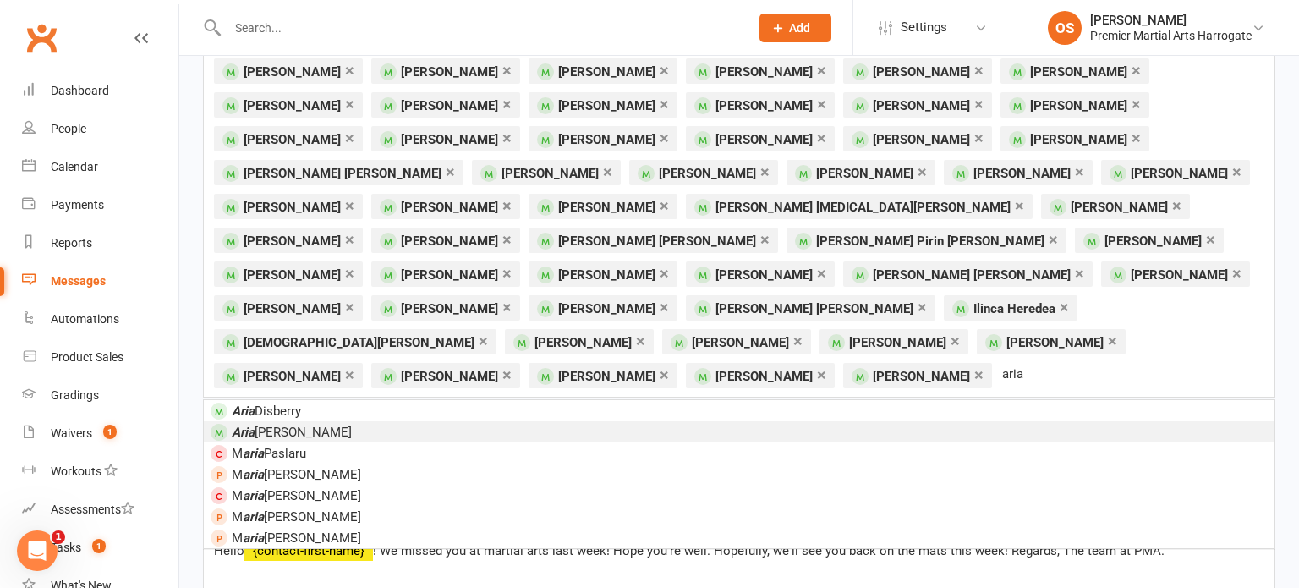
type input "aria"
click at [339, 421] on li "Aria [PERSON_NAME]" at bounding box center [739, 431] width 1071 height 21
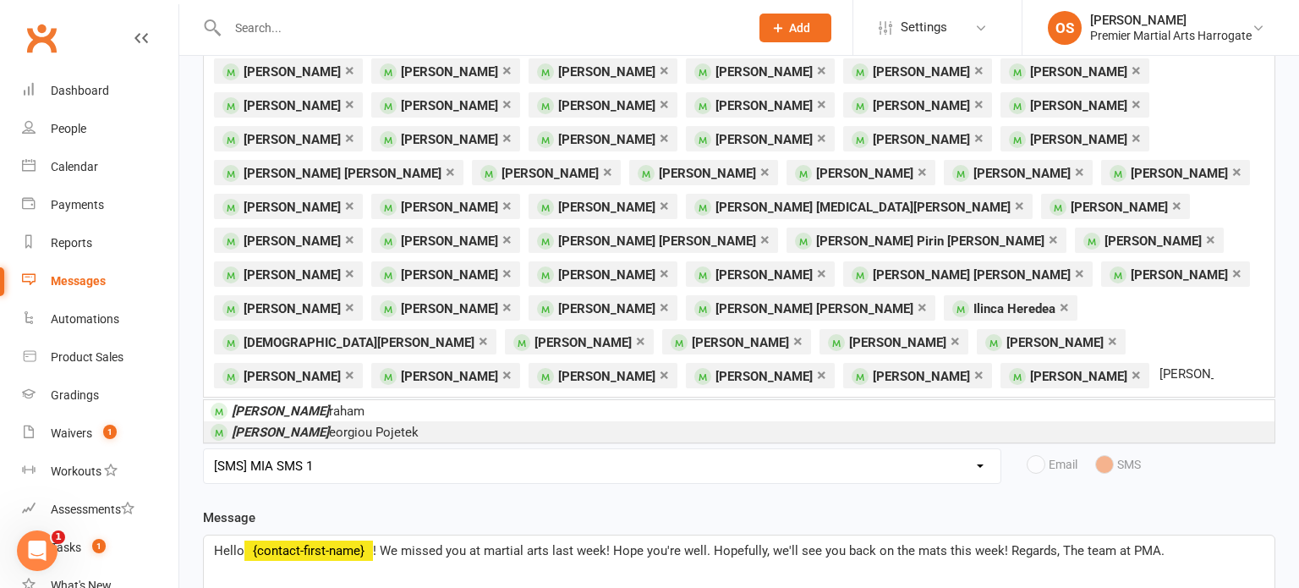
type input "[PERSON_NAME]"
click at [371, 421] on li "[PERSON_NAME] G eorgiou Pojetek" at bounding box center [739, 431] width 1071 height 21
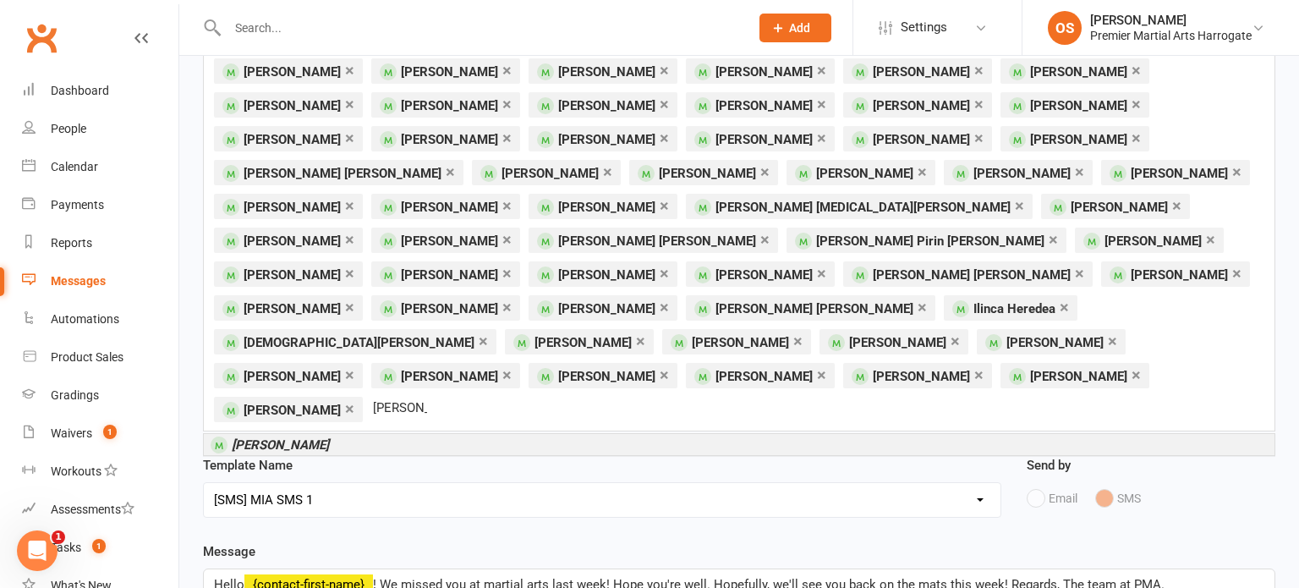
type input "[PERSON_NAME]"
click at [377, 434] on li "[PERSON_NAME]" at bounding box center [739, 444] width 1071 height 21
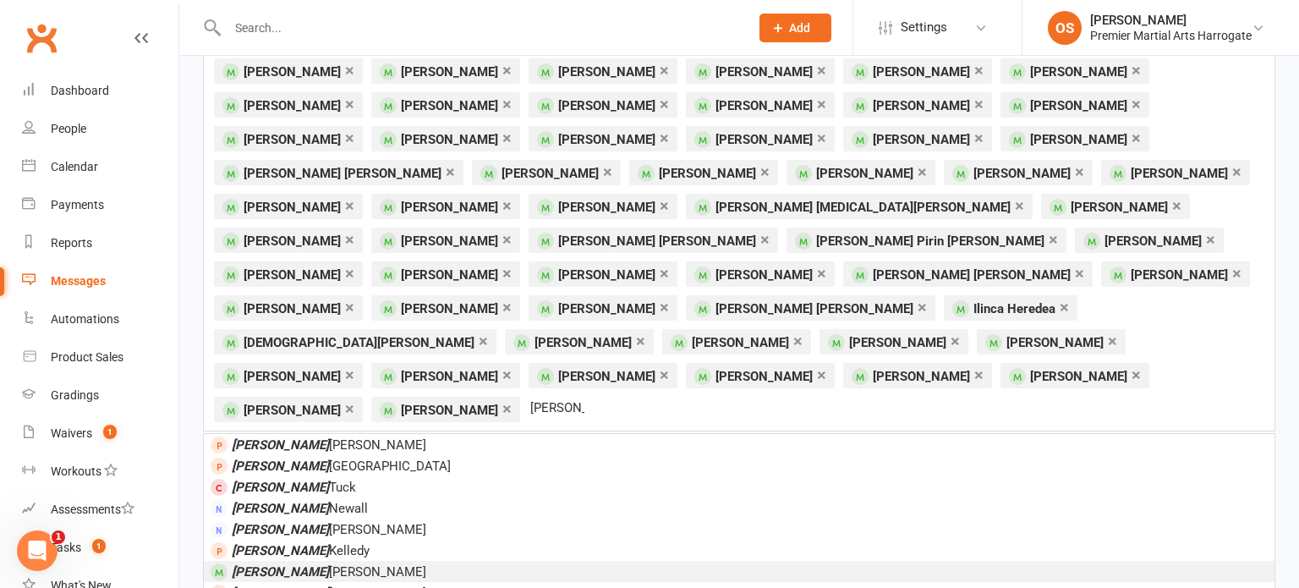
type input "[PERSON_NAME]"
click at [304, 564] on span "[PERSON_NAME]" at bounding box center [329, 571] width 195 height 15
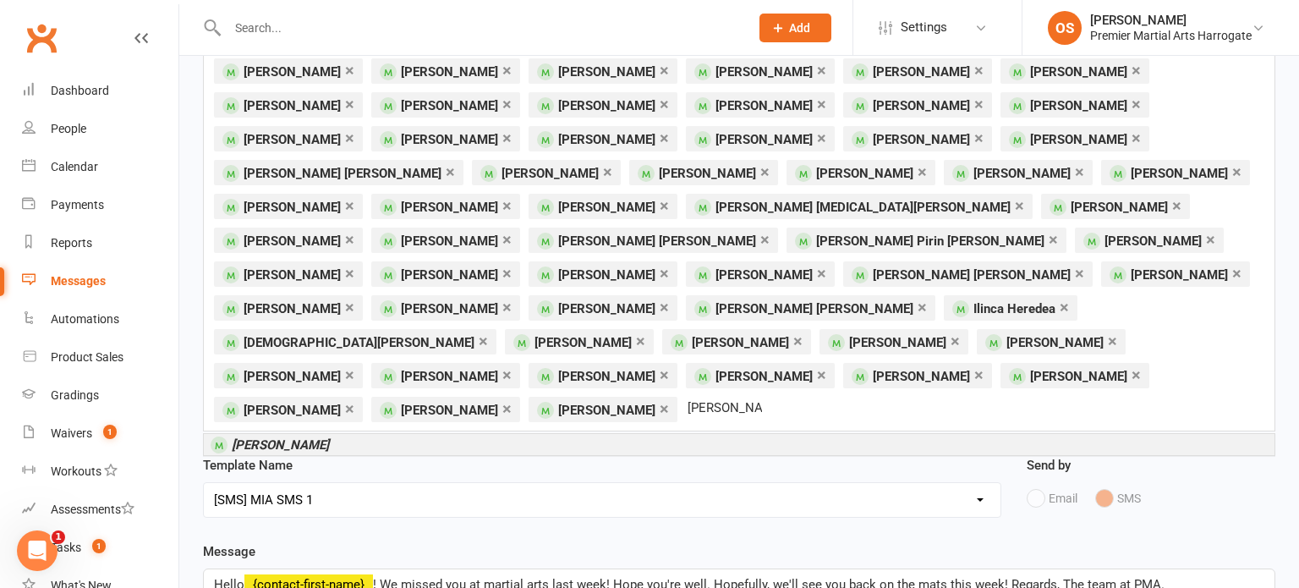
type input "[PERSON_NAME]"
click at [356, 434] on li "[PERSON_NAME]" at bounding box center [739, 444] width 1071 height 21
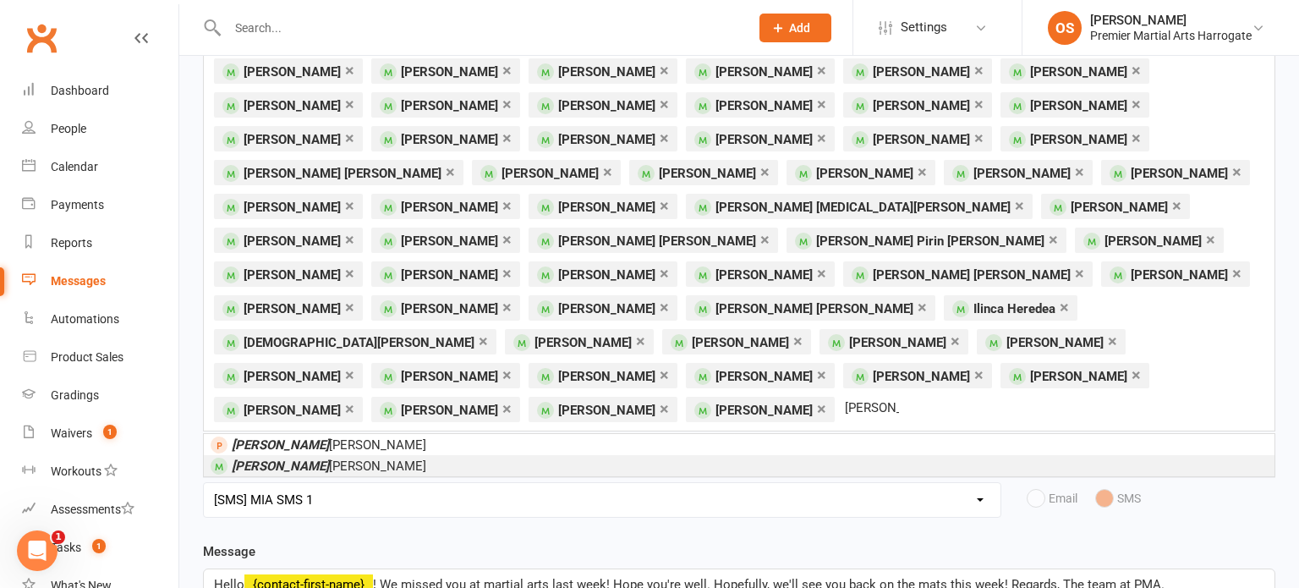
type input "[PERSON_NAME]"
click at [350, 455] on li "[PERSON_NAME]" at bounding box center [739, 465] width 1071 height 21
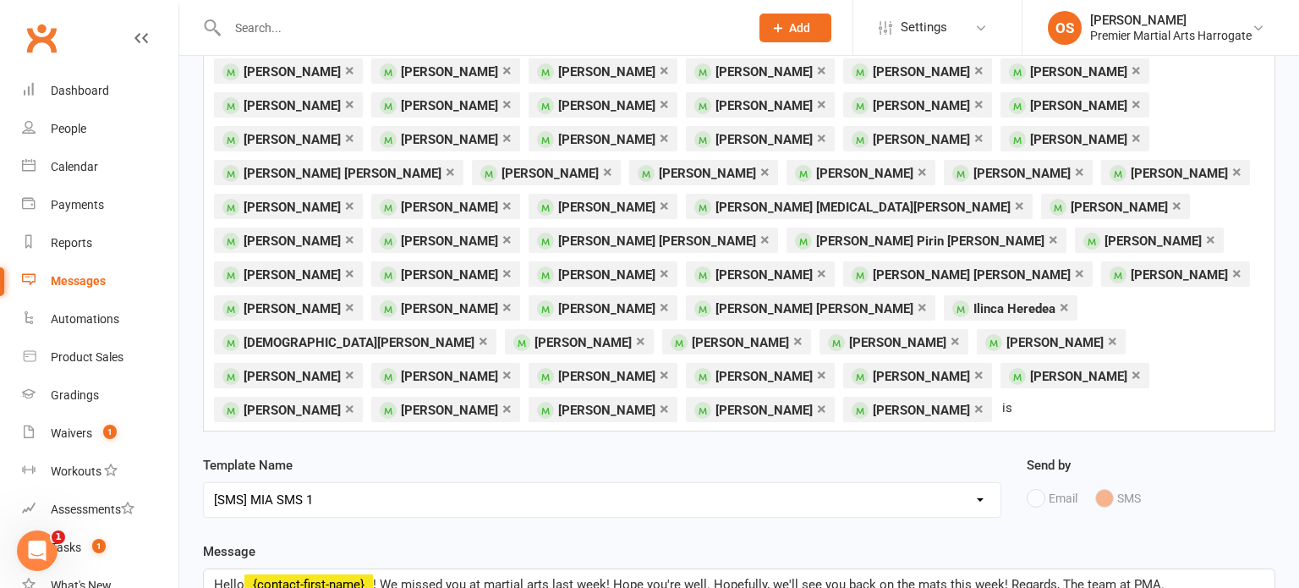
type input "i"
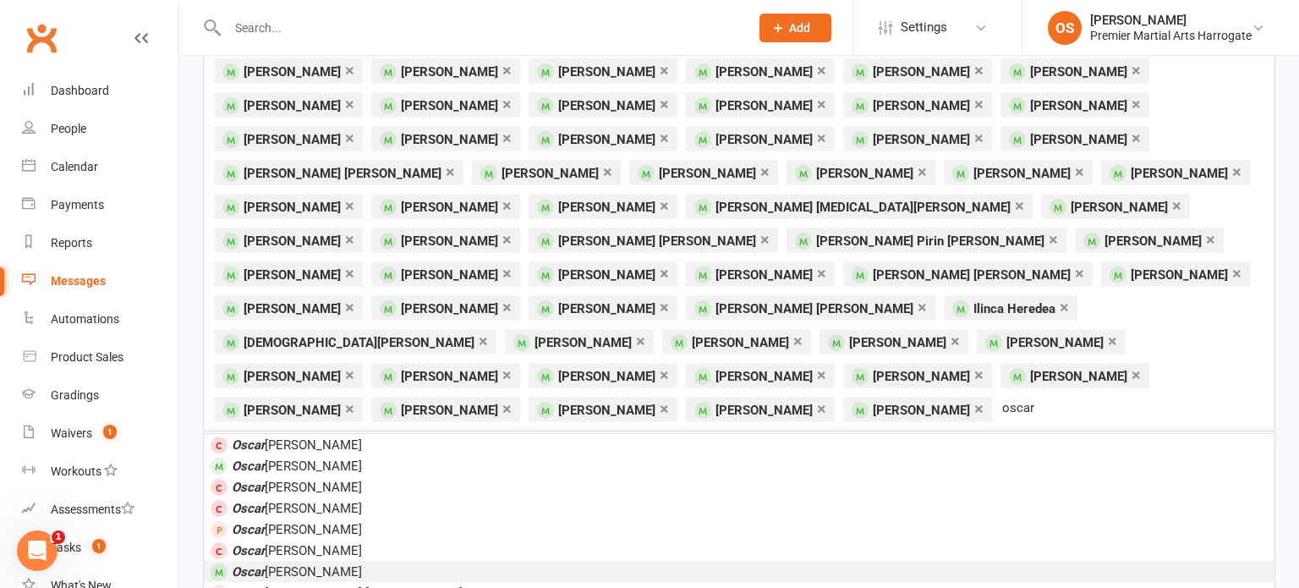
type input "oscar"
click at [316, 561] on li "[PERSON_NAME]" at bounding box center [739, 571] width 1071 height 21
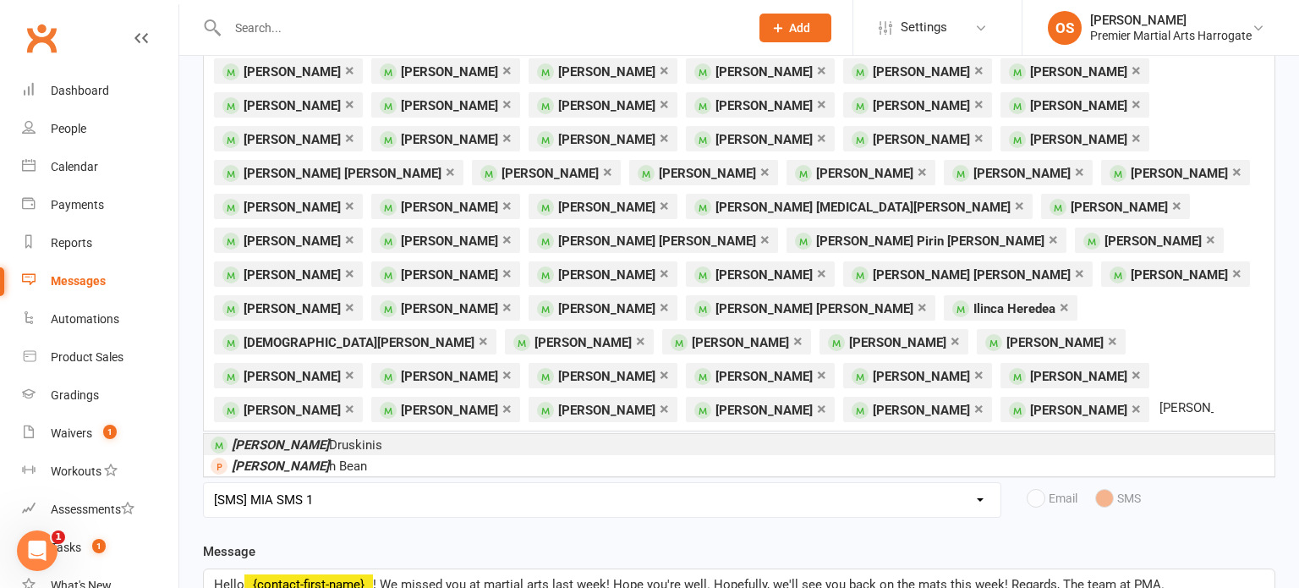
type input "[PERSON_NAME]"
click at [284, 437] on span "[PERSON_NAME]" at bounding box center [307, 444] width 151 height 15
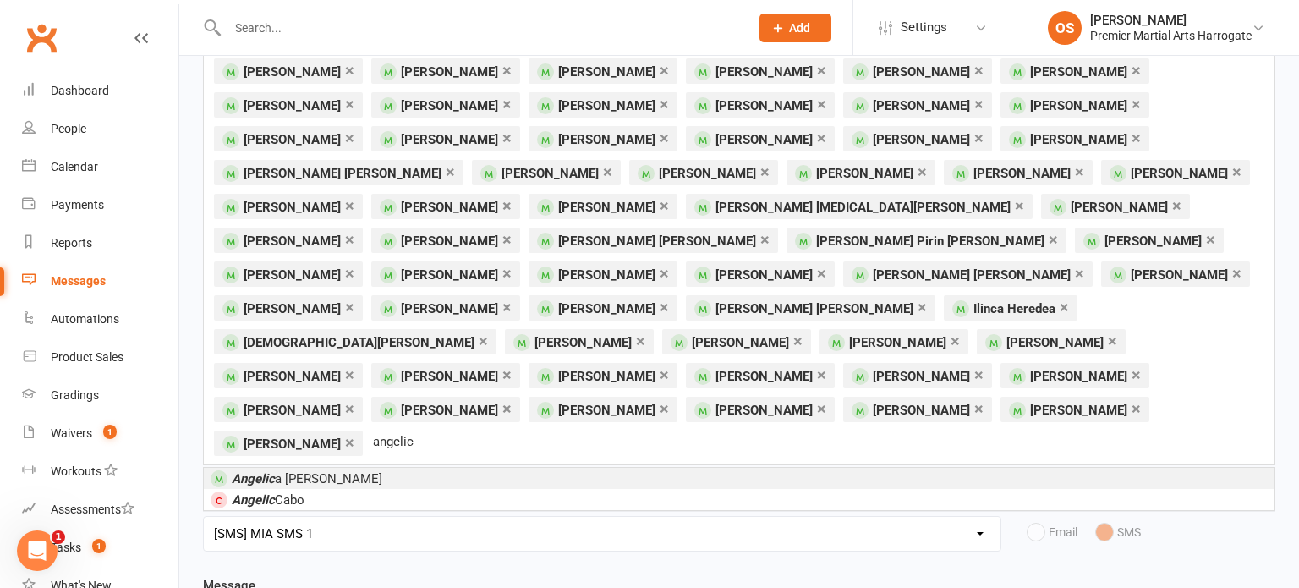
type input "angelic"
click at [403, 468] on li "[PERSON_NAME]" at bounding box center [739, 478] width 1071 height 21
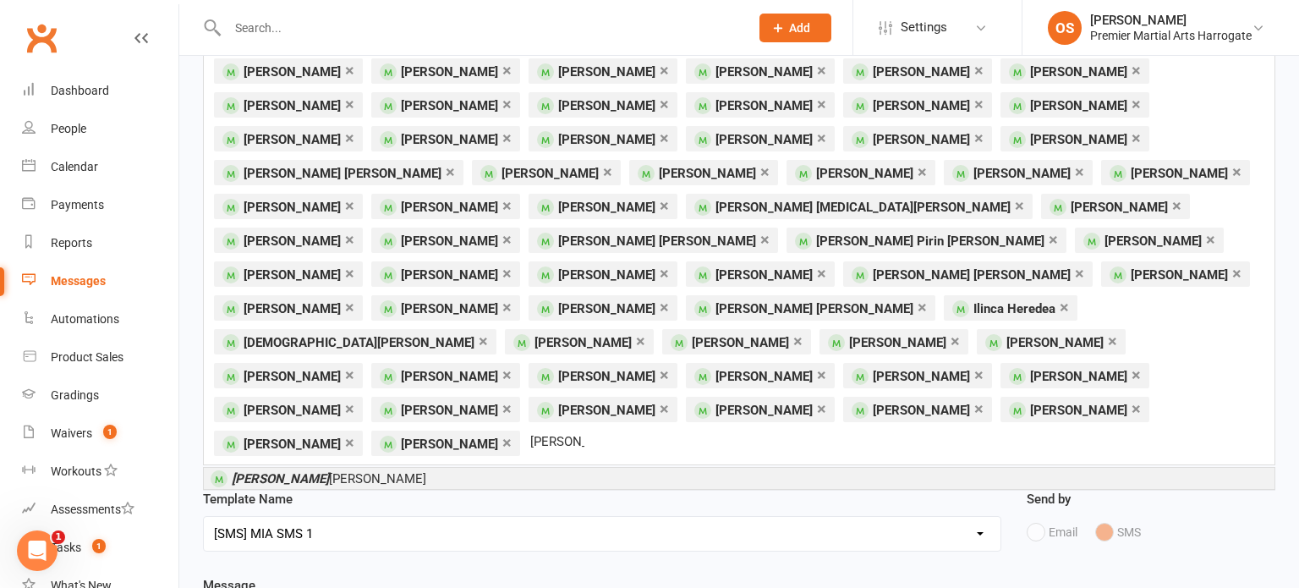
type input "[PERSON_NAME]"
click at [382, 468] on li "[PERSON_NAME]" at bounding box center [739, 478] width 1071 height 21
type input "[PERSON_NAME]"
click at [373, 468] on li "[PERSON_NAME]" at bounding box center [739, 478] width 1071 height 21
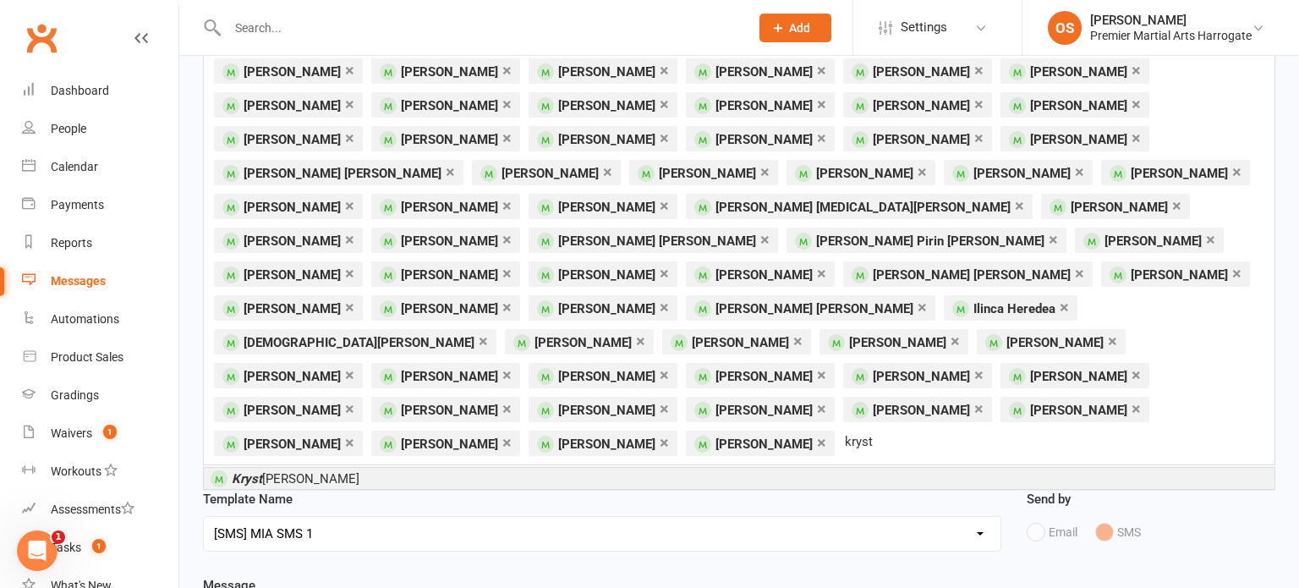
type input "kryst"
click at [367, 468] on li "Kryst [PERSON_NAME]" at bounding box center [739, 478] width 1071 height 21
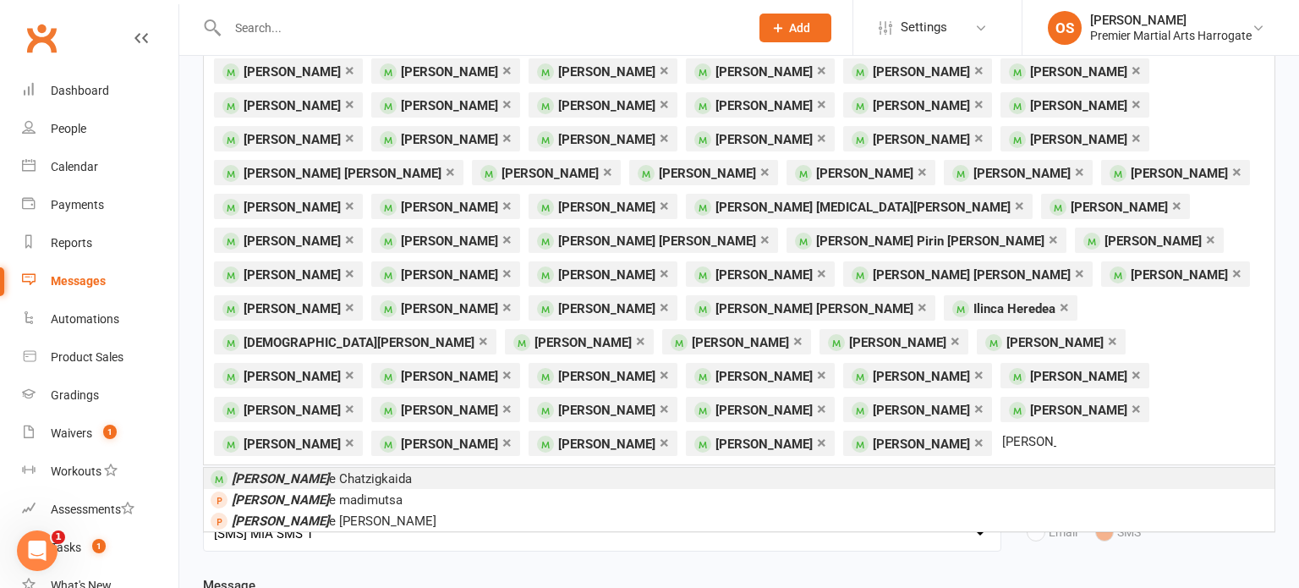
type input "[PERSON_NAME]"
click at [367, 468] on li "[PERSON_NAME] e Chatzigkaida" at bounding box center [739, 478] width 1071 height 21
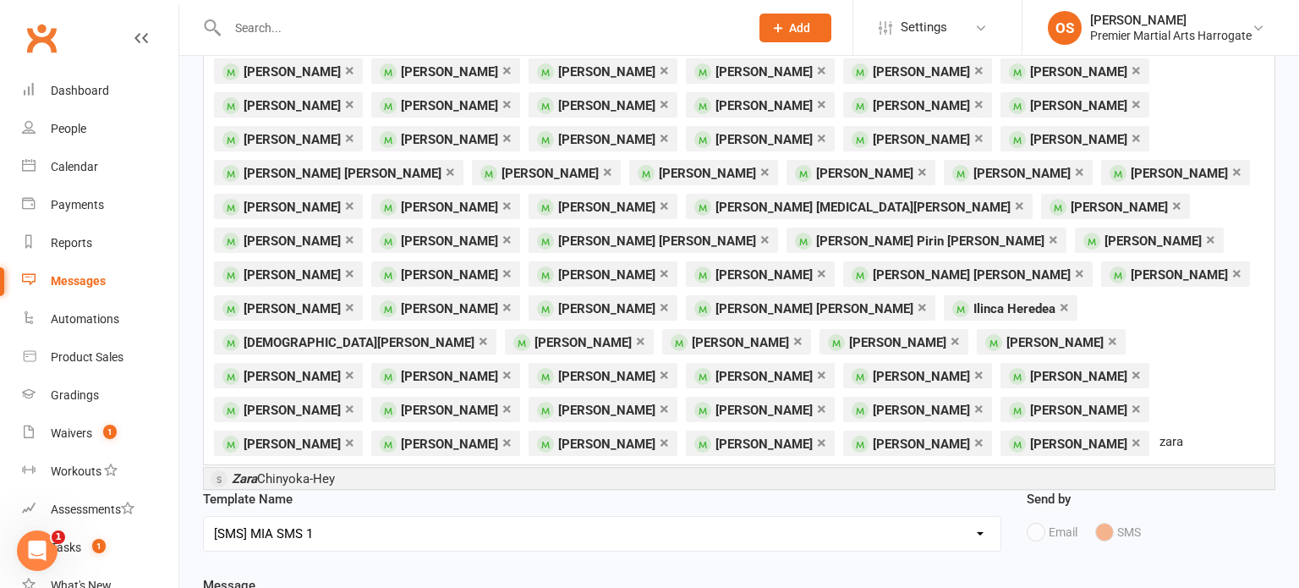
type input "zara"
click at [366, 468] on li "[PERSON_NAME]-Hey" at bounding box center [739, 478] width 1071 height 21
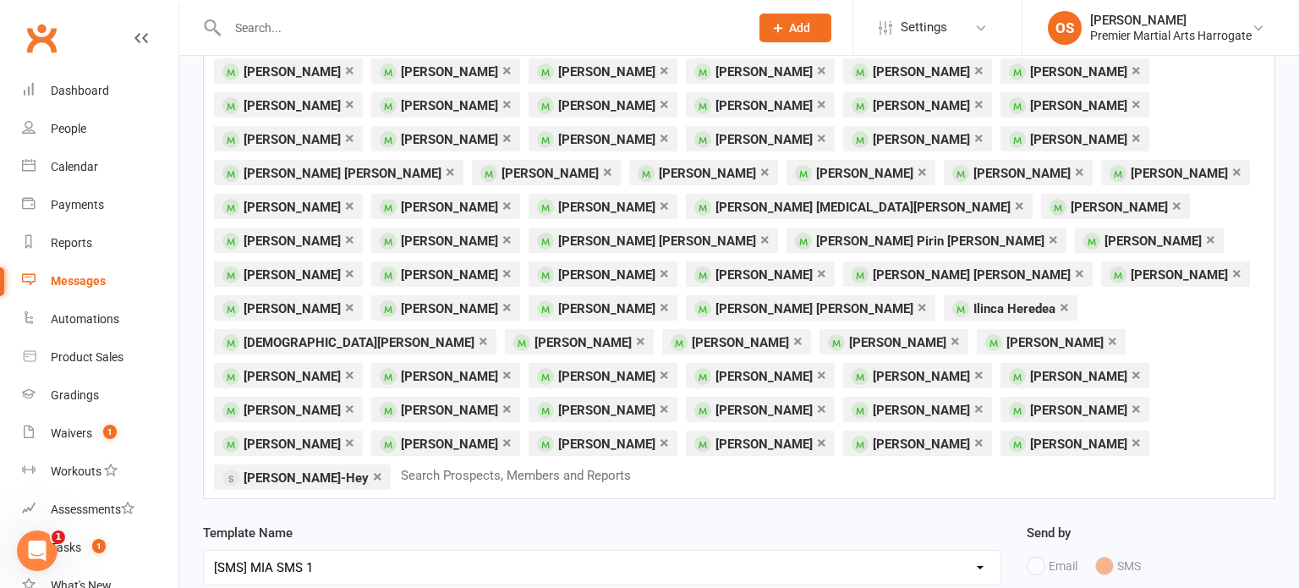
click at [373, 463] on link "×" at bounding box center [377, 476] width 9 height 27
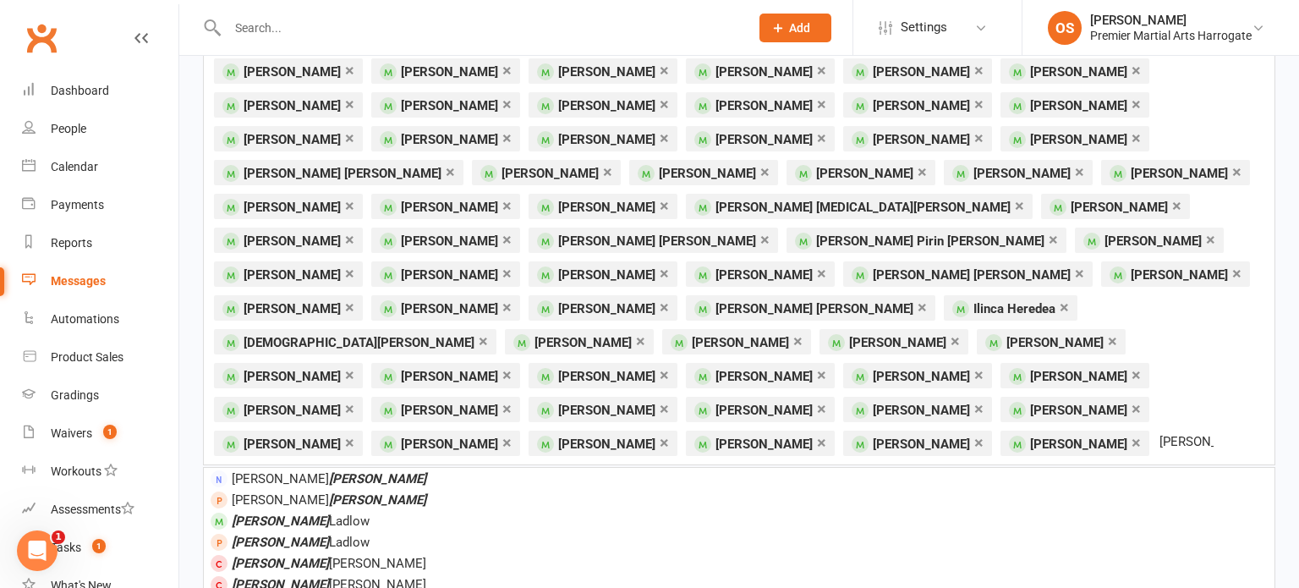
type input "[PERSON_NAME]"
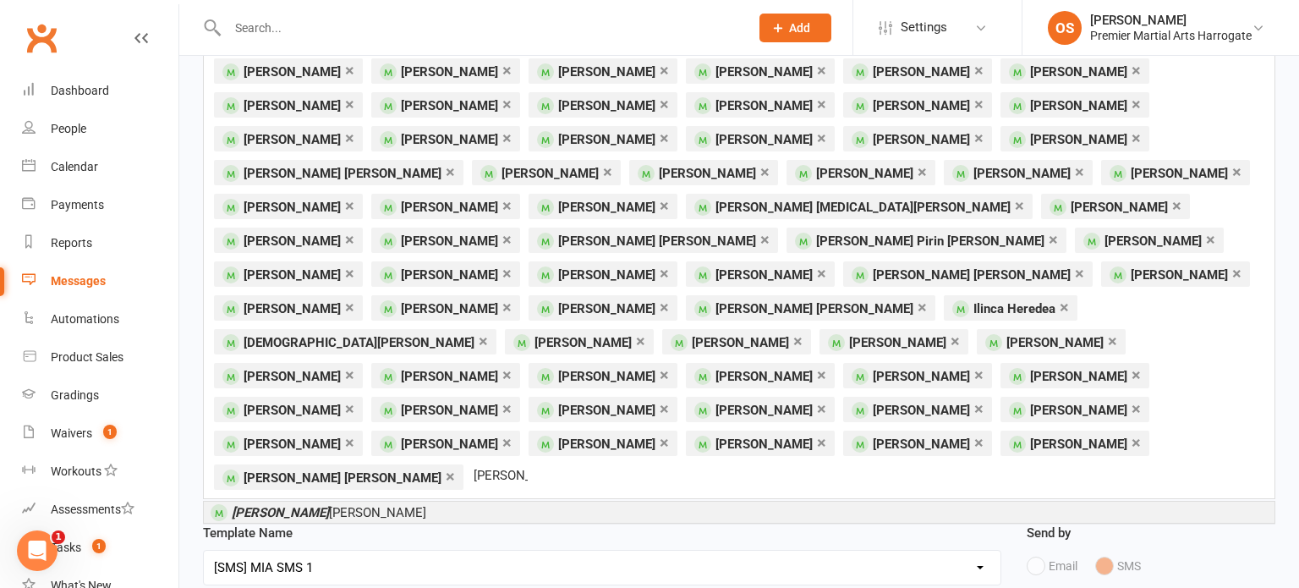
type input "[PERSON_NAME]"
click at [288, 505] on span "[PERSON_NAME]" at bounding box center [329, 512] width 195 height 15
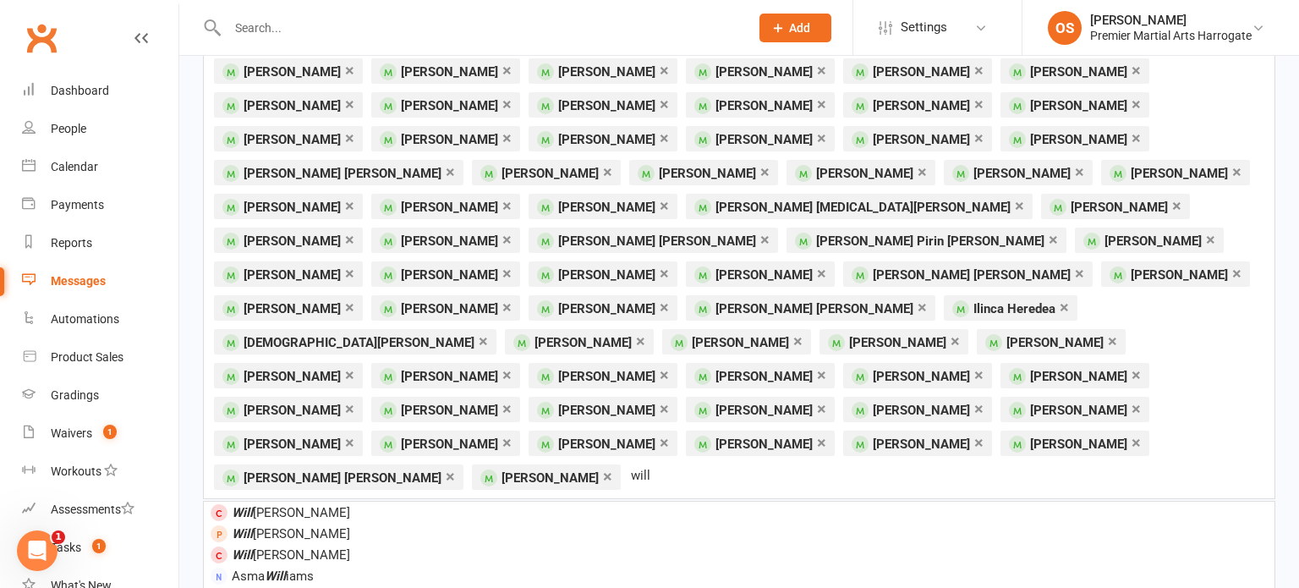
type input "will"
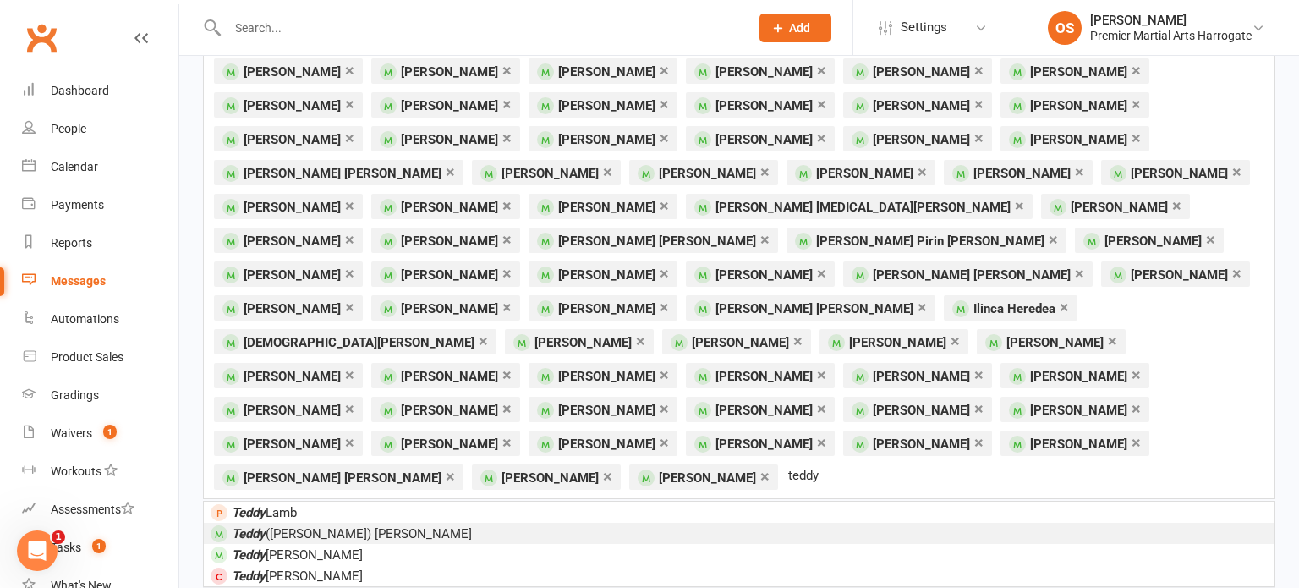
type input "teddy"
click at [324, 526] on span "Teddy ([PERSON_NAME]) [PERSON_NAME]" at bounding box center [352, 533] width 240 height 15
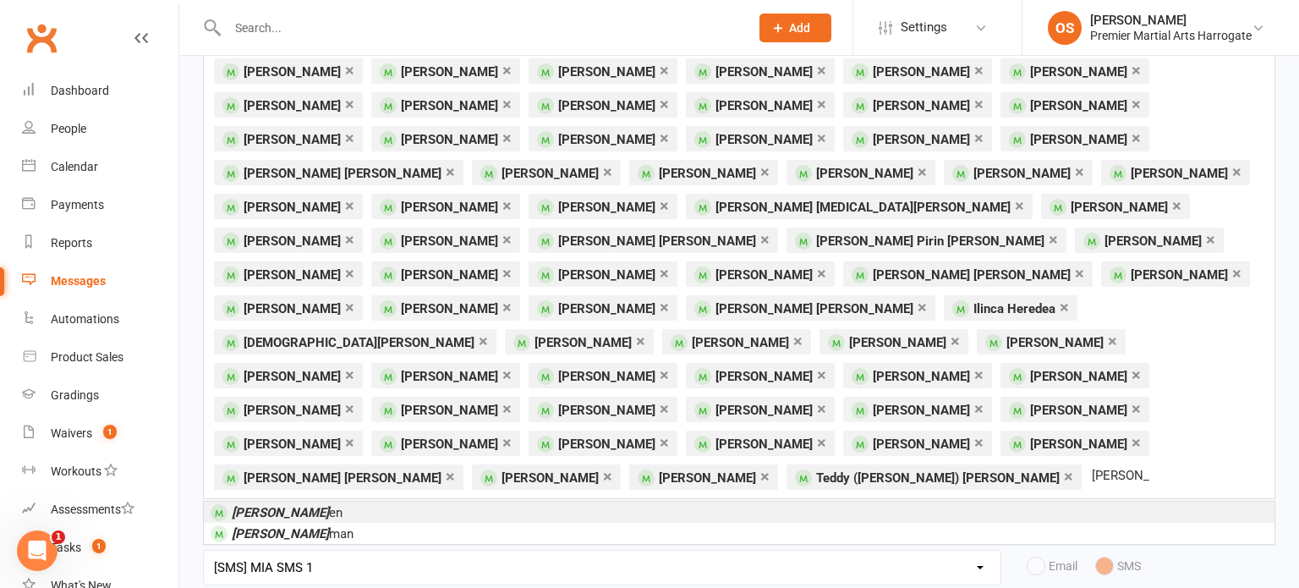
type input "[PERSON_NAME]"
click at [354, 502] on li "[PERSON_NAME] en" at bounding box center [739, 512] width 1071 height 21
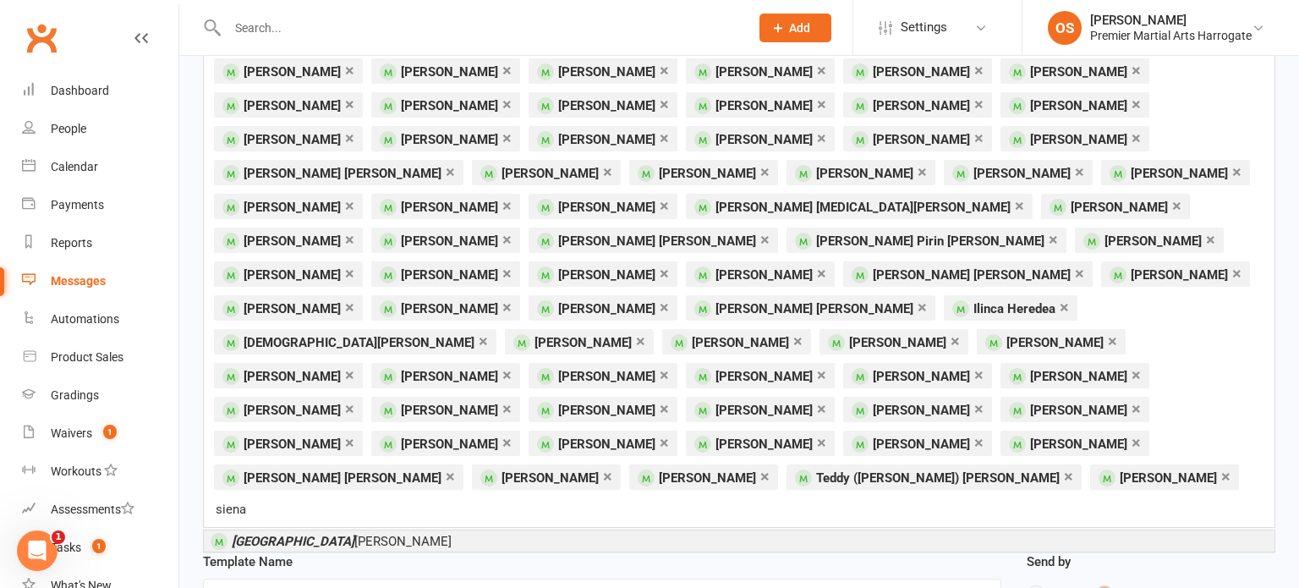
type input "siena"
click at [328, 530] on li "Siena [PERSON_NAME]" at bounding box center [739, 540] width 1071 height 21
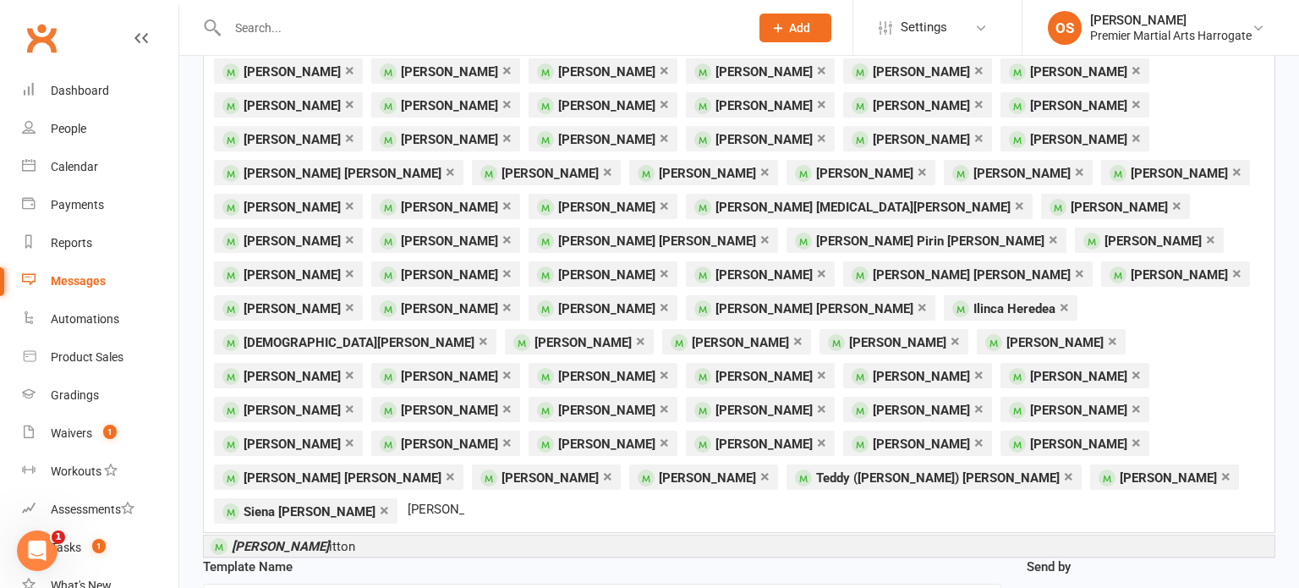
type input "[PERSON_NAME]"
click at [321, 535] on li "[PERSON_NAME]" at bounding box center [739, 545] width 1071 height 21
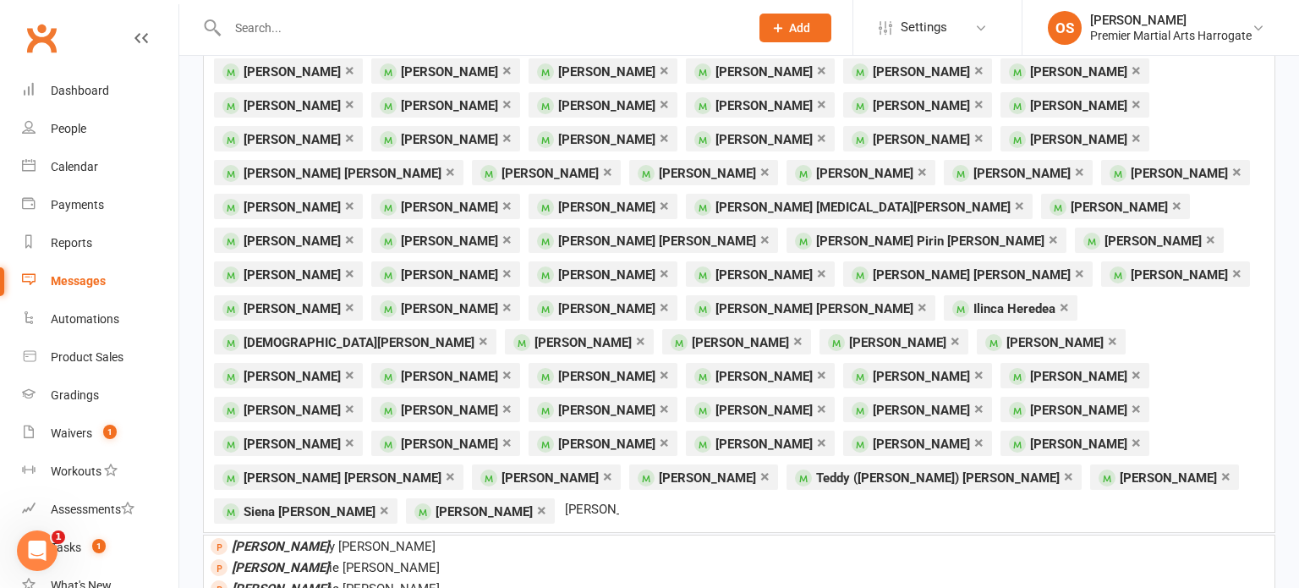
type input "[PERSON_NAME]"
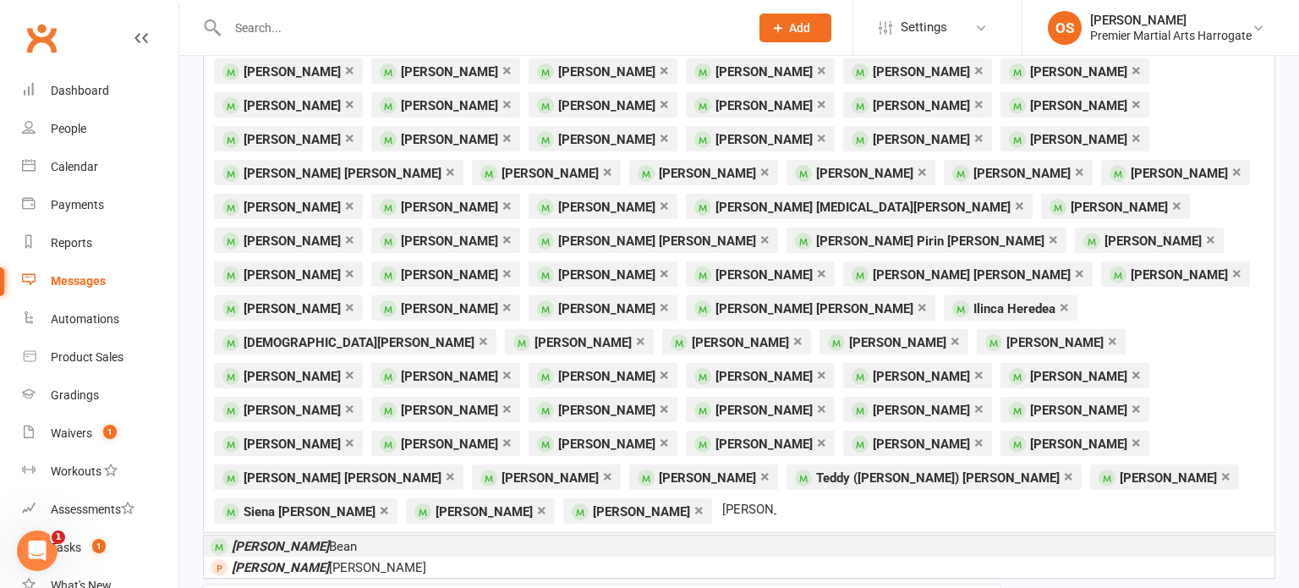
type input "[PERSON_NAME]"
click at [309, 535] on li "[PERSON_NAME]" at bounding box center [739, 545] width 1071 height 21
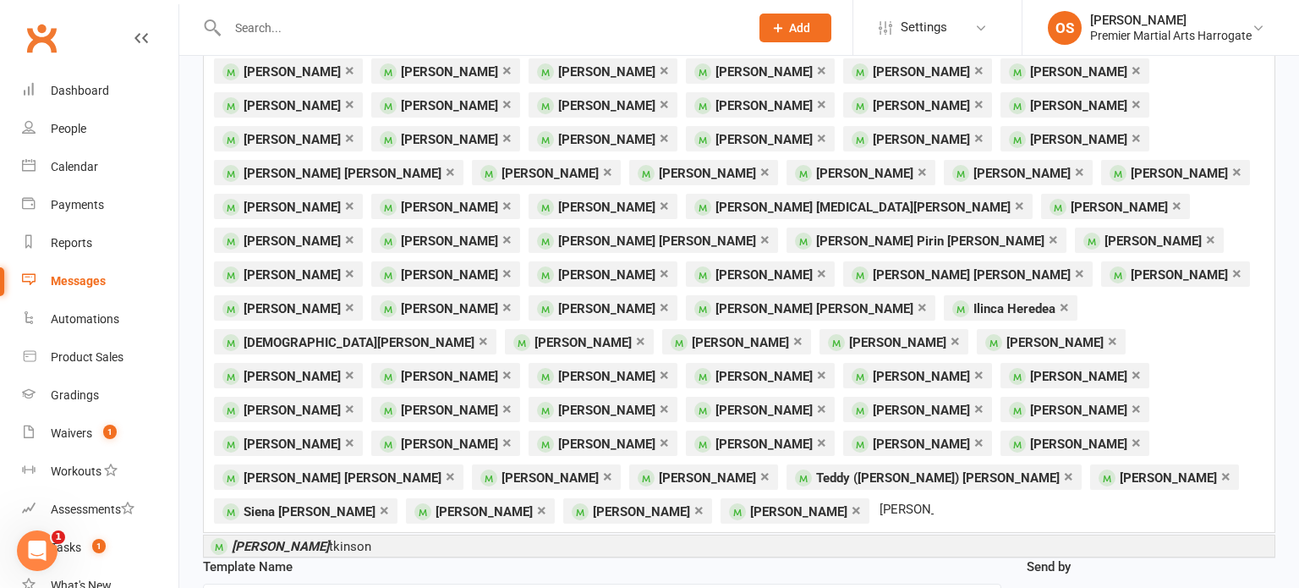
type input "[PERSON_NAME]"
click at [304, 539] on span "[PERSON_NAME] A tkinson" at bounding box center [302, 546] width 140 height 15
type input "g"
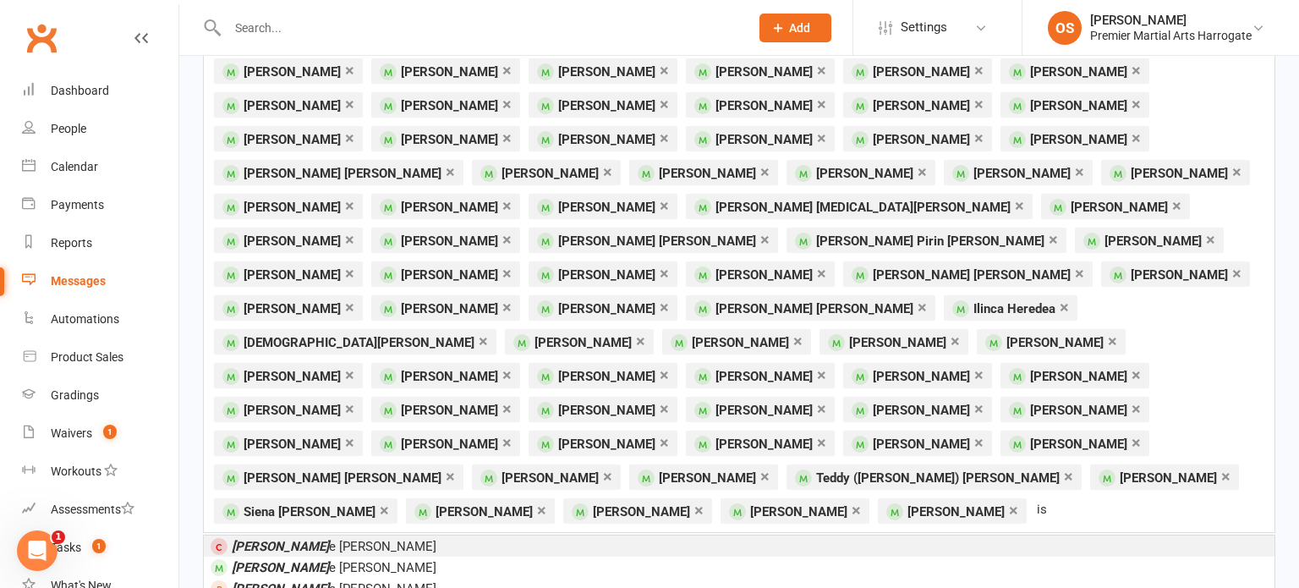
type input "i"
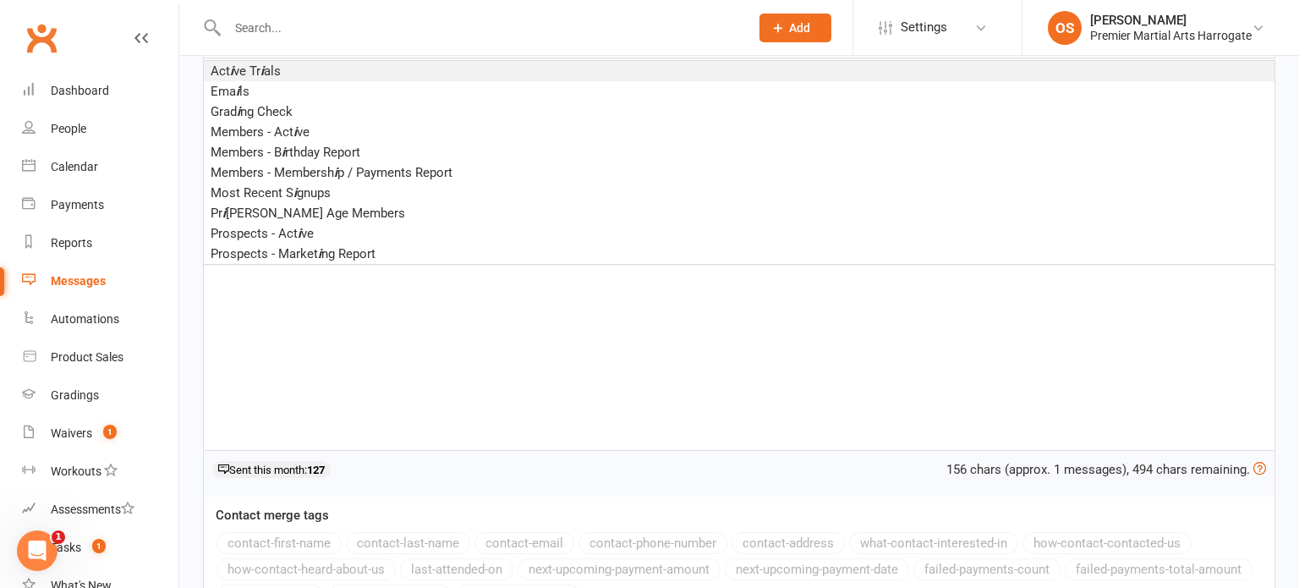
scroll to position [809, 0]
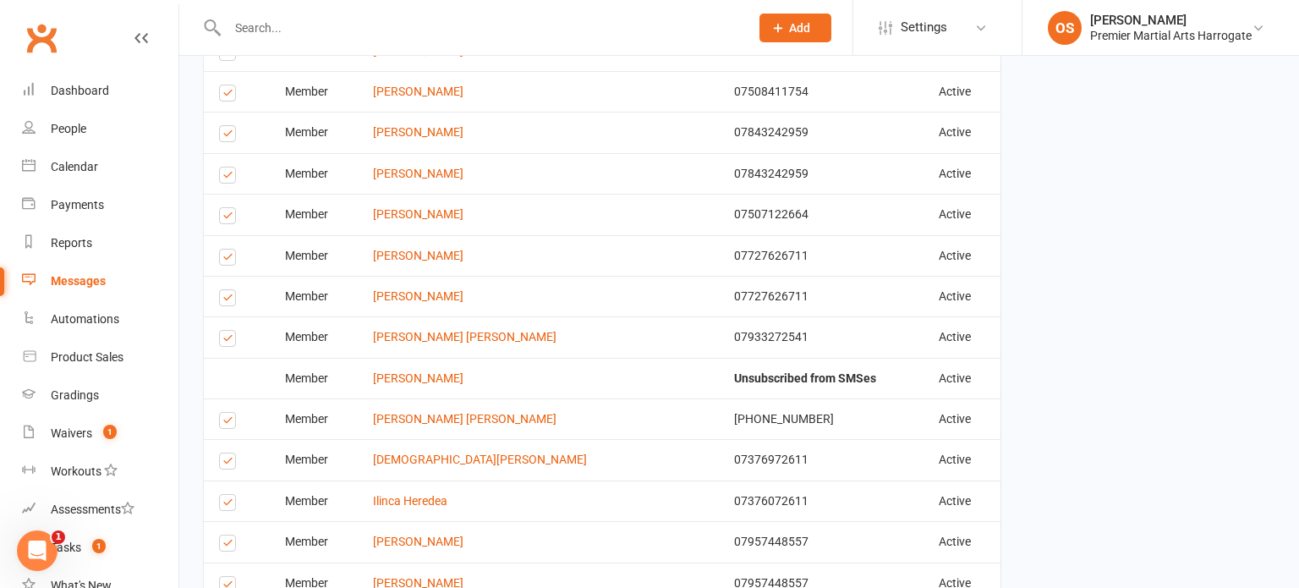
scroll to position [2054, 0]
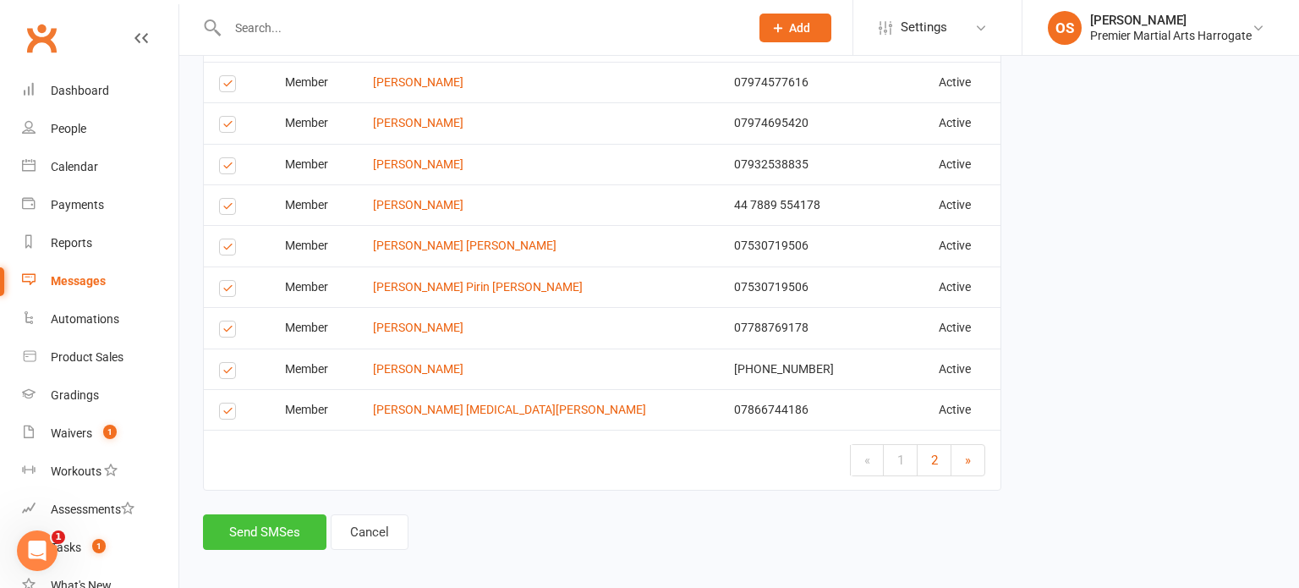
click at [244, 537] on button "Send SMSes" at bounding box center [264, 532] width 123 height 36
